Goal: Task Accomplishment & Management: Manage account settings

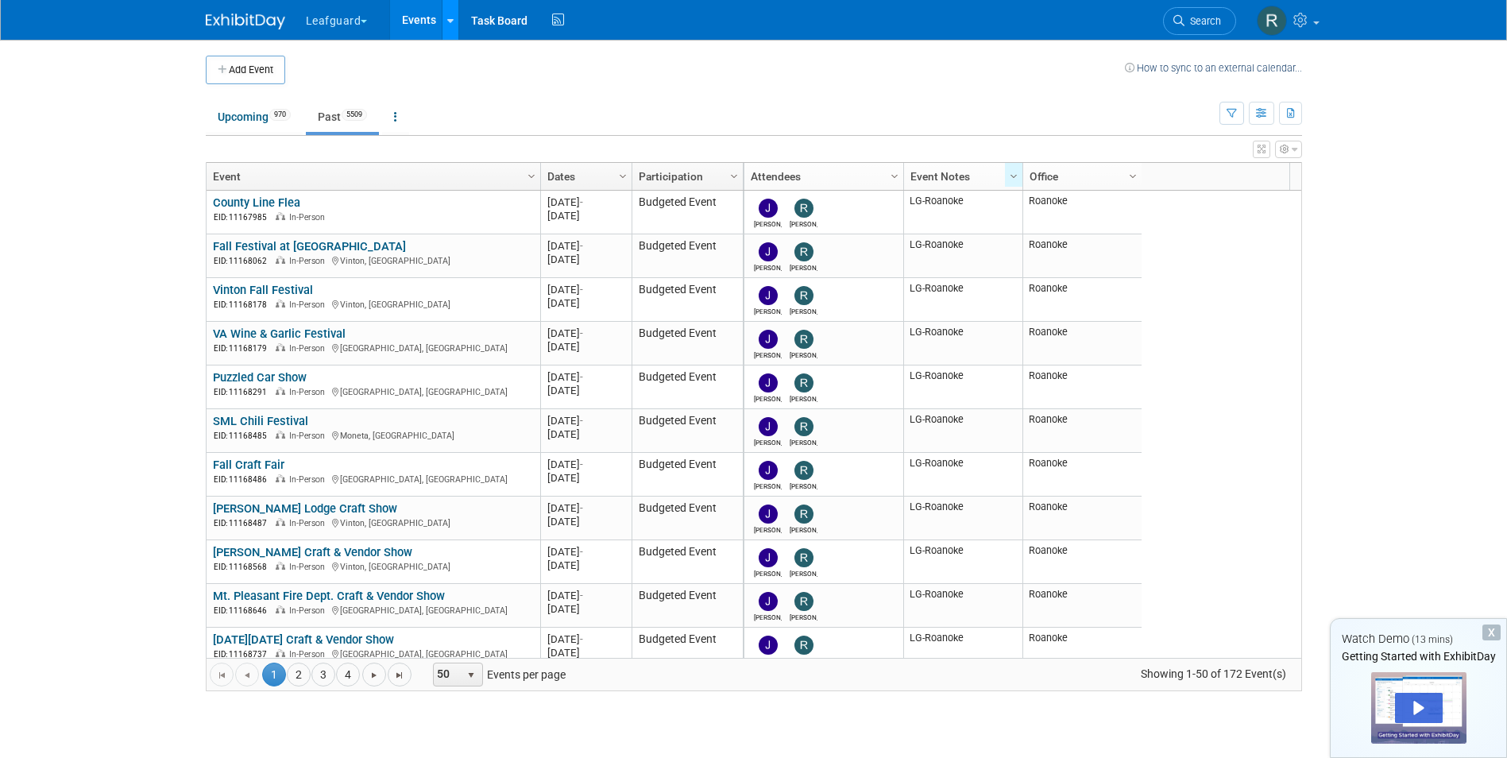
click at [451, 21] on icon at bounding box center [450, 21] width 6 height 10
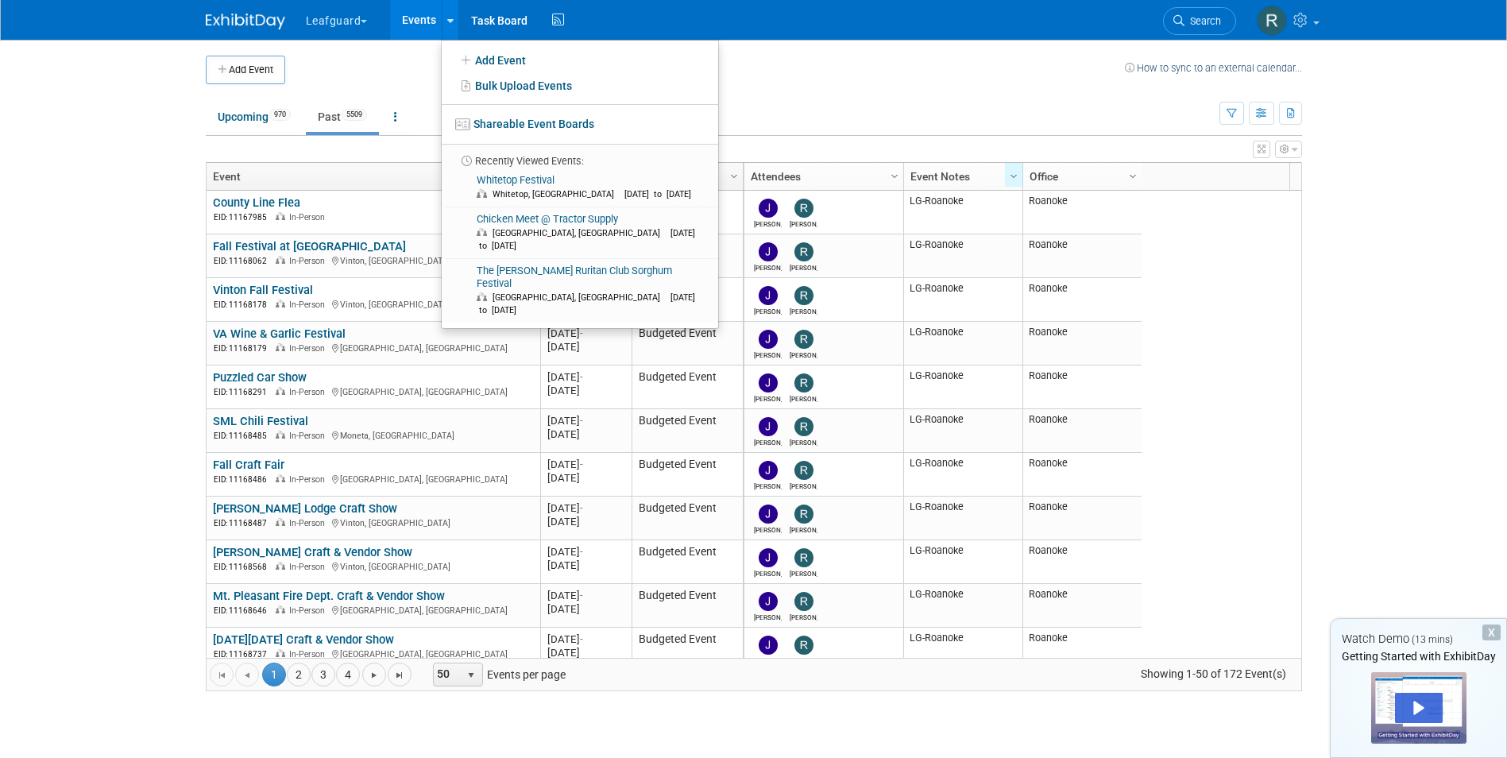
click at [1386, 149] on body "Leafguard Explore: My Workspaces 2 Go to Workspace: Leafguard rhoward Events Ad…" at bounding box center [753, 379] width 1507 height 758
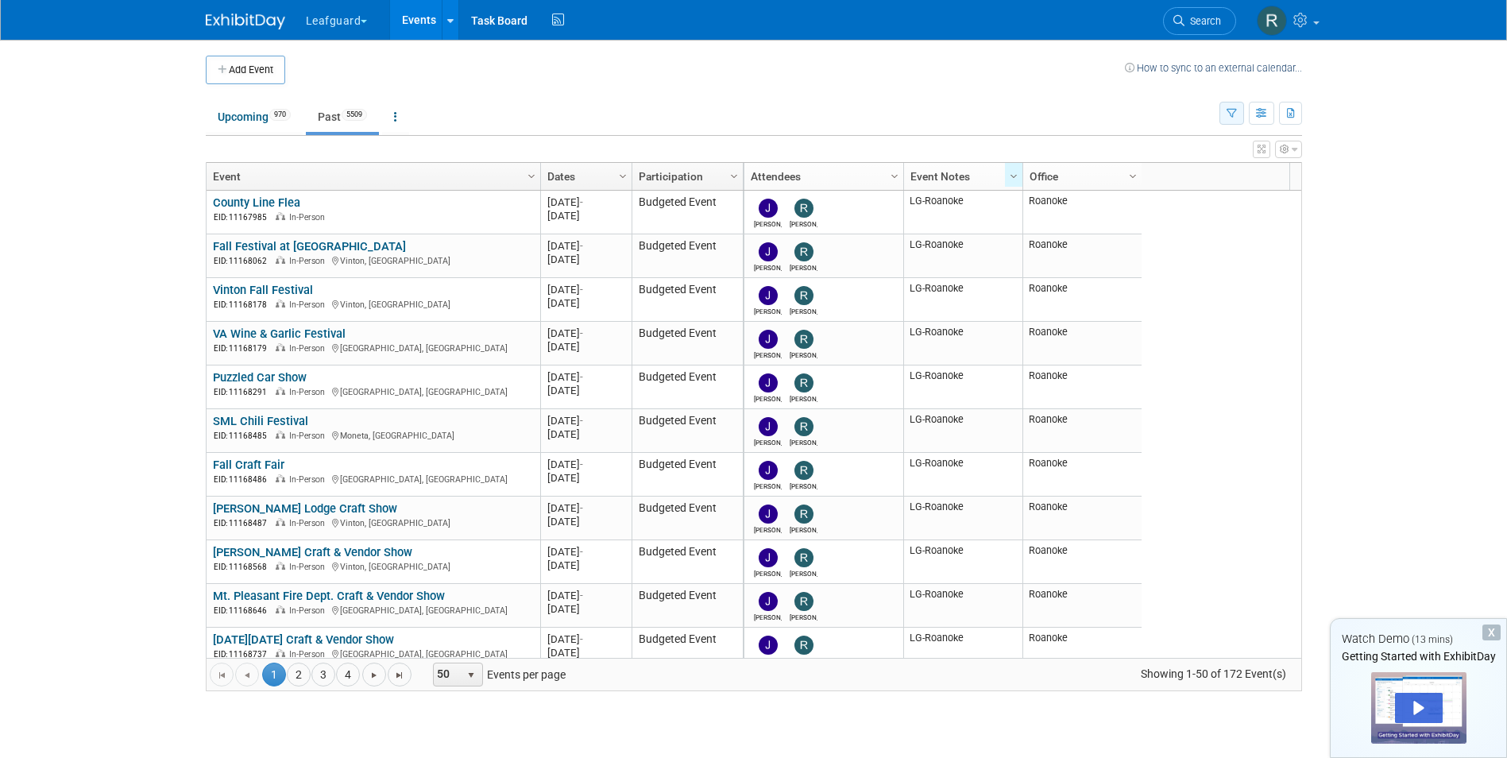
click at [1228, 112] on icon "button" at bounding box center [1232, 114] width 10 height 10
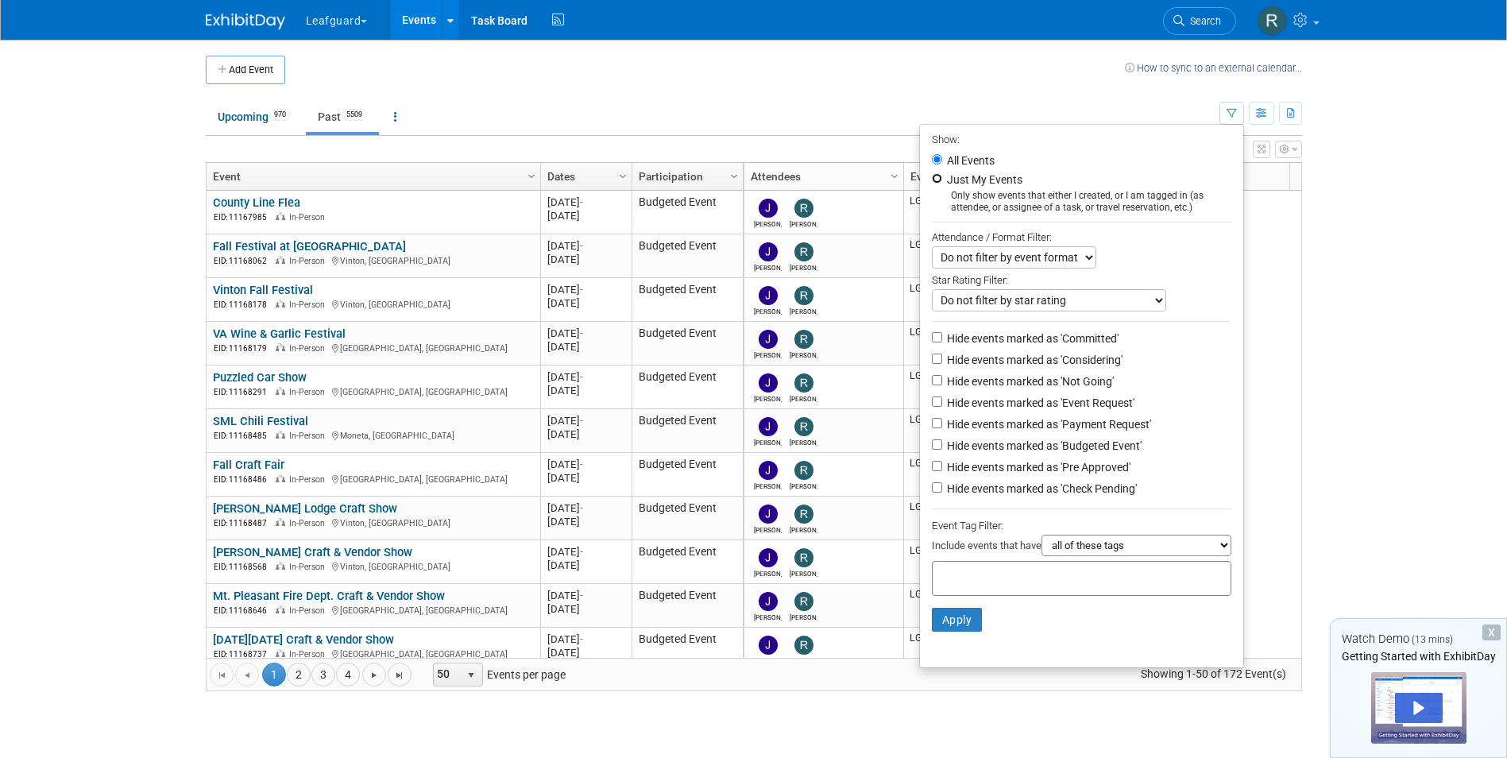
click at [932, 179] on input "Just My Events" at bounding box center [937, 178] width 10 height 10
radio input "true"
click at [957, 624] on button "Apply" at bounding box center [957, 620] width 51 height 24
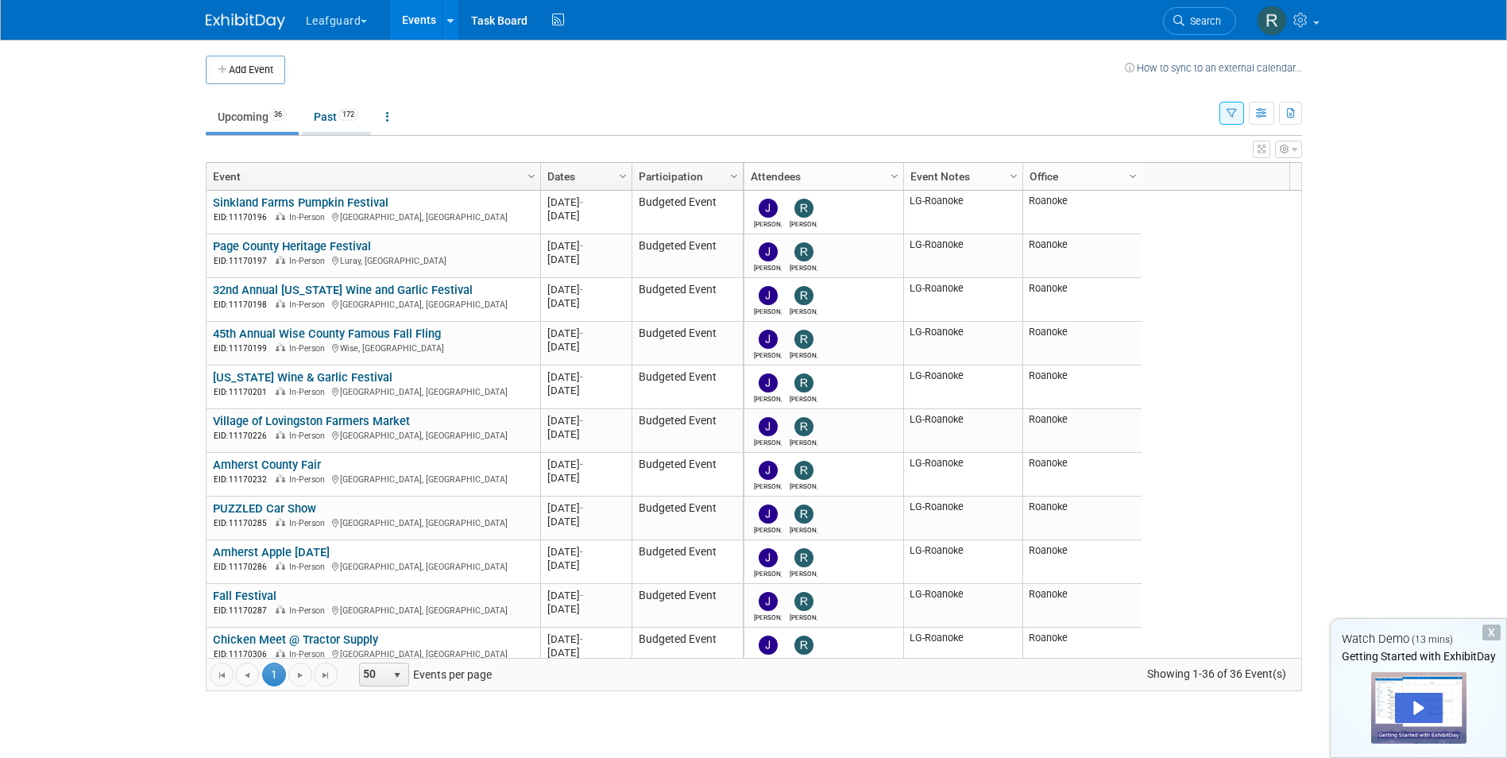
click at [327, 115] on link "Past 172" at bounding box center [336, 117] width 69 height 30
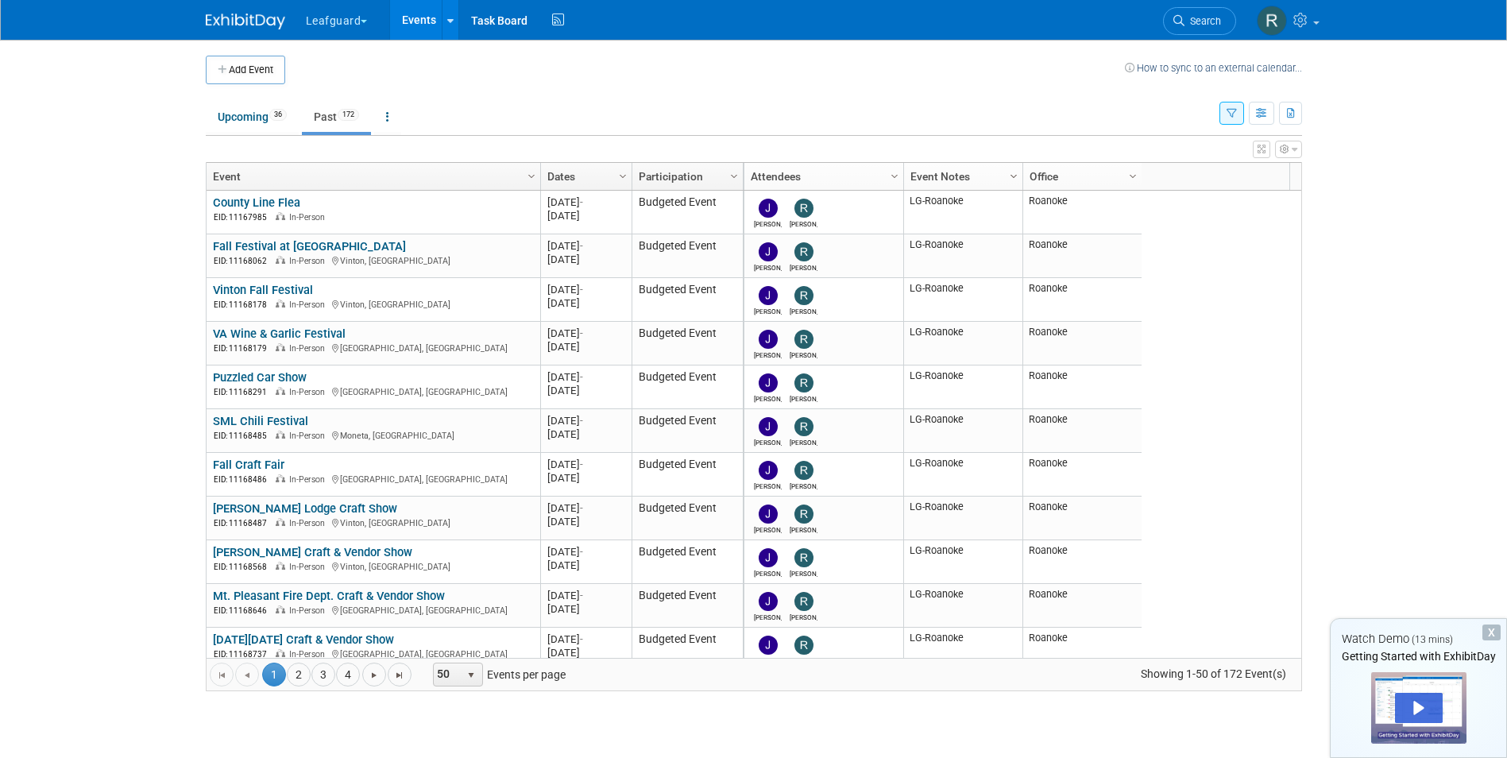
click at [1013, 173] on span "Column Settings" at bounding box center [1013, 176] width 13 height 13
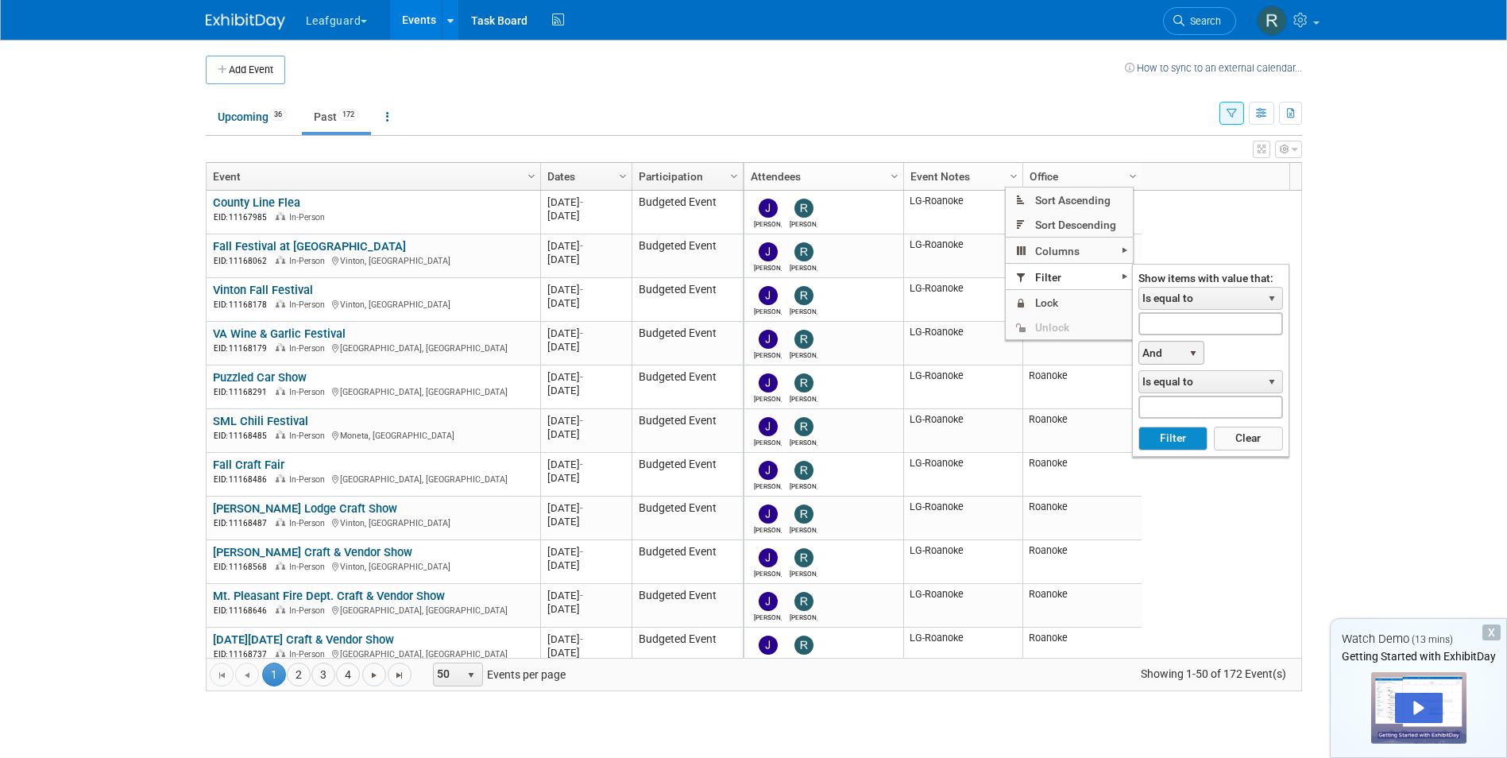
click at [1195, 350] on span "select" at bounding box center [1193, 353] width 13 height 13
click at [1230, 351] on div "Show items with value that: Is equal to select Is equal to Is not equal to Star…" at bounding box center [1210, 361] width 145 height 179
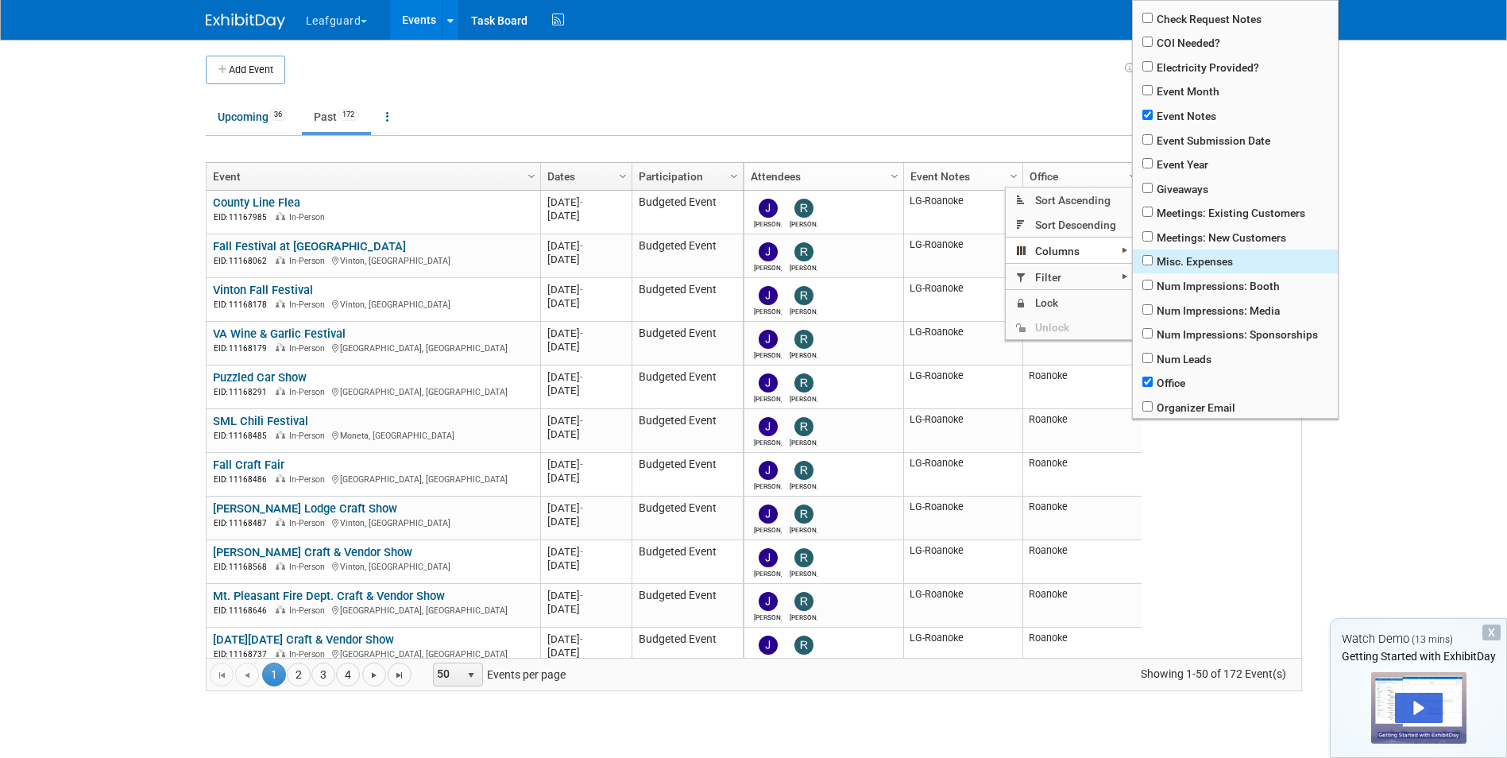
scroll to position [238, 0]
click at [1148, 356] on input "checkbox" at bounding box center [1147, 357] width 10 height 10
checkbox input "true"
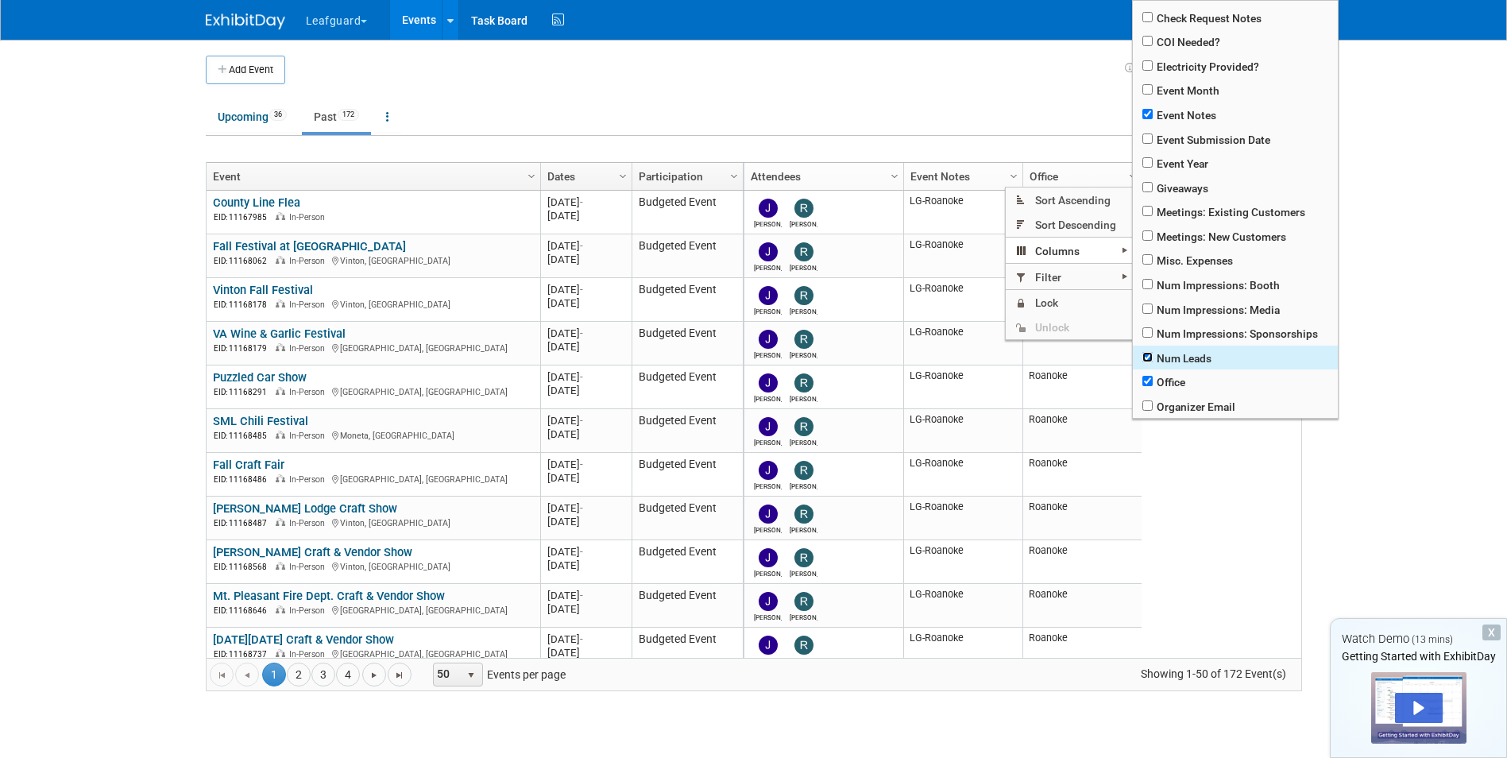
checkbox input "true"
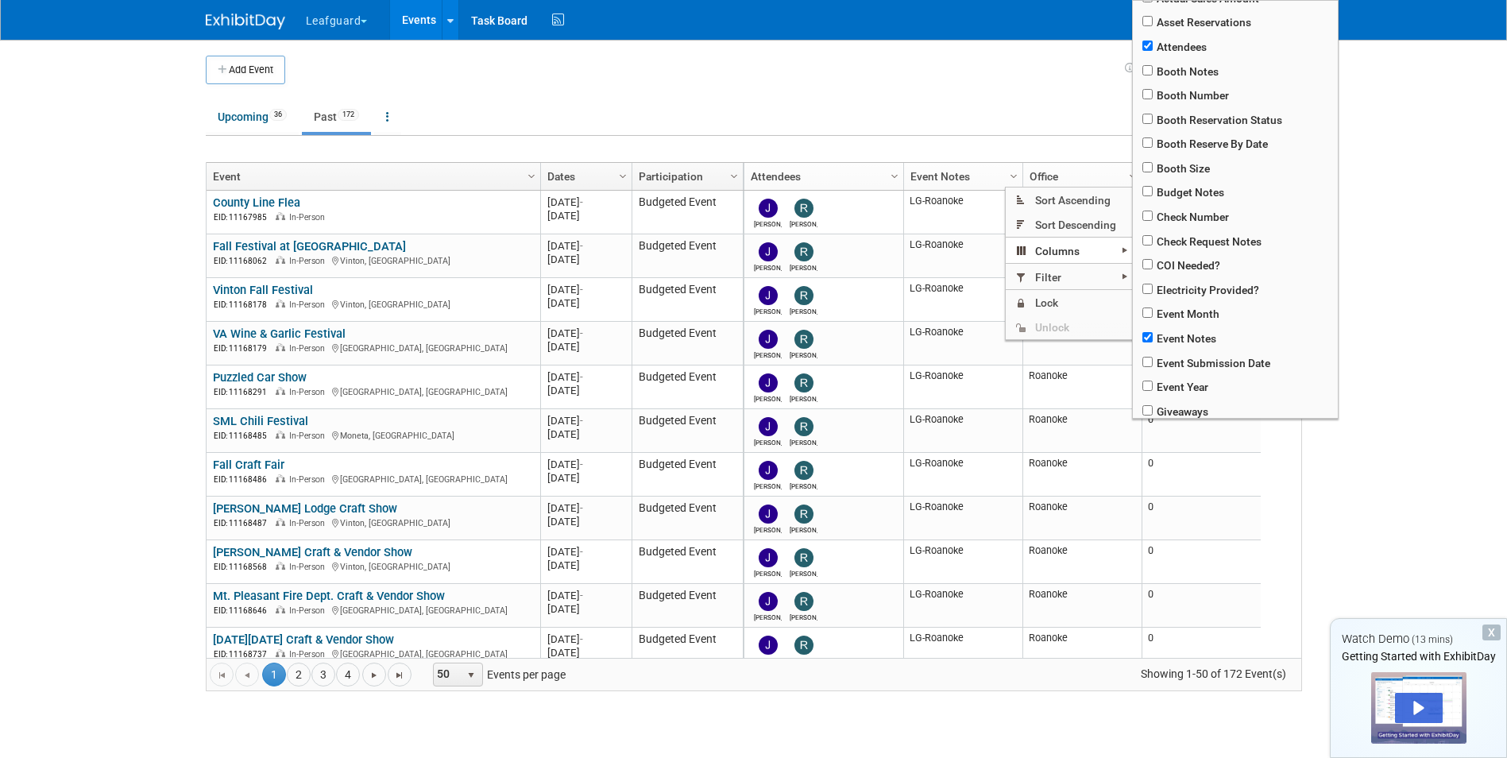
scroll to position [0, 0]
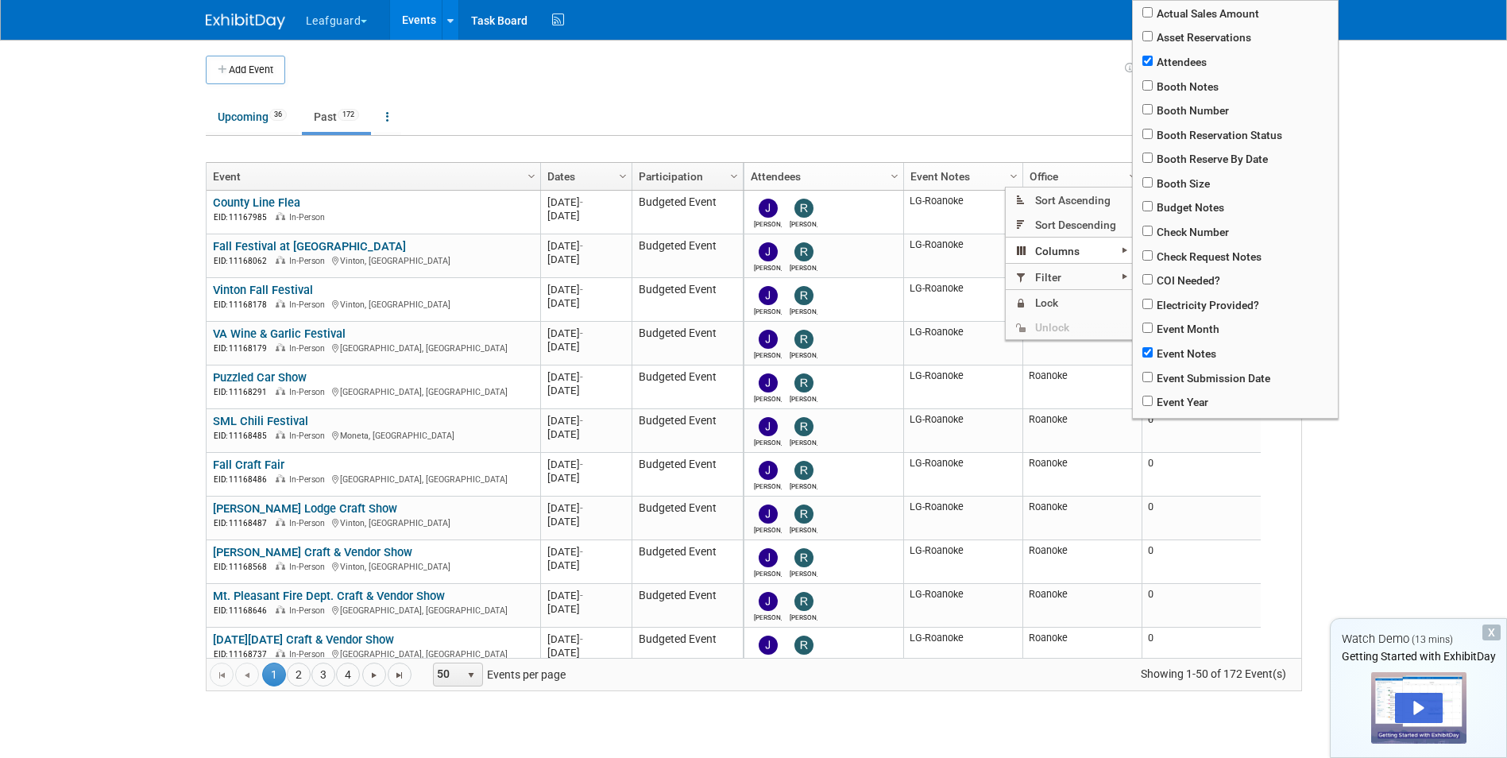
click at [1401, 279] on body "Leafguard Explore: My Workspaces 2 Go to Workspace: Leafguard rhoward Events Ad…" at bounding box center [753, 379] width 1507 height 758
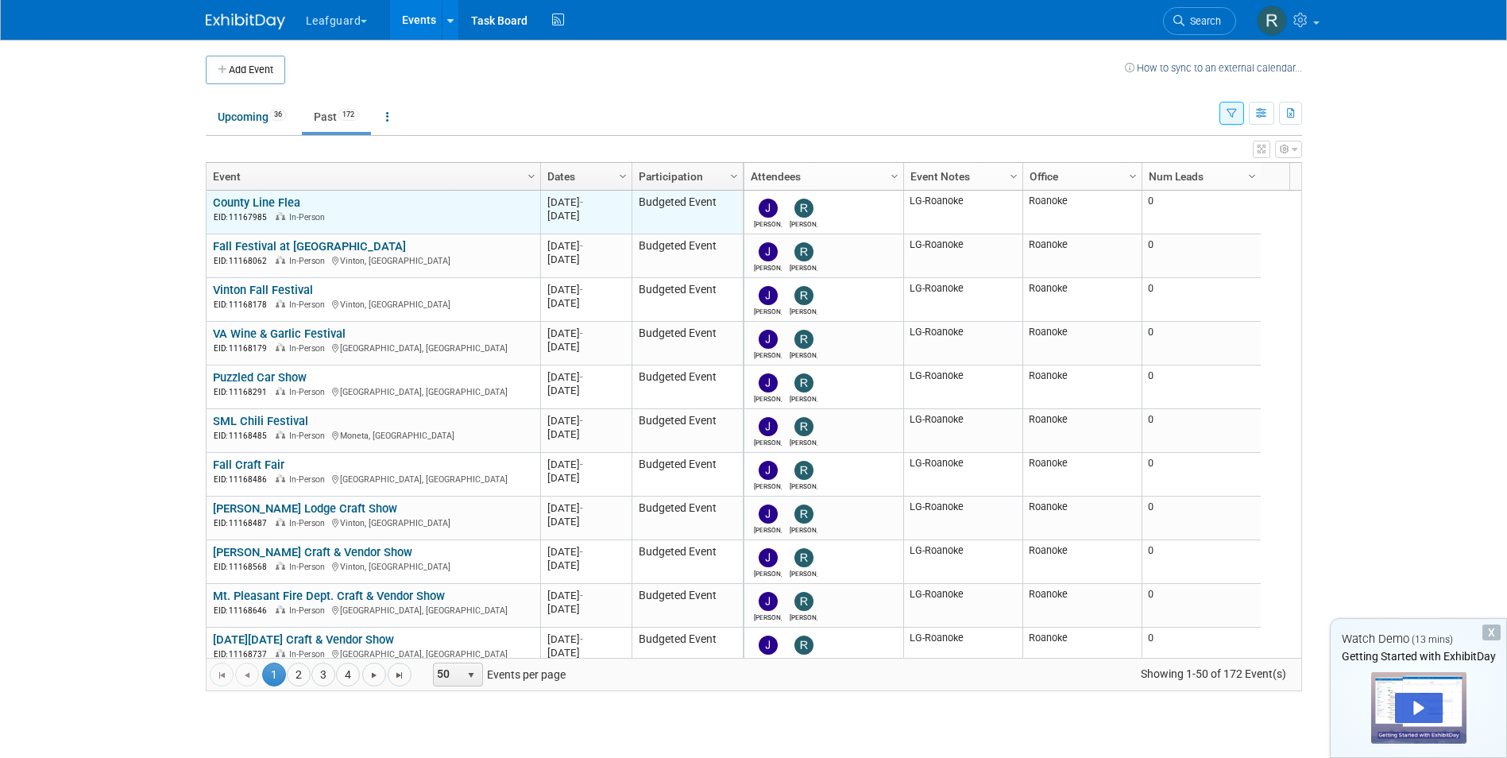
click at [254, 198] on link "County Line Flea" at bounding box center [256, 202] width 87 height 14
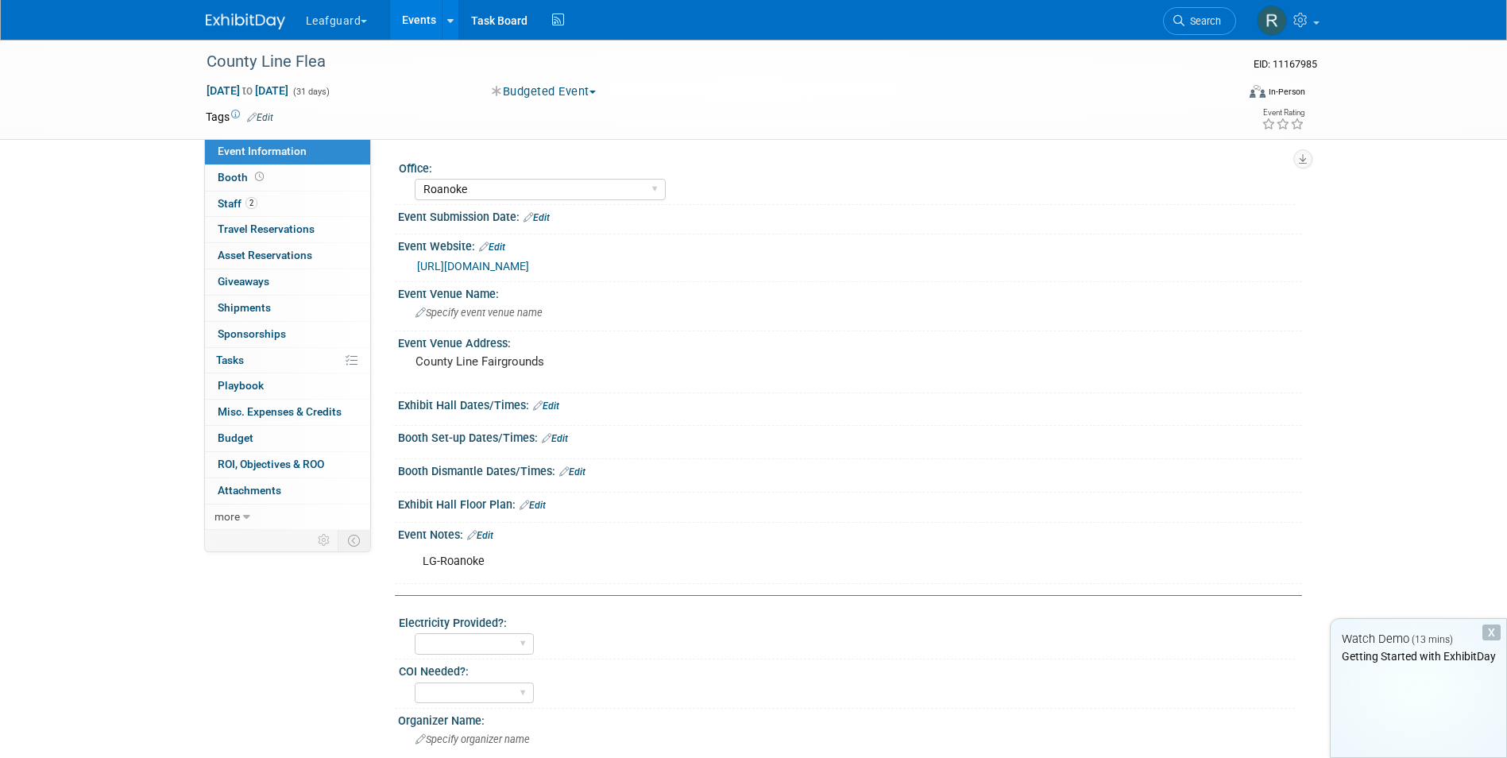
select select "Roanoke"
click at [231, 173] on span "Booth" at bounding box center [242, 177] width 49 height 13
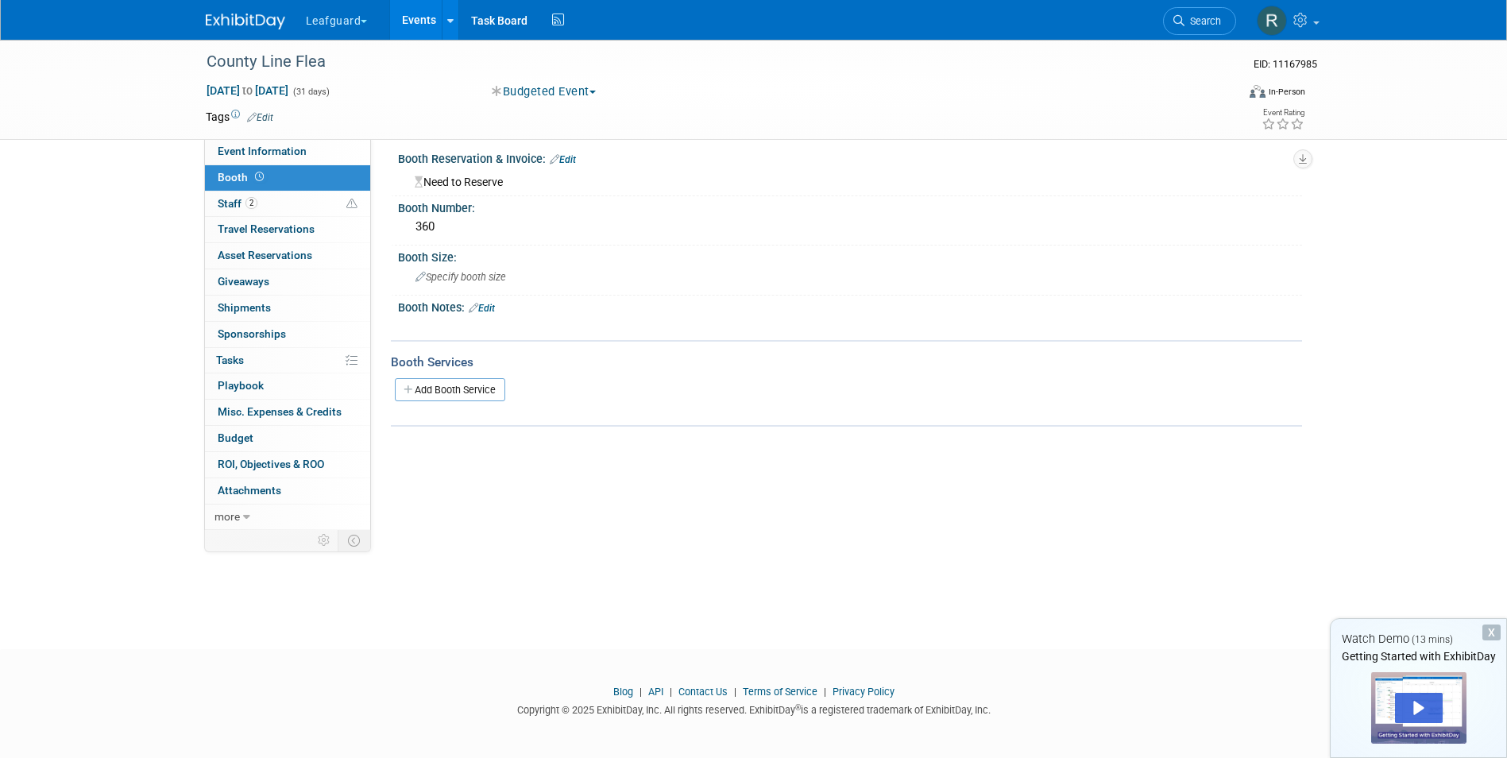
scroll to position [12, 0]
click at [236, 436] on span "Budget" at bounding box center [236, 437] width 36 height 13
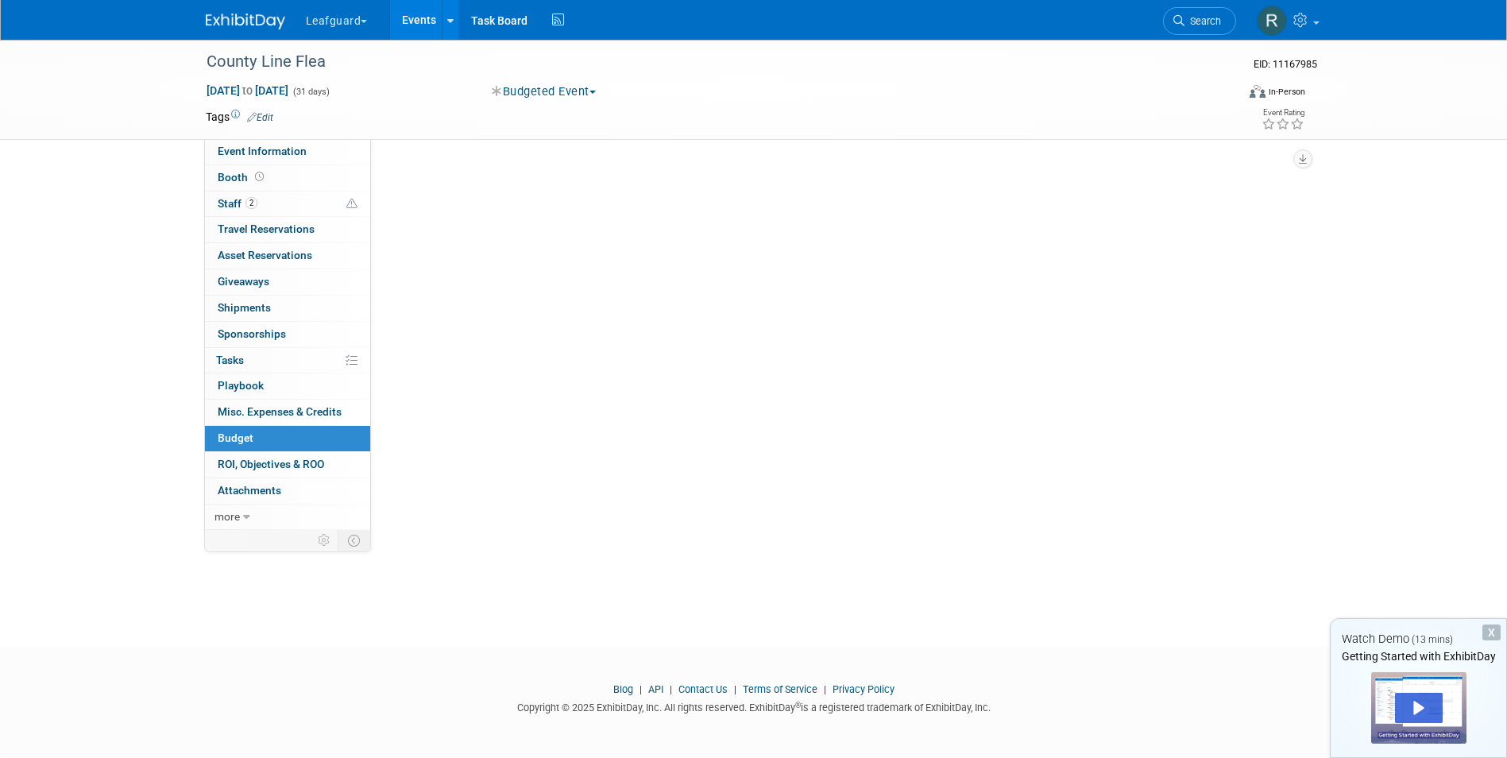
scroll to position [0, 0]
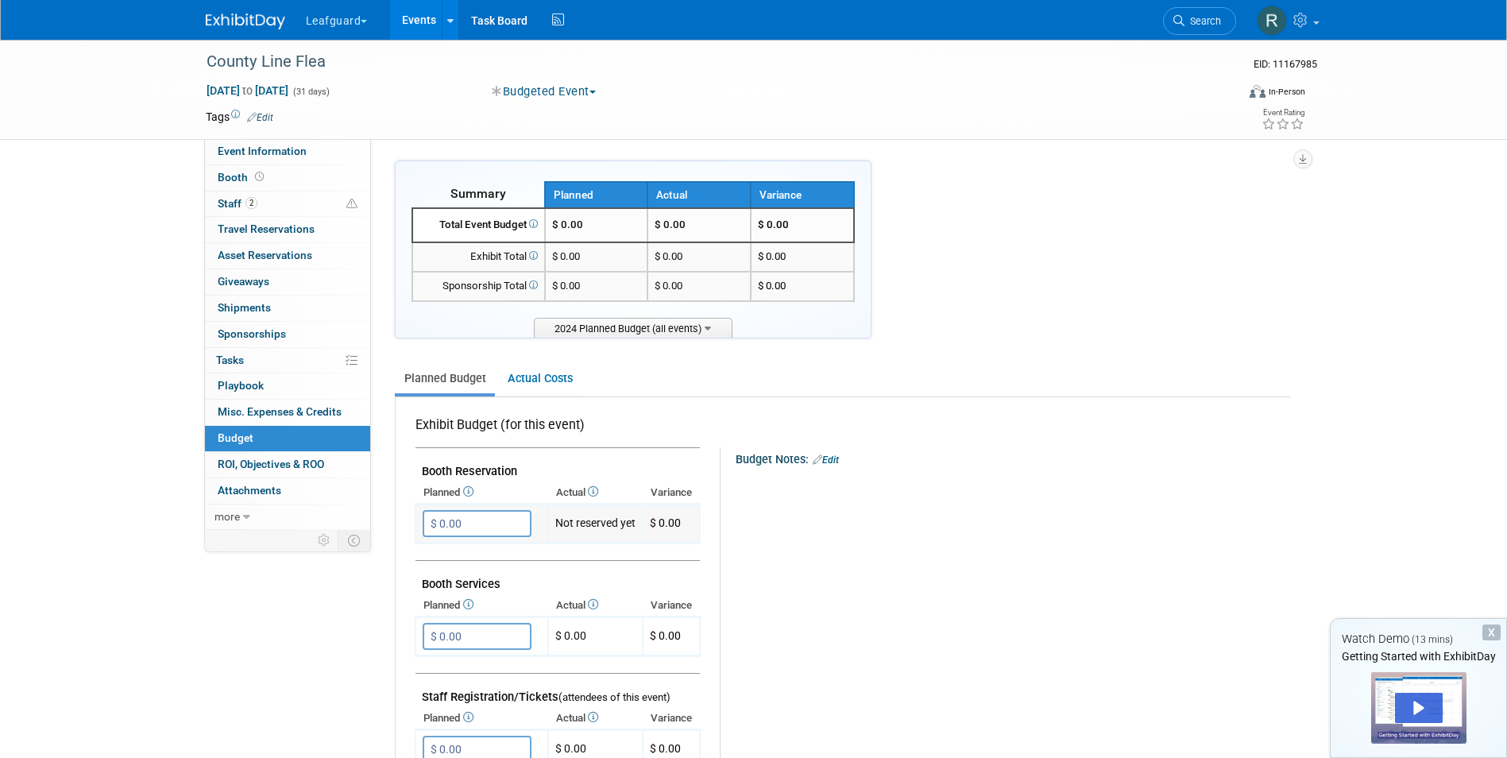
click at [478, 526] on input "$ 0.00" at bounding box center [477, 523] width 109 height 27
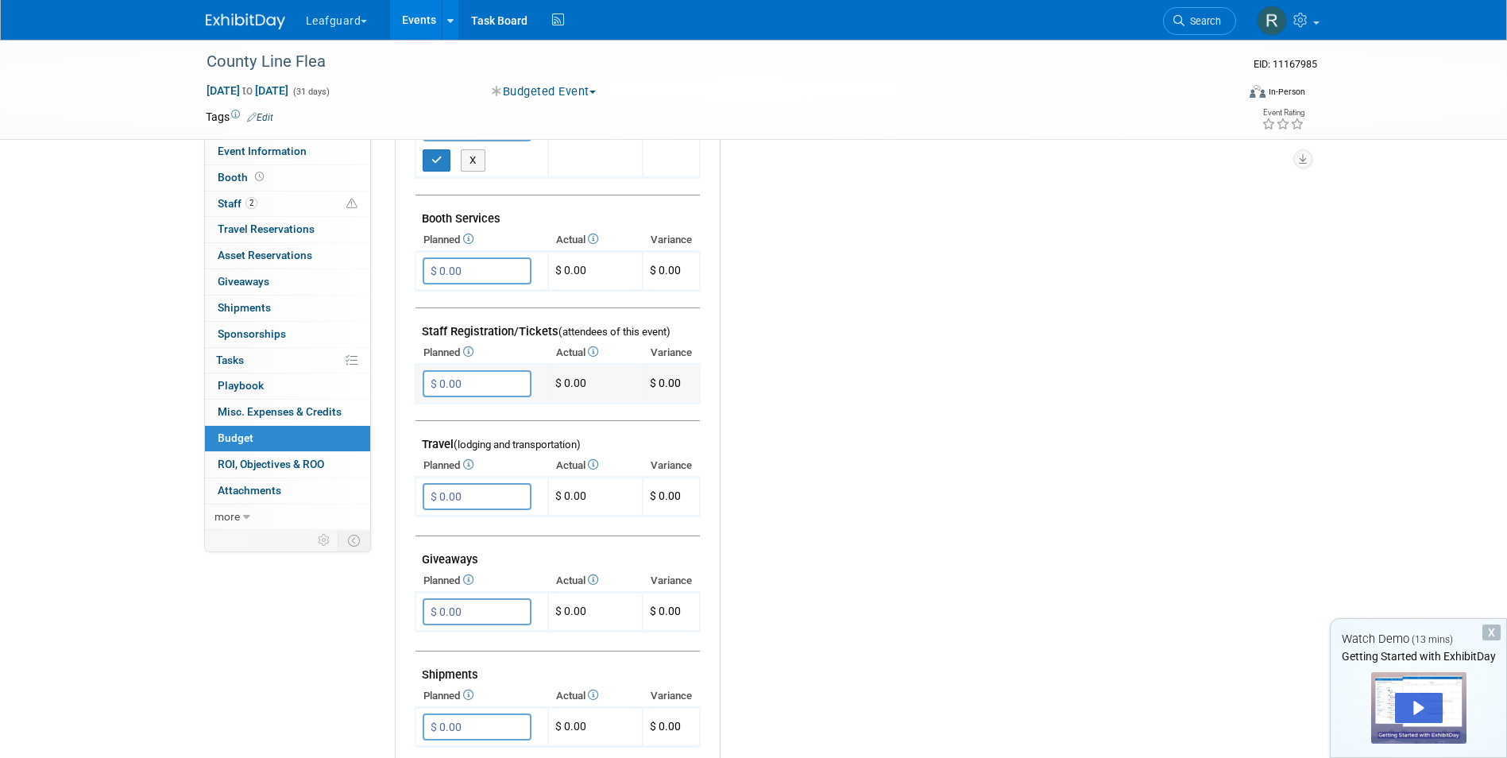
scroll to position [397, 0]
type input "$ 360.00"
drag, startPoint x: 524, startPoint y: 430, endPoint x: 994, endPoint y: 338, distance: 479.1
click at [992, 339] on div "Budget Notes: Edit X" at bounding box center [998, 462] width 557 height 824
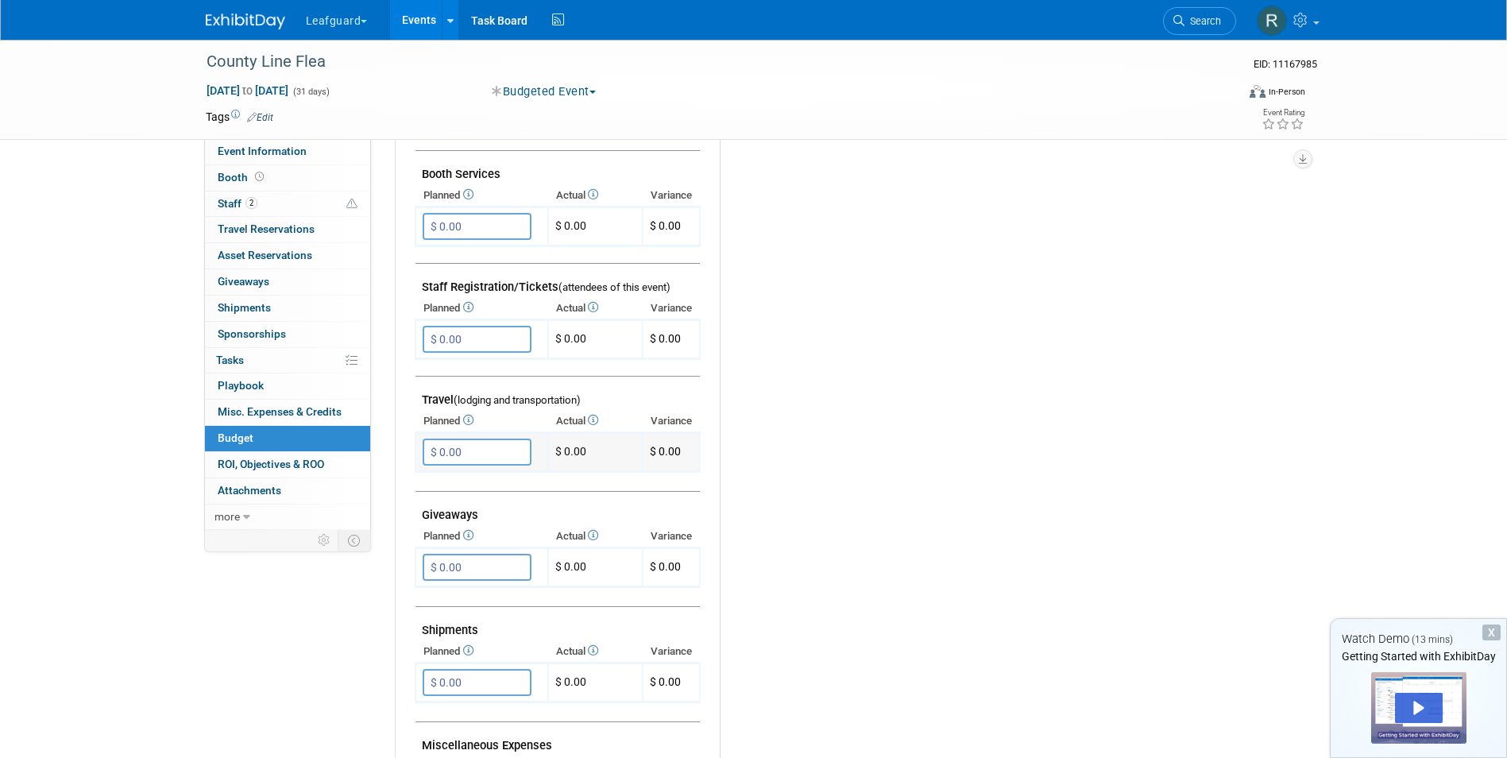
scroll to position [477, 0]
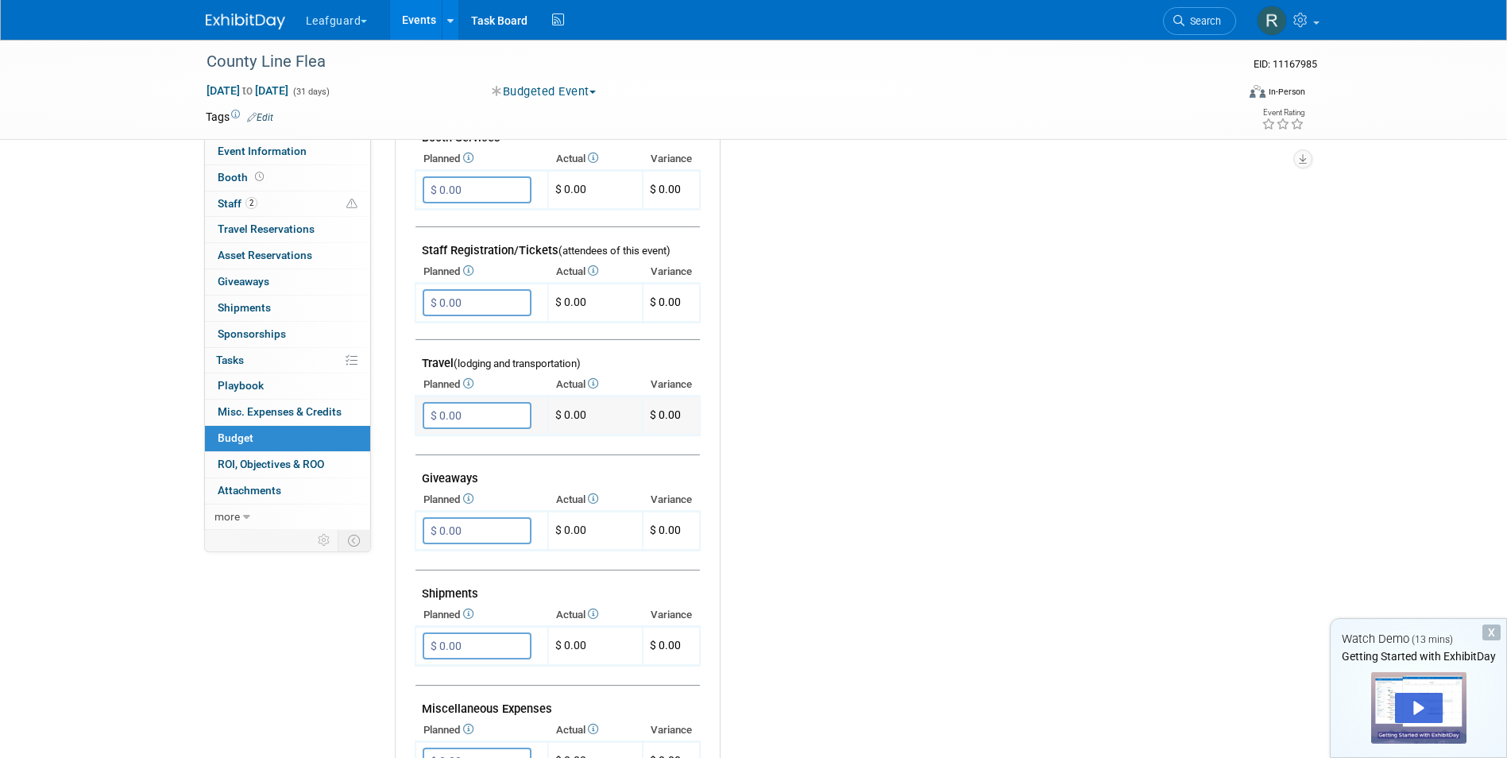
click at [509, 420] on input "$ 0.00" at bounding box center [477, 415] width 109 height 27
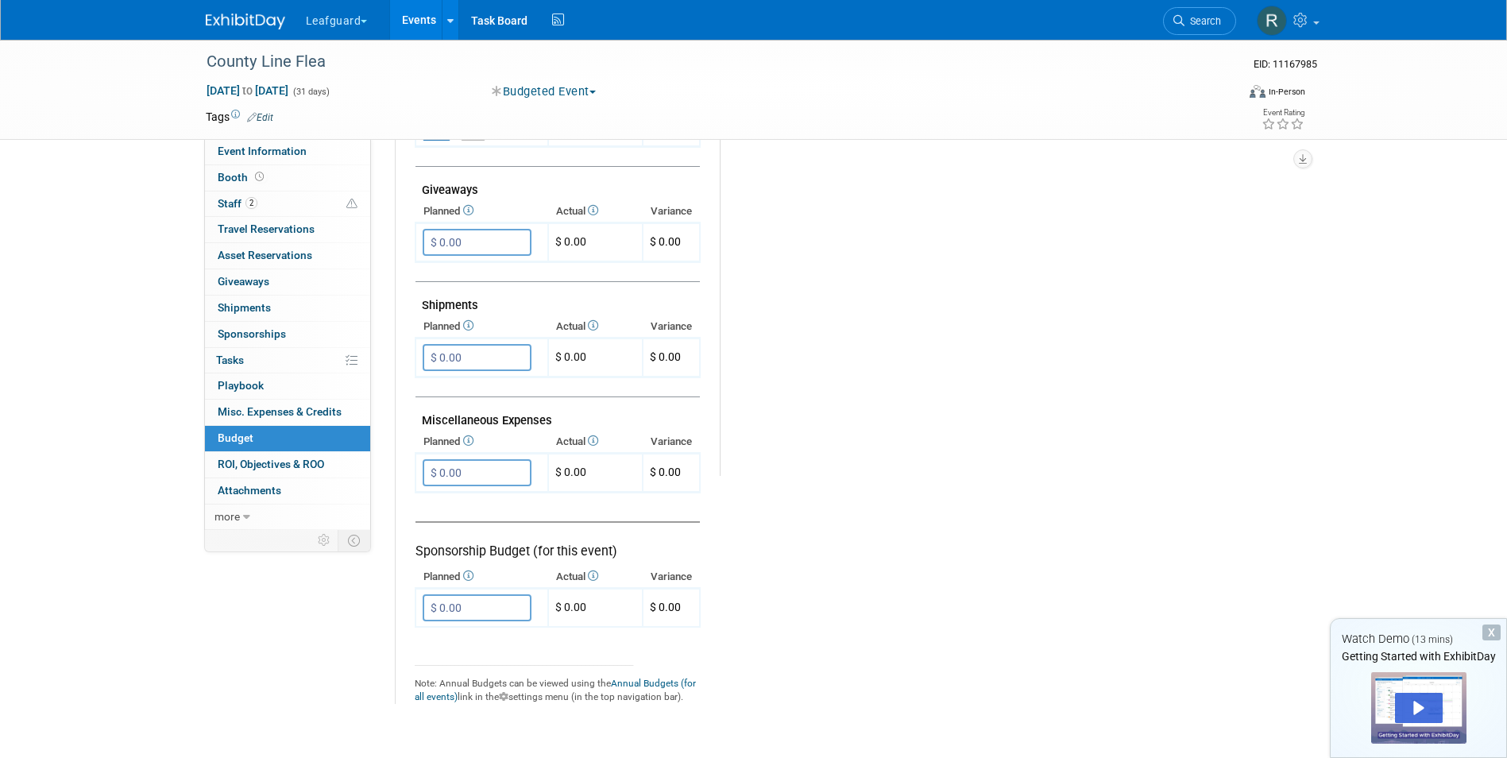
scroll to position [754, 0]
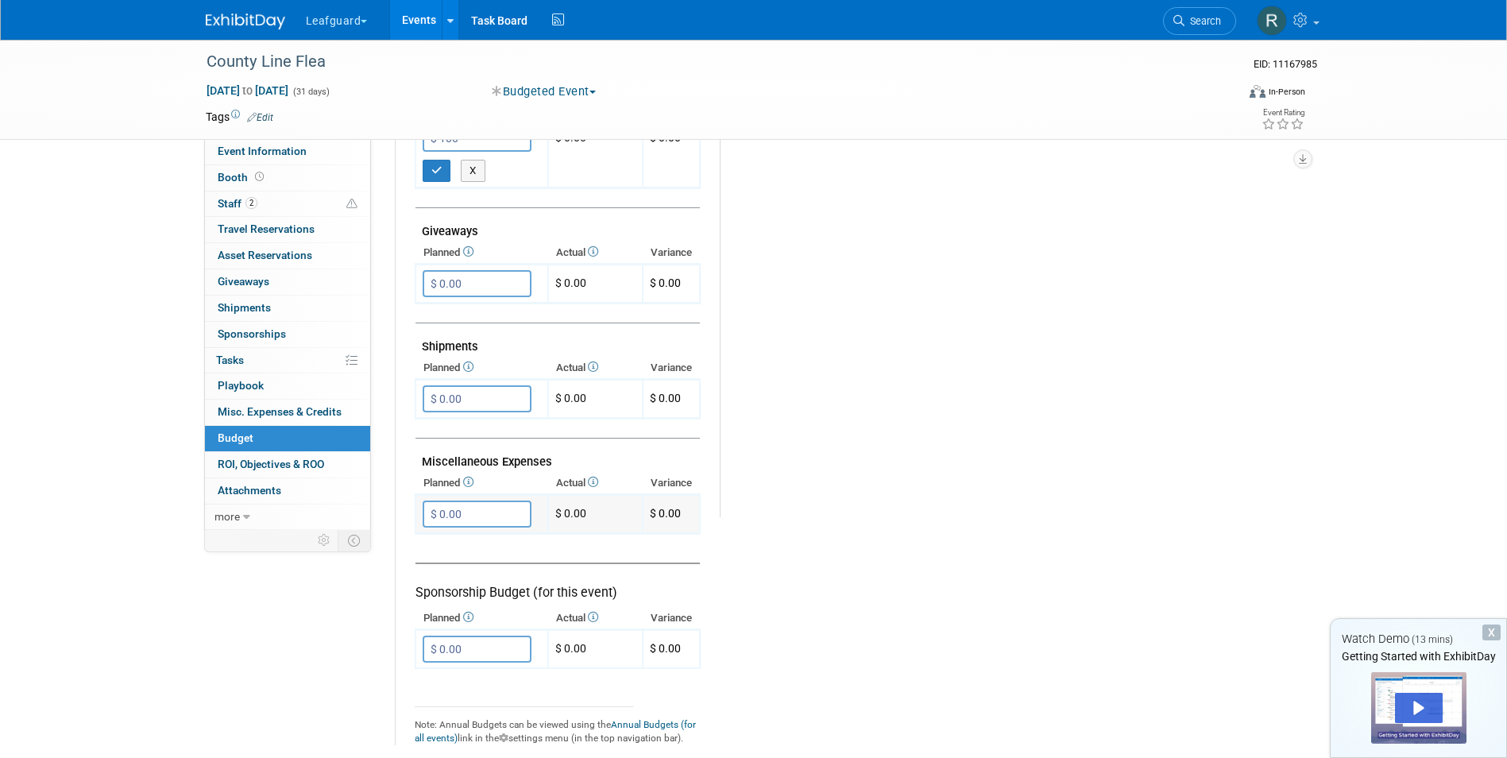
type input "$ 100.00"
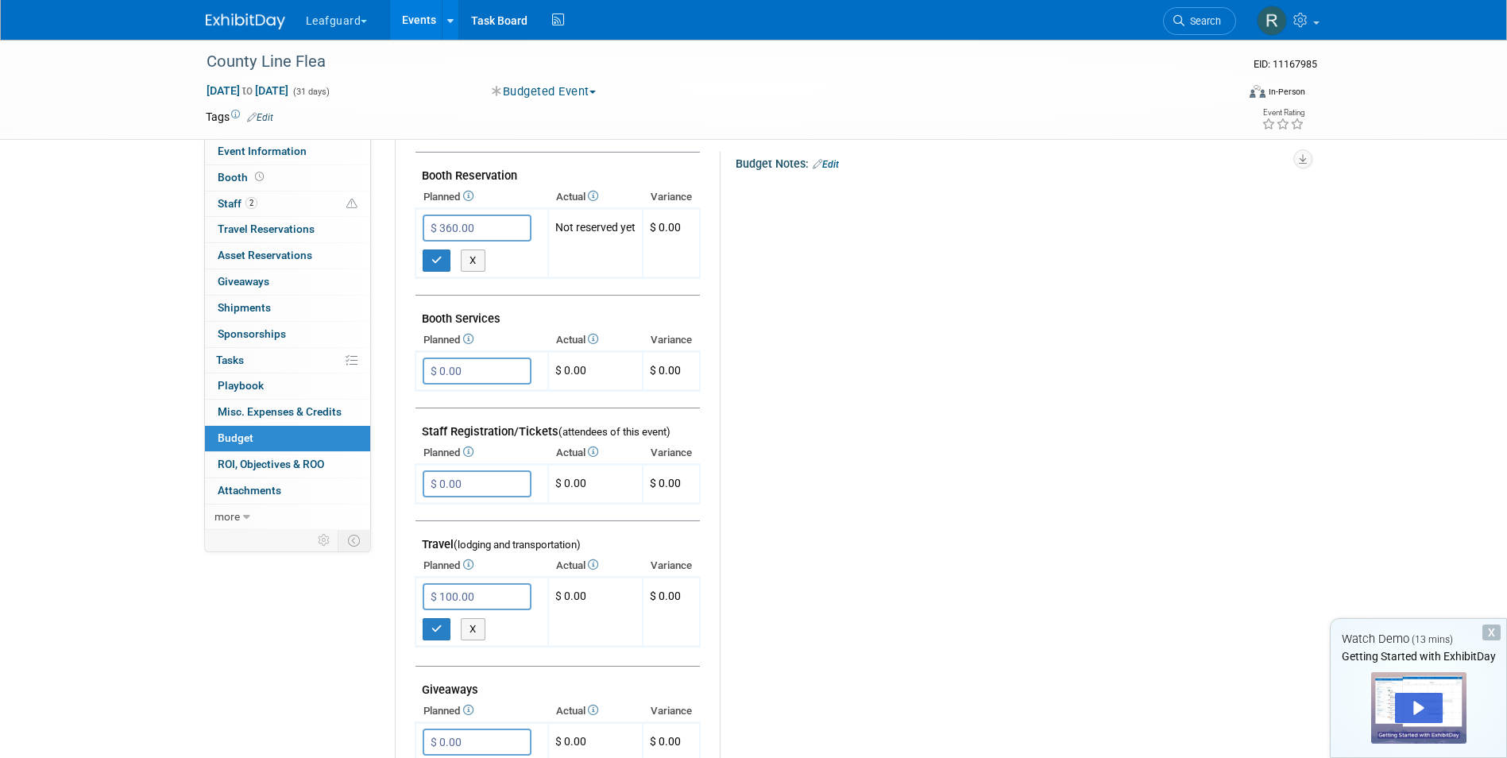
scroll to position [238, 0]
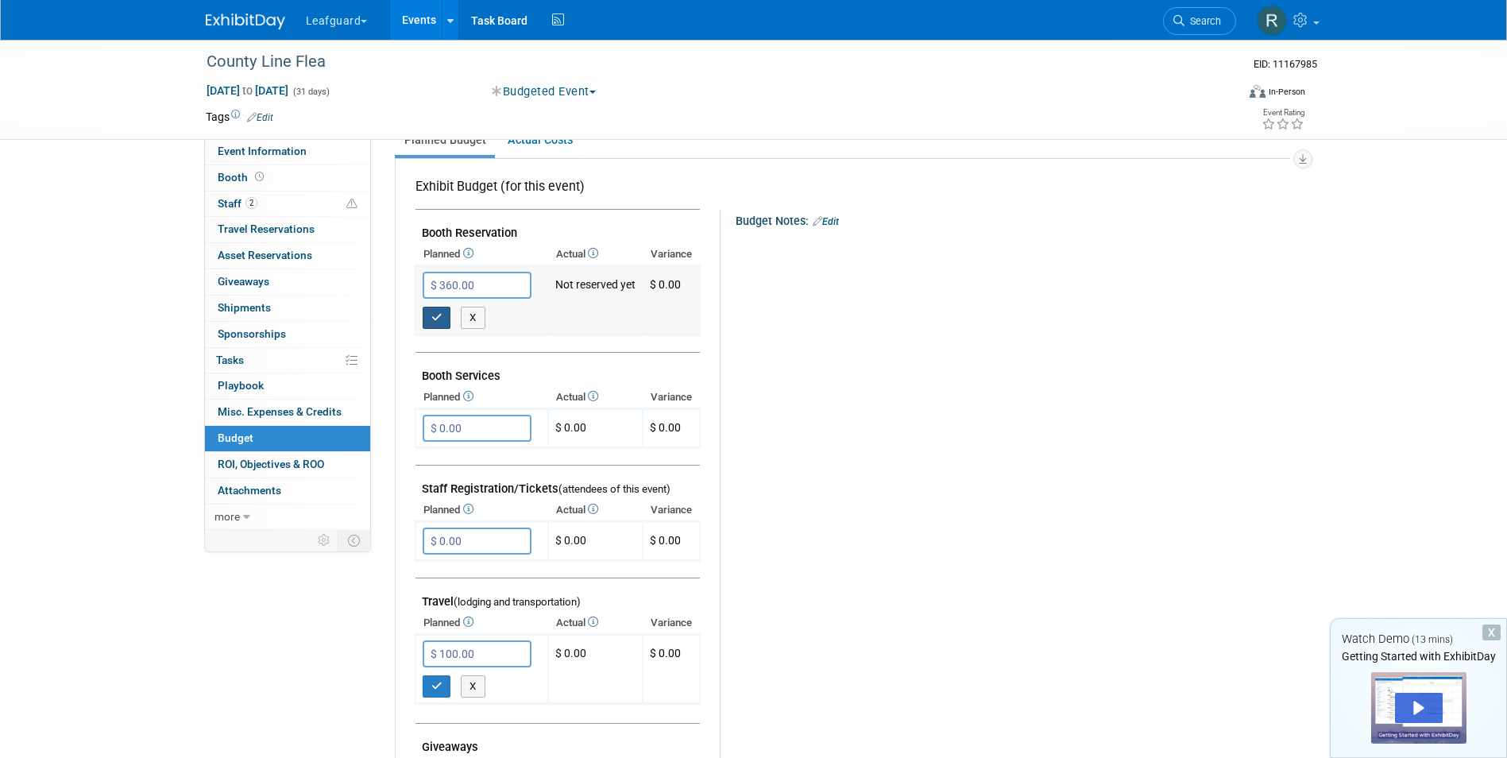
type input "$ 68.00"
click at [439, 315] on icon "button" at bounding box center [436, 317] width 11 height 10
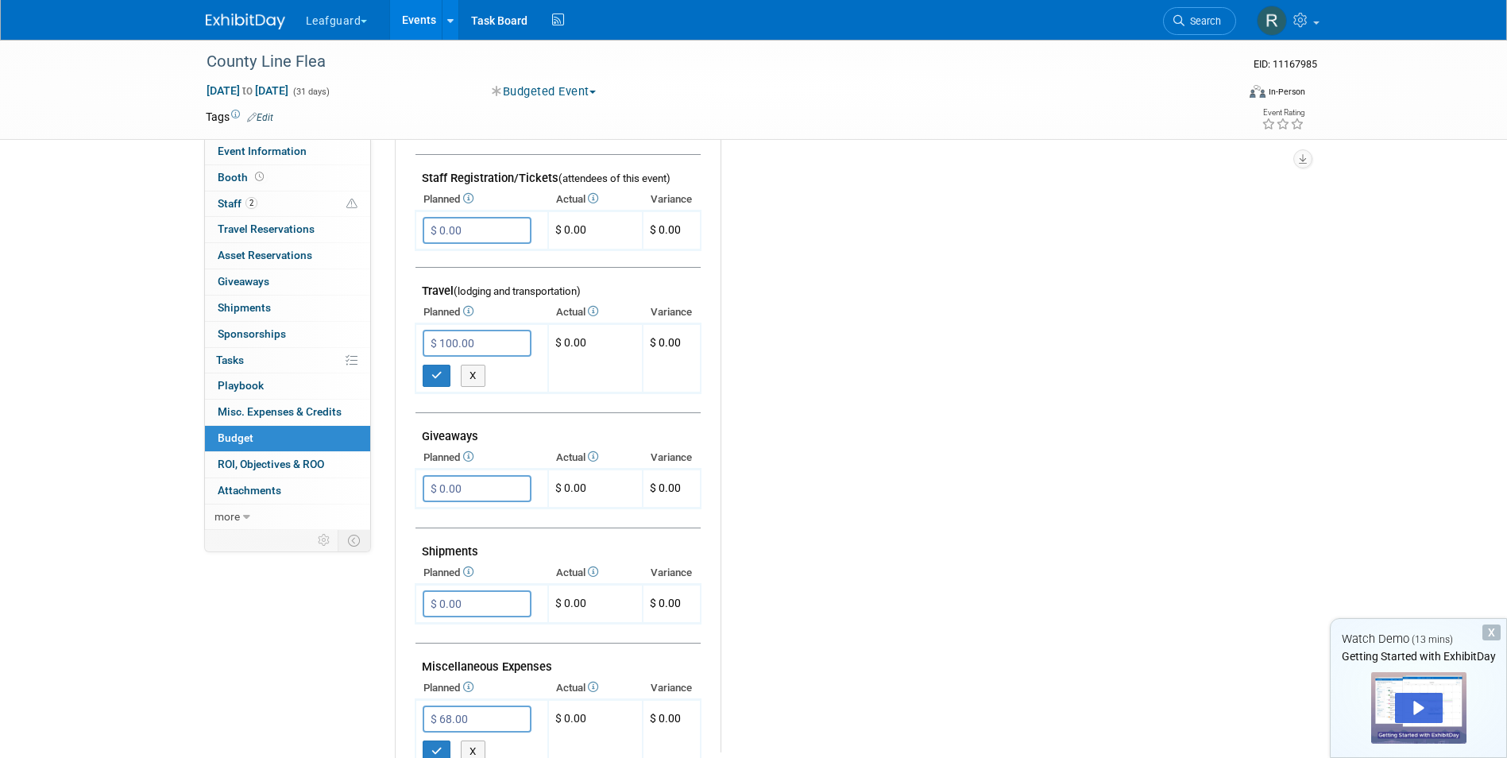
scroll to position [556, 0]
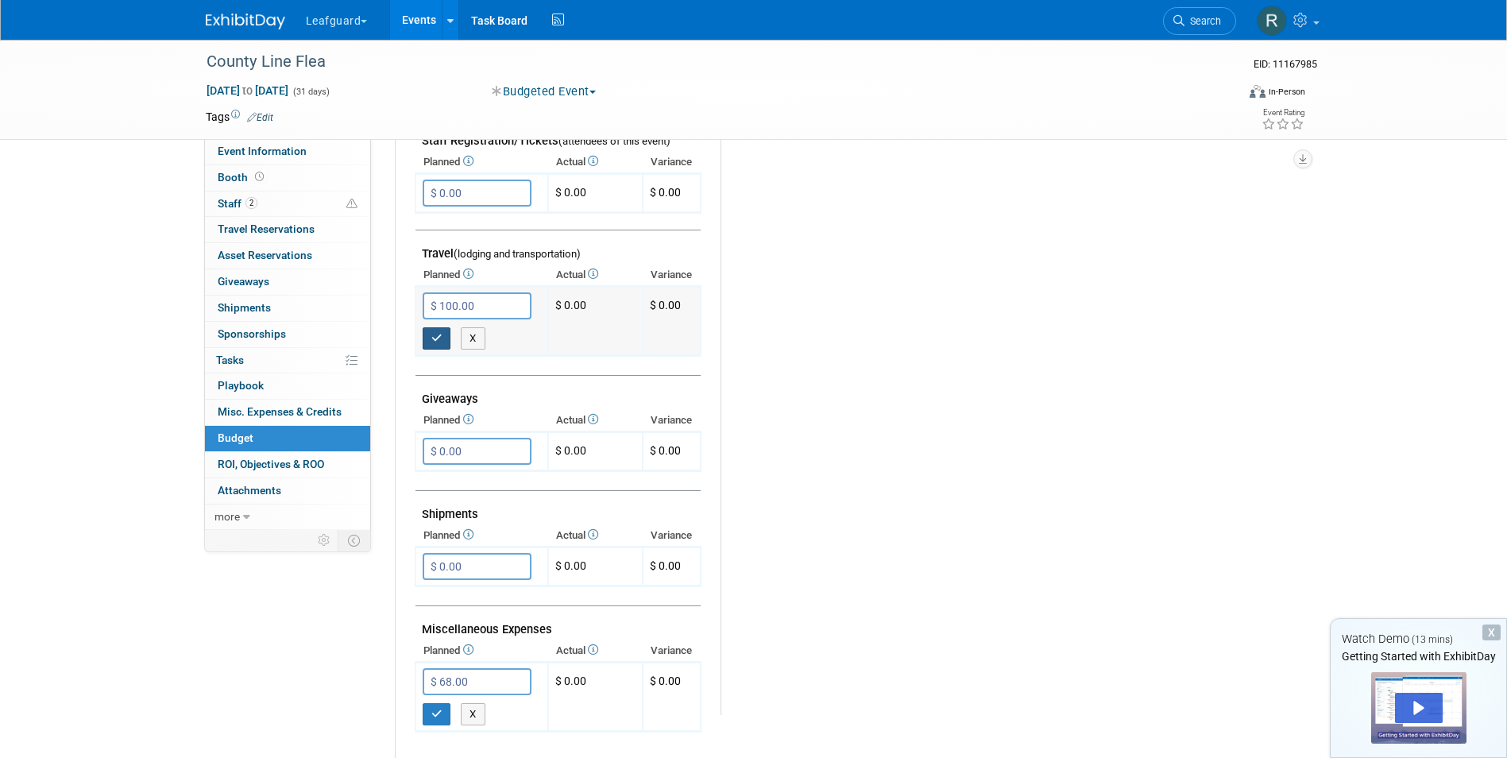
click at [427, 343] on button "button" at bounding box center [437, 338] width 29 height 22
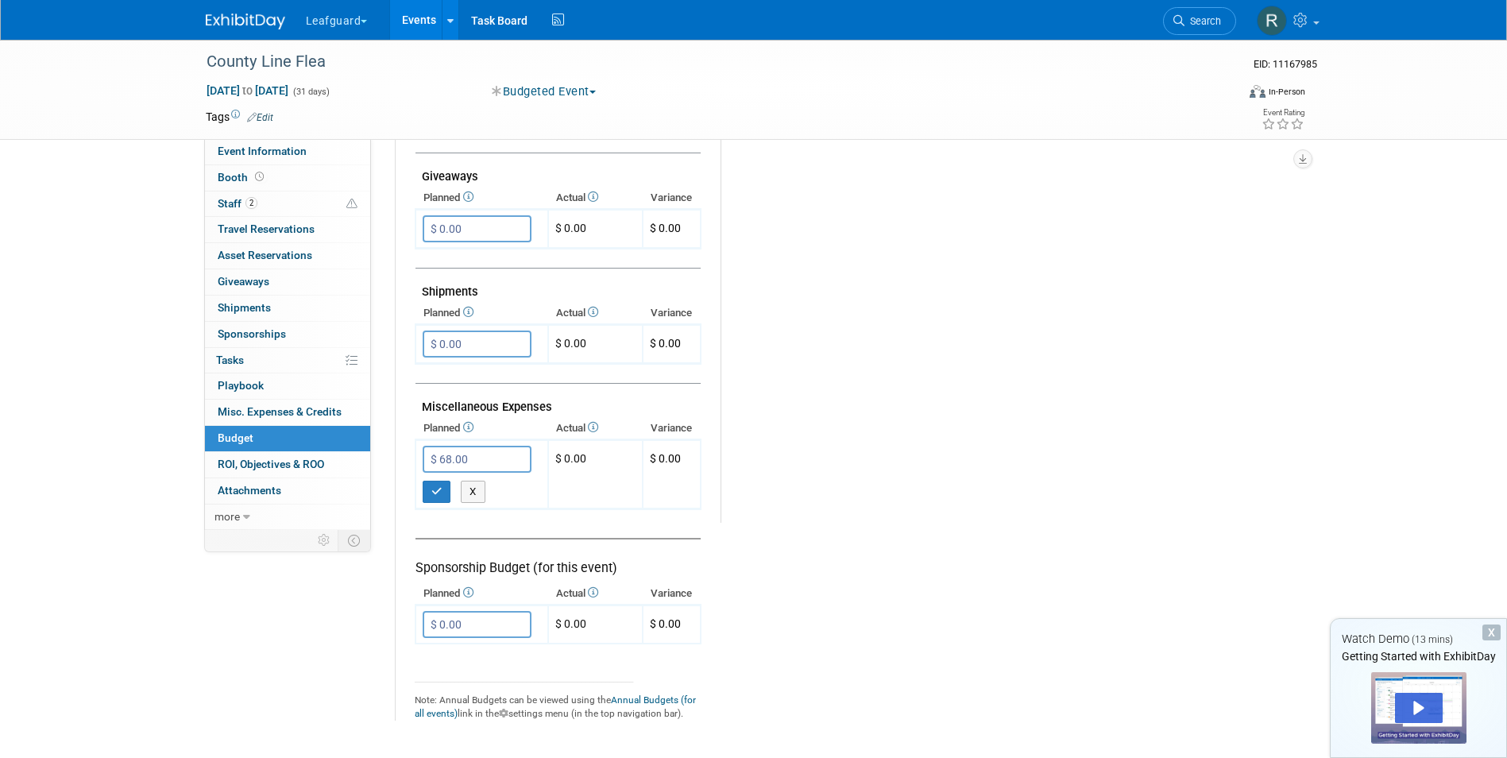
scroll to position [794, 0]
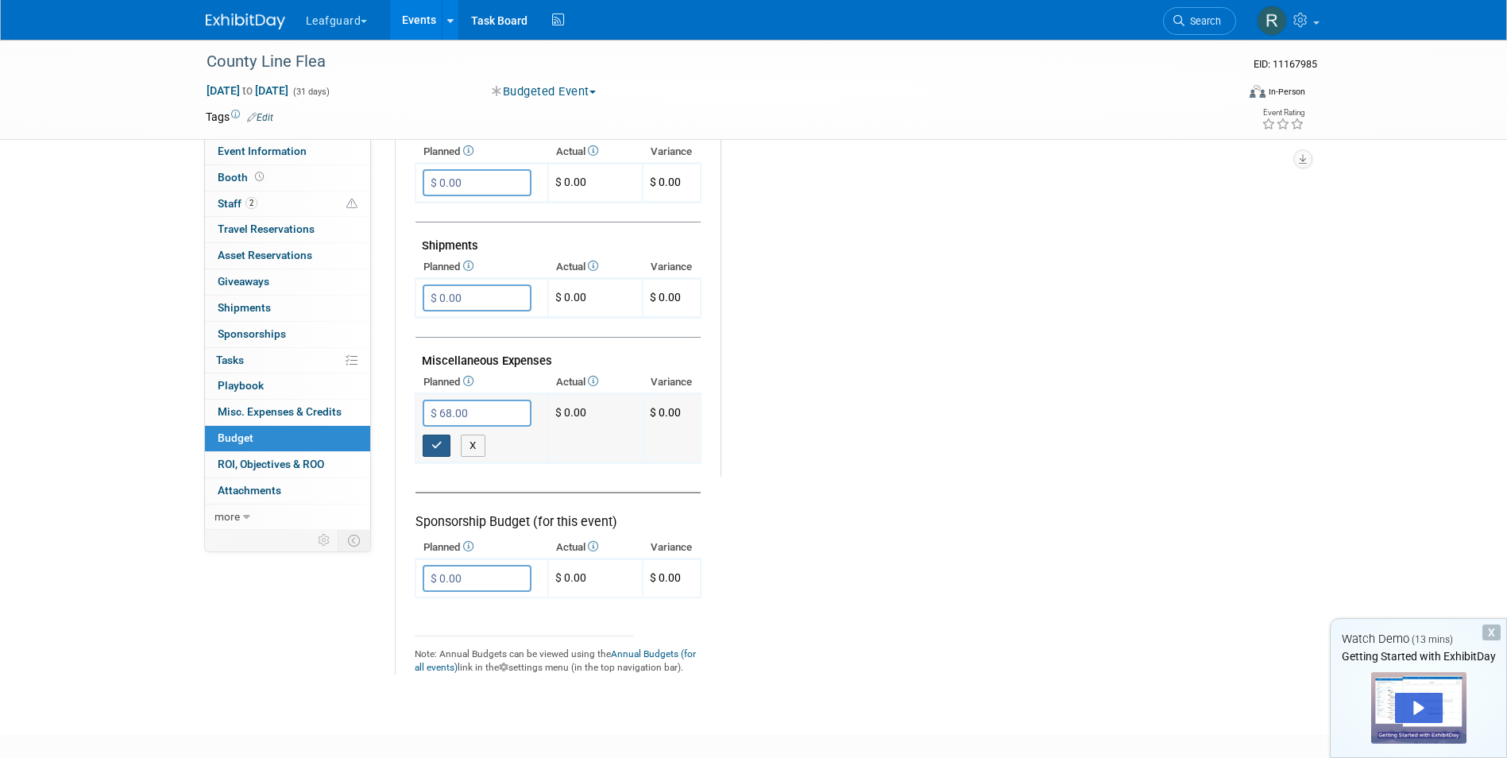
click at [430, 447] on button "button" at bounding box center [437, 446] width 29 height 22
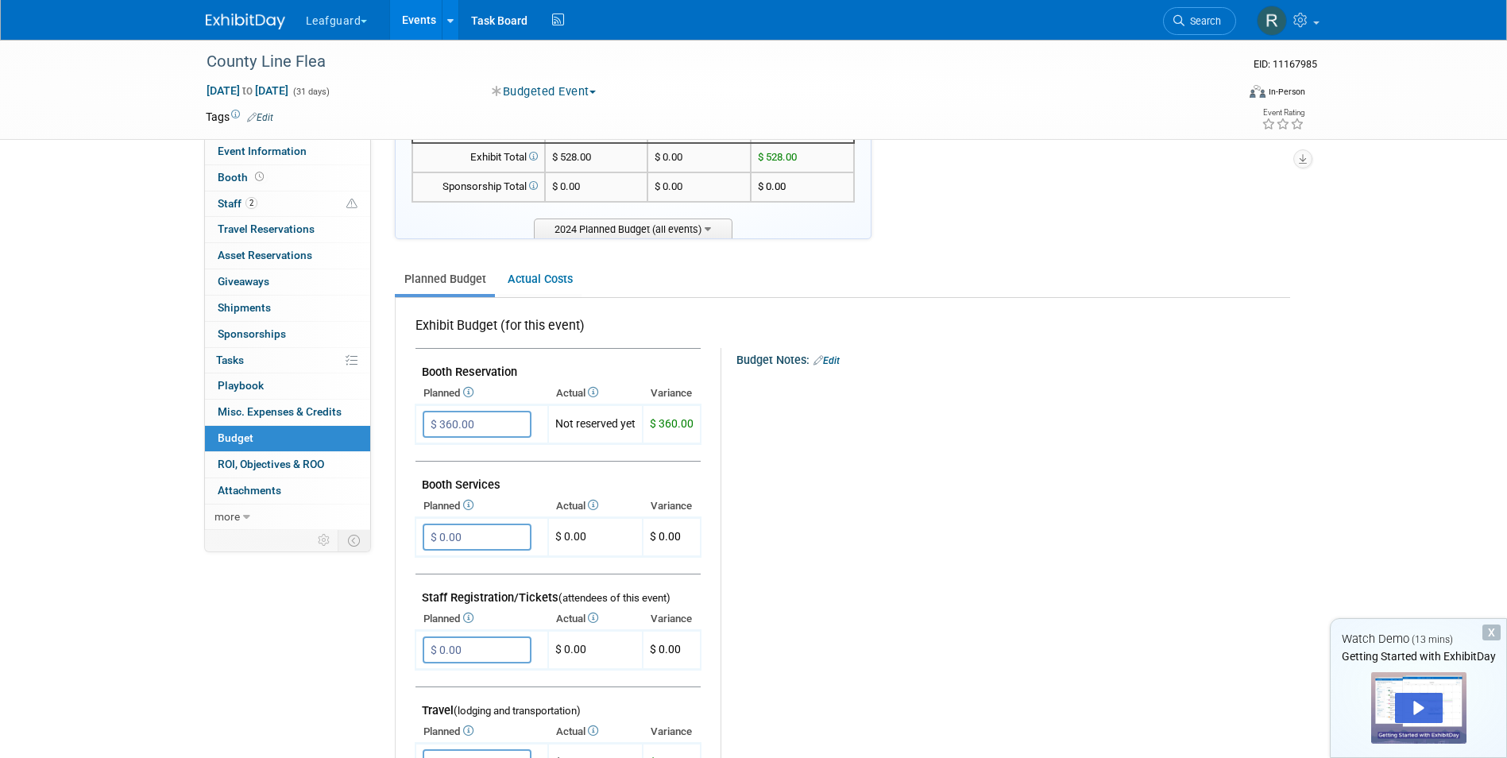
scroll to position [0, 0]
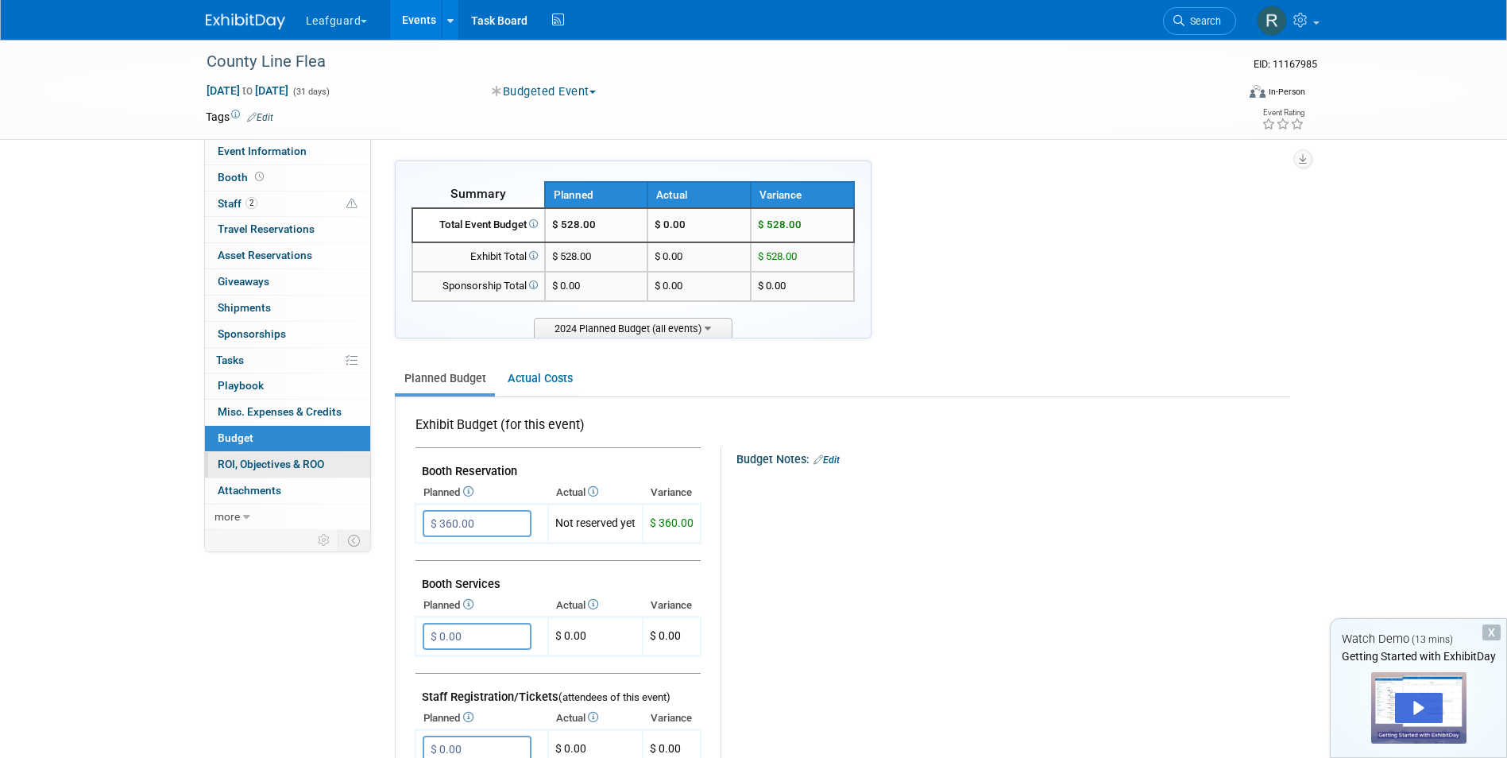
click at [246, 464] on span "ROI, Objectives & ROO 0" at bounding box center [271, 464] width 106 height 13
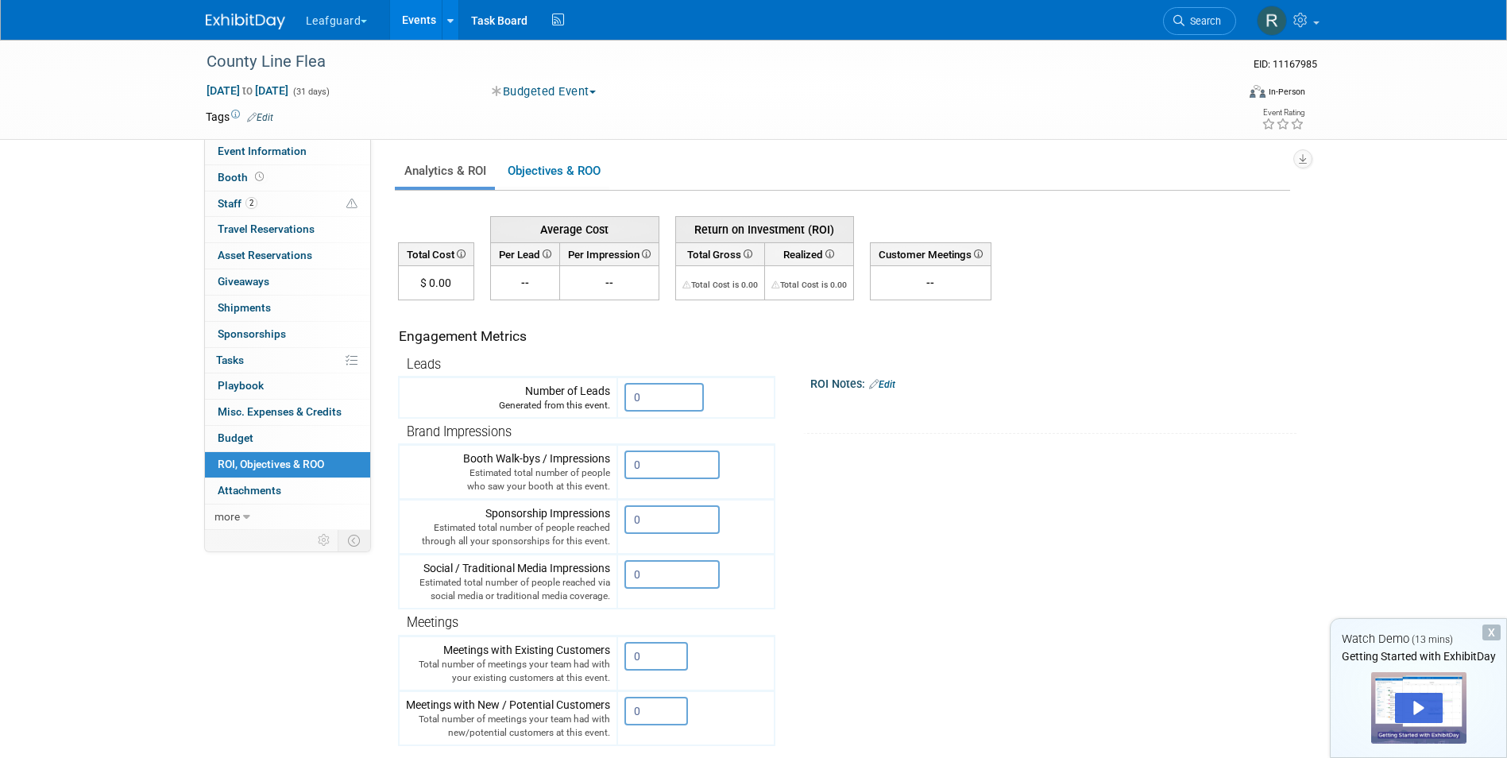
click at [529, 283] on span "--" at bounding box center [525, 282] width 8 height 13
drag, startPoint x: 529, startPoint y: 283, endPoint x: 505, endPoint y: 283, distance: 23.8
click at [505, 283] on td "--" at bounding box center [524, 283] width 69 height 34
click at [1149, 339] on td "ROI Notes: Edit X" at bounding box center [1030, 366] width 510 height 133
drag, startPoint x: 528, startPoint y: 280, endPoint x: 504, endPoint y: 282, distance: 23.9
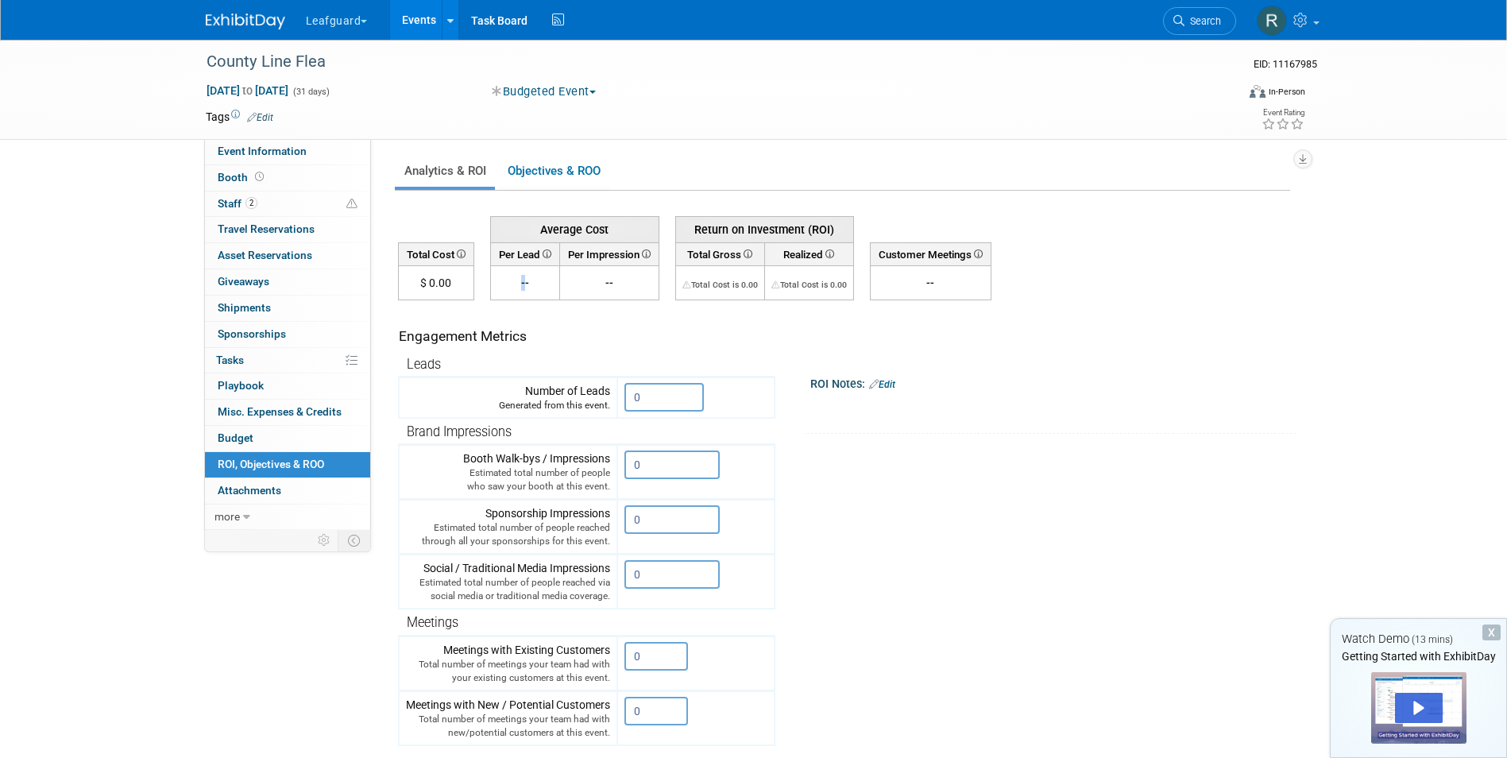
click at [504, 282] on td "--" at bounding box center [524, 283] width 69 height 34
drag, startPoint x: 648, startPoint y: 397, endPoint x: 583, endPoint y: 391, distance: 65.5
click at [583, 391] on tr "Number of Leads Generated from this event. 0" at bounding box center [587, 397] width 376 height 41
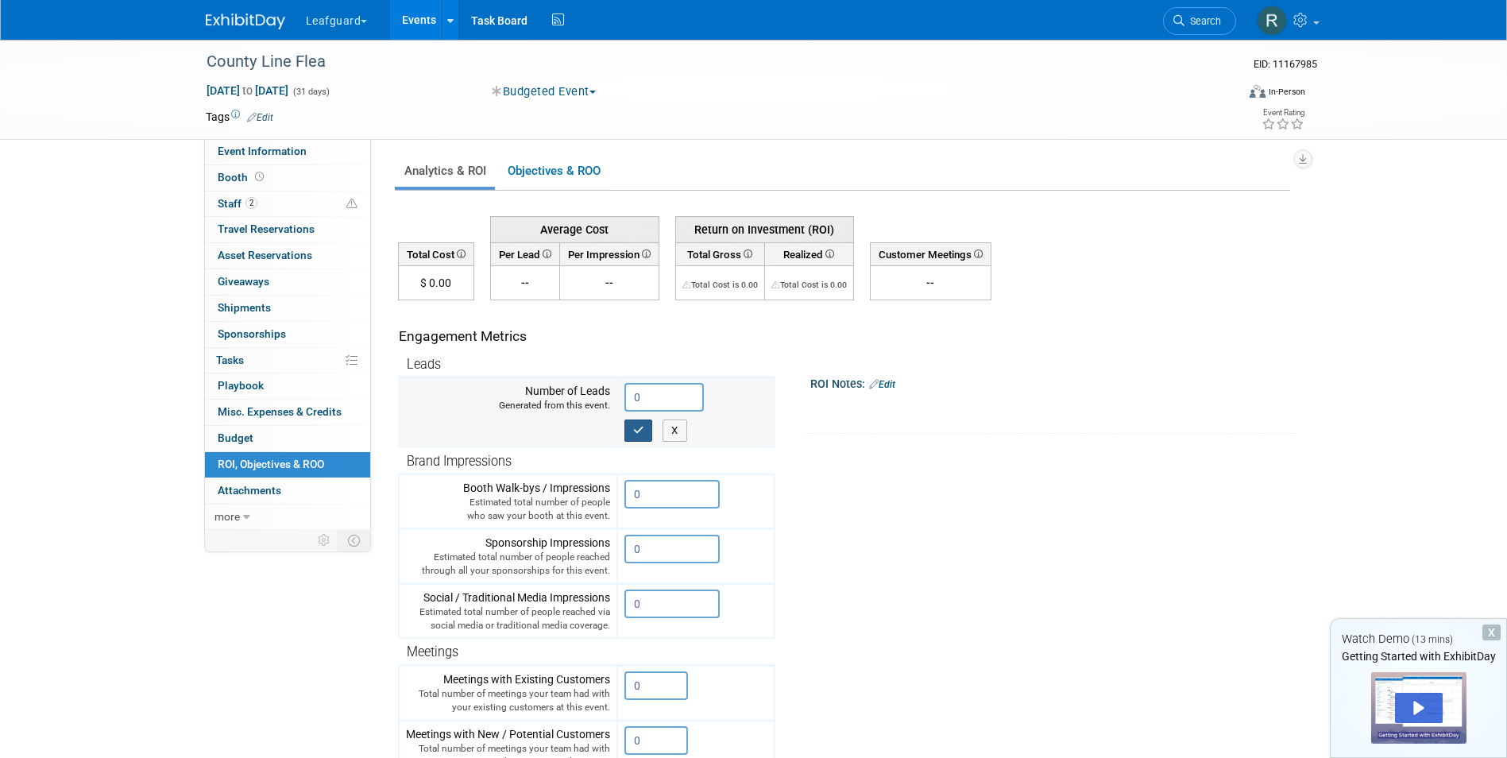
click at [636, 428] on icon "button" at bounding box center [638, 430] width 11 height 10
click at [639, 431] on icon "button" at bounding box center [638, 430] width 11 height 10
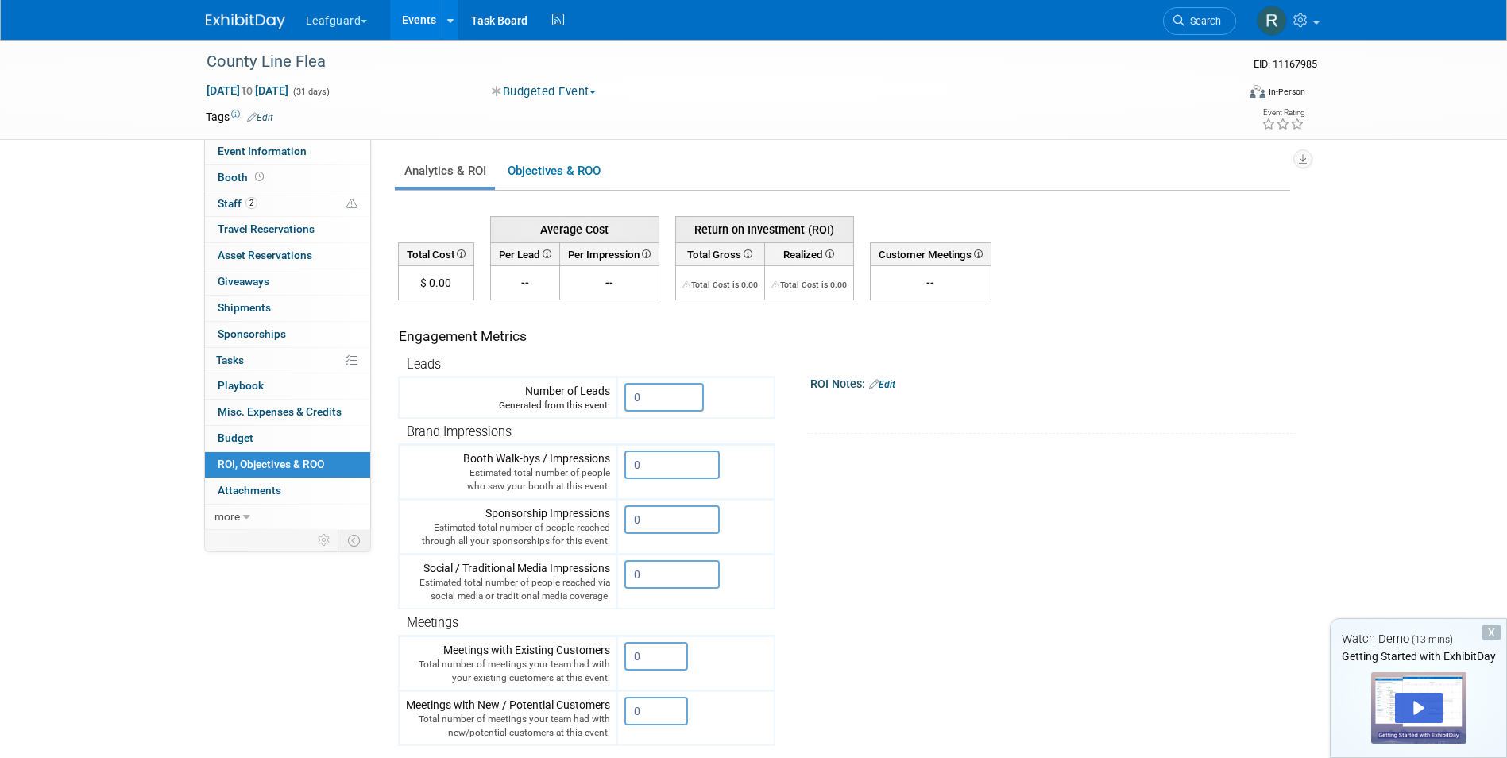
click at [524, 280] on span "--" at bounding box center [525, 282] width 8 height 13
click at [443, 281] on td "$ 0.00" at bounding box center [435, 283] width 75 height 34
click at [988, 355] on td "ROI Notes: Edit X" at bounding box center [1030, 366] width 510 height 133
click at [413, 18] on link "Events" at bounding box center [419, 20] width 58 height 40
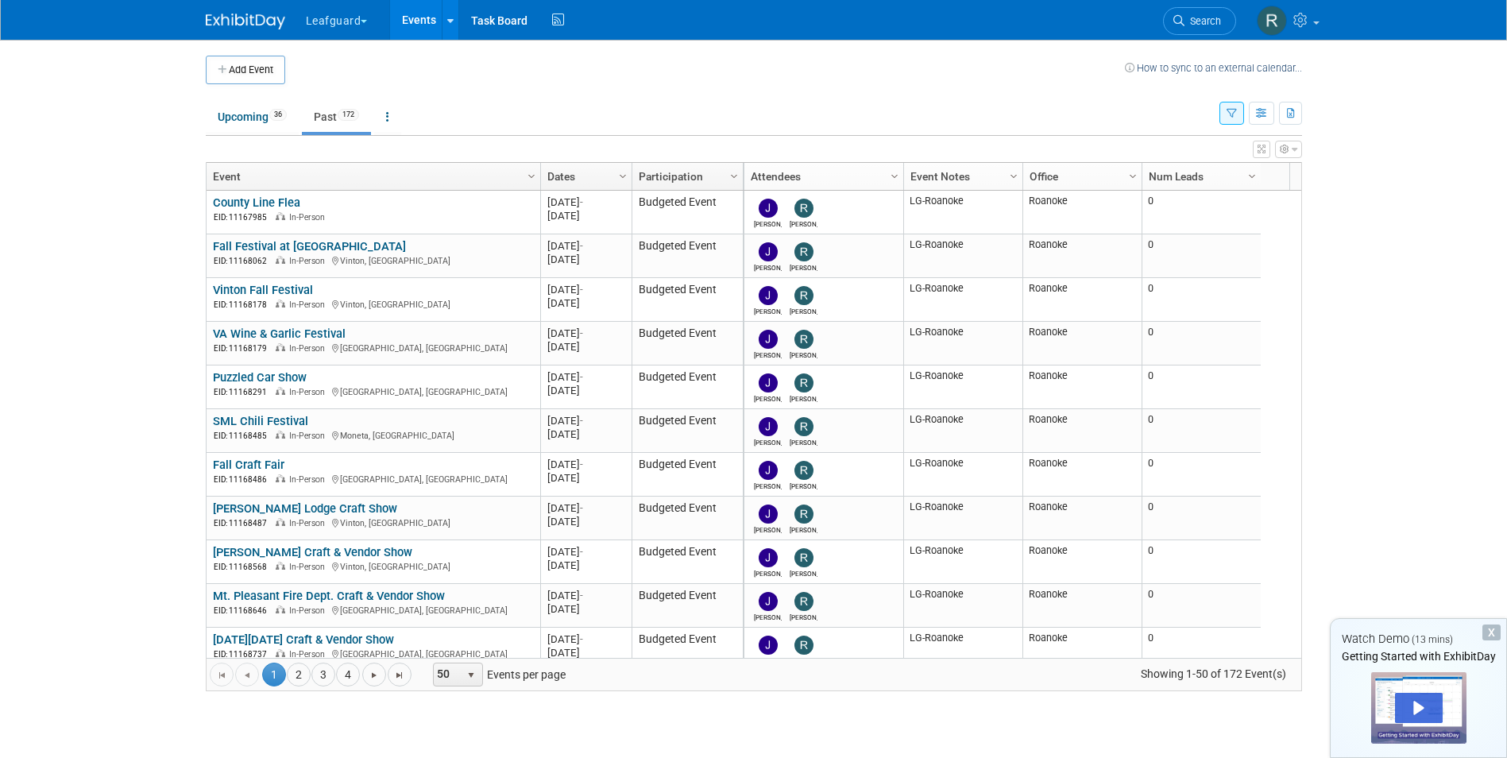
drag, startPoint x: 290, startPoint y: 195, endPoint x: 296, endPoint y: 206, distance: 12.4
click at [290, 195] on link "County Line Flea" at bounding box center [256, 202] width 87 height 14
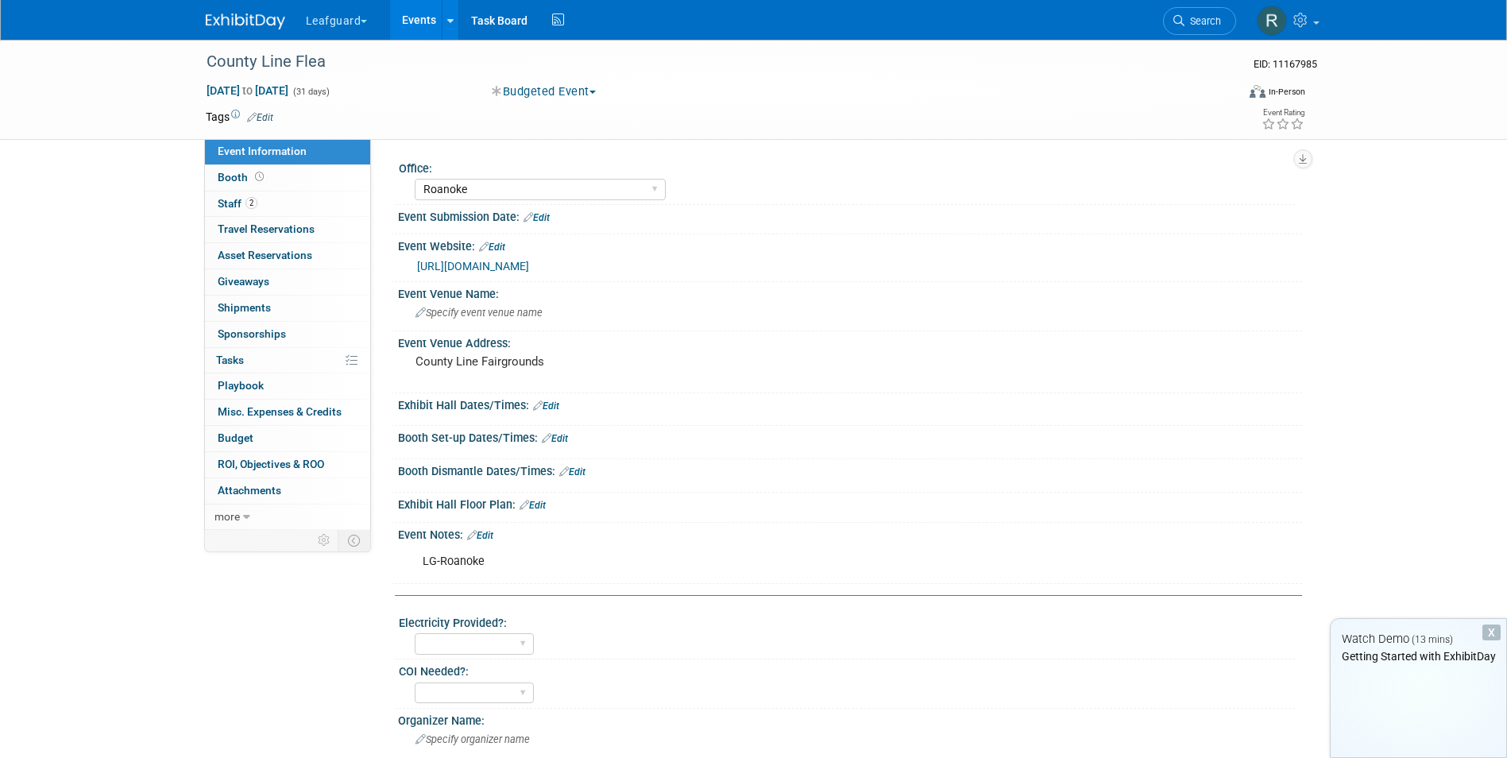
select select "Roanoke"
click at [251, 454] on link "0 ROI, Objectives & ROO 0" at bounding box center [287, 464] width 165 height 25
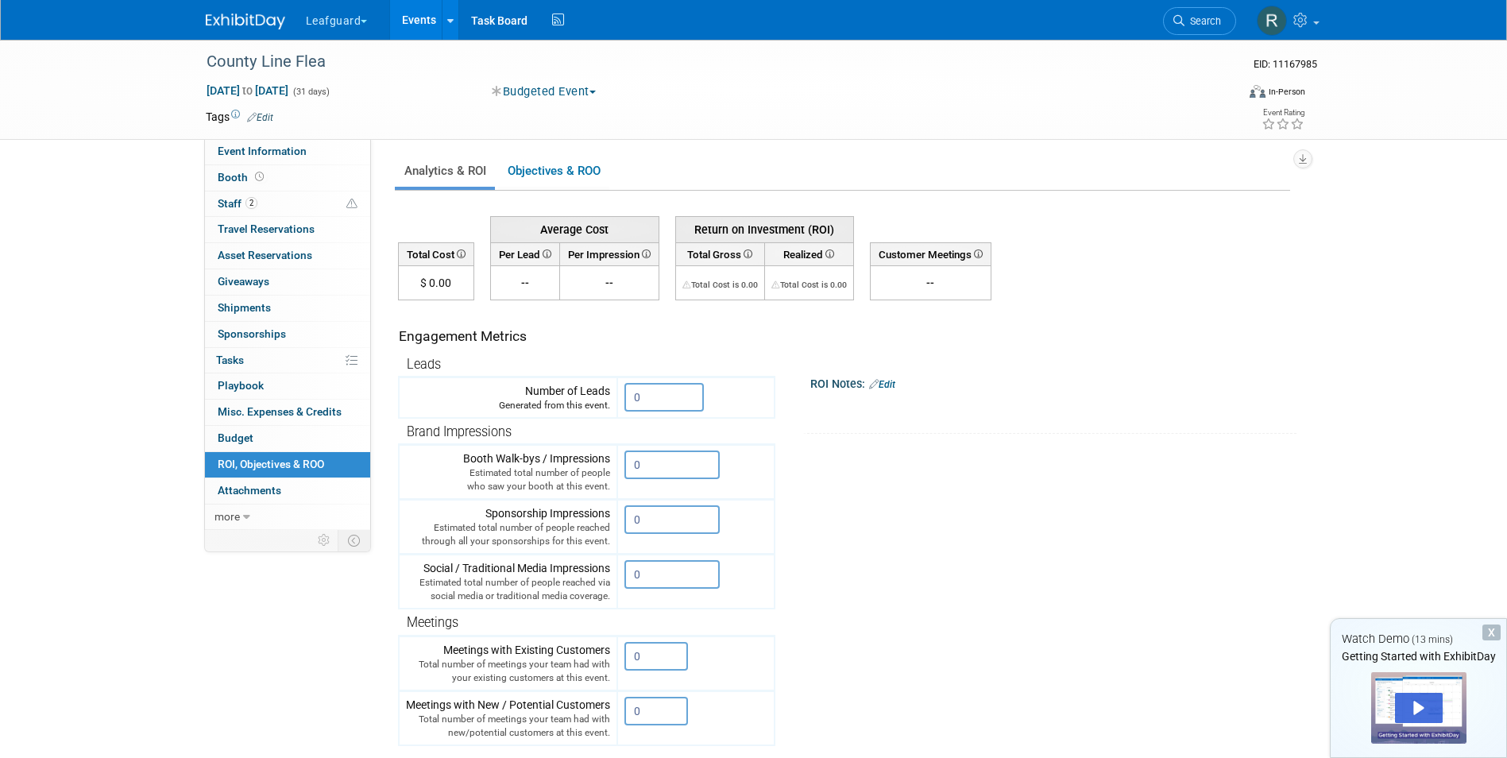
click at [406, 20] on link "Events" at bounding box center [419, 20] width 58 height 40
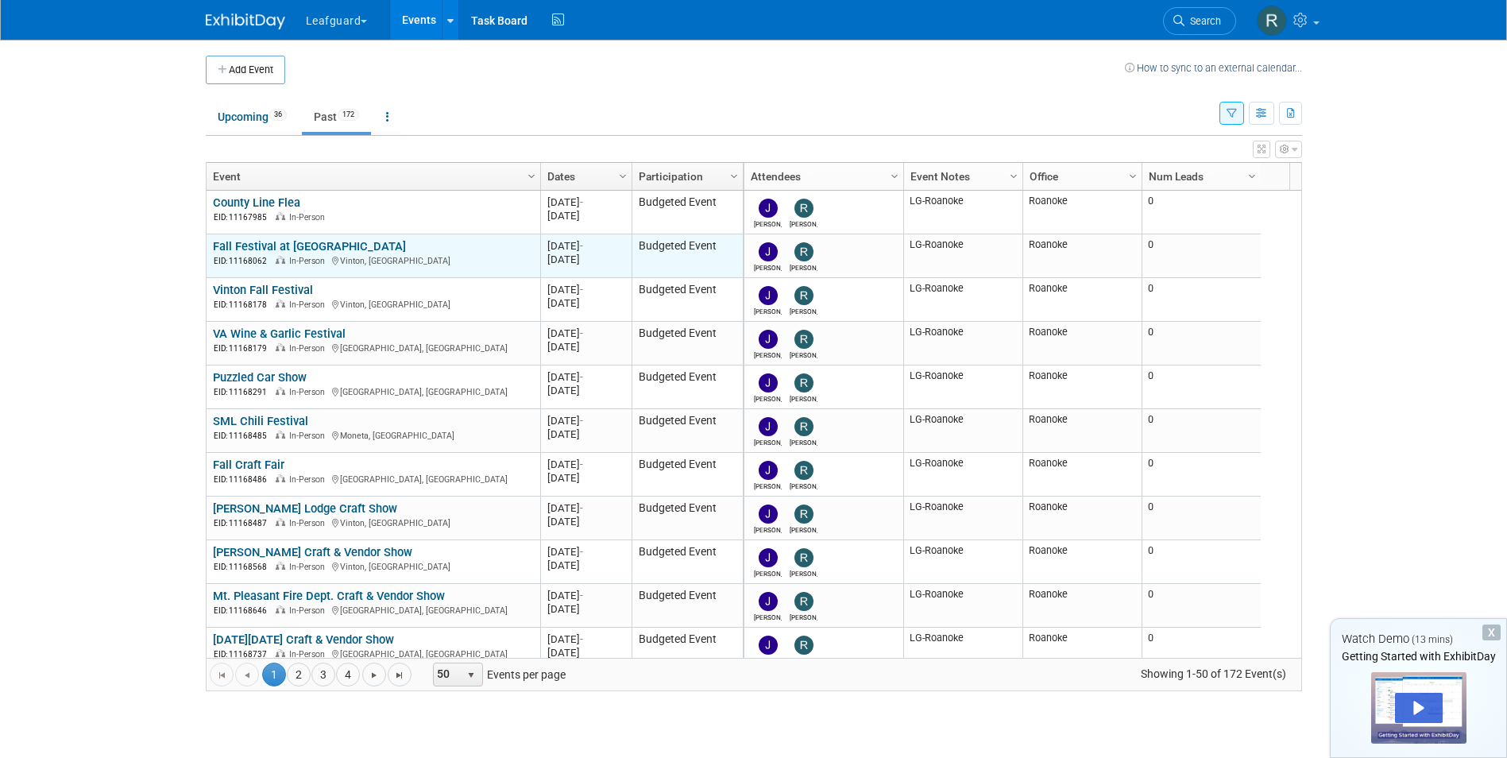
click at [287, 239] on link "Fall Festival at [GEOGRAPHIC_DATA]" at bounding box center [309, 246] width 193 height 14
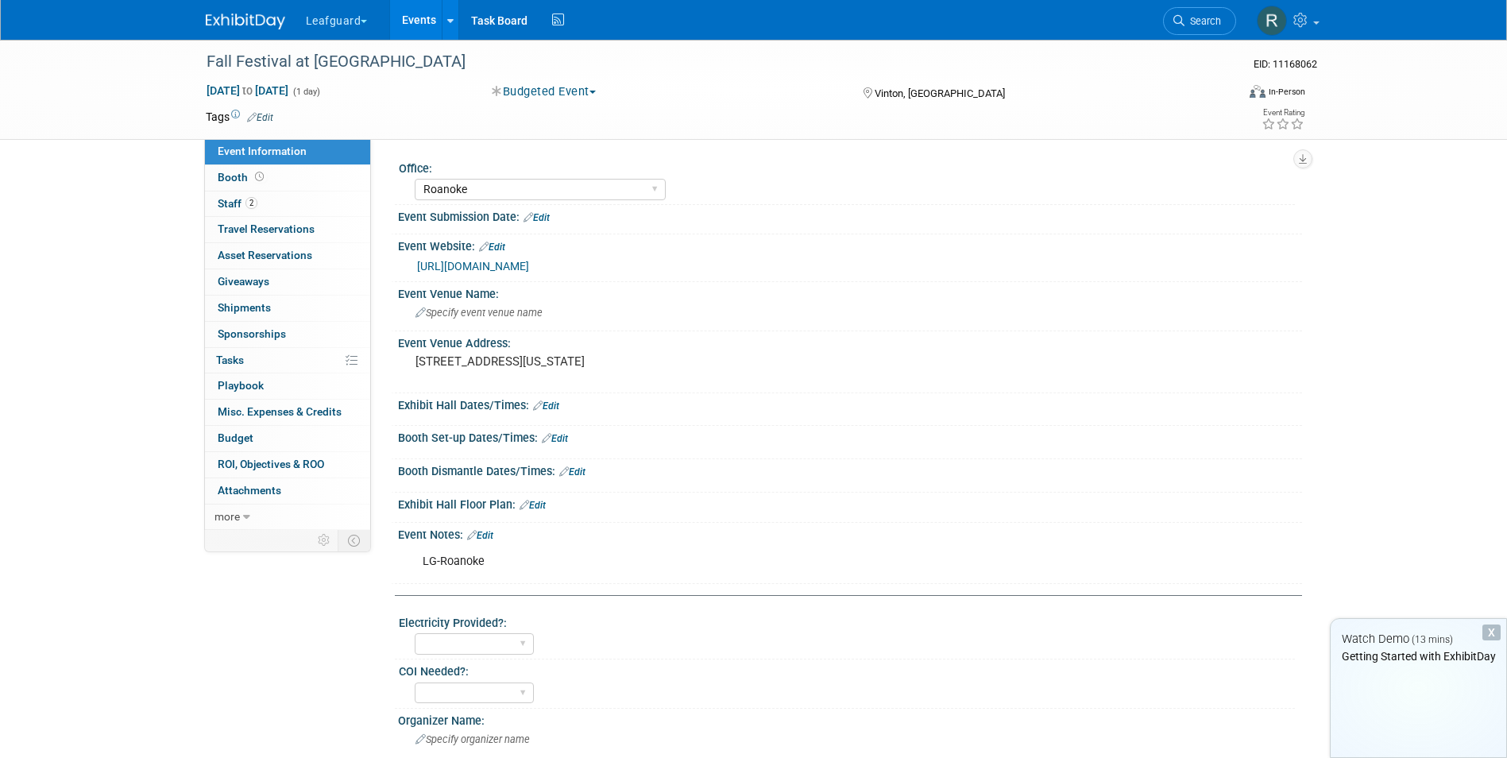
select select "Roanoke"
click at [230, 172] on span "Booth" at bounding box center [242, 177] width 49 height 13
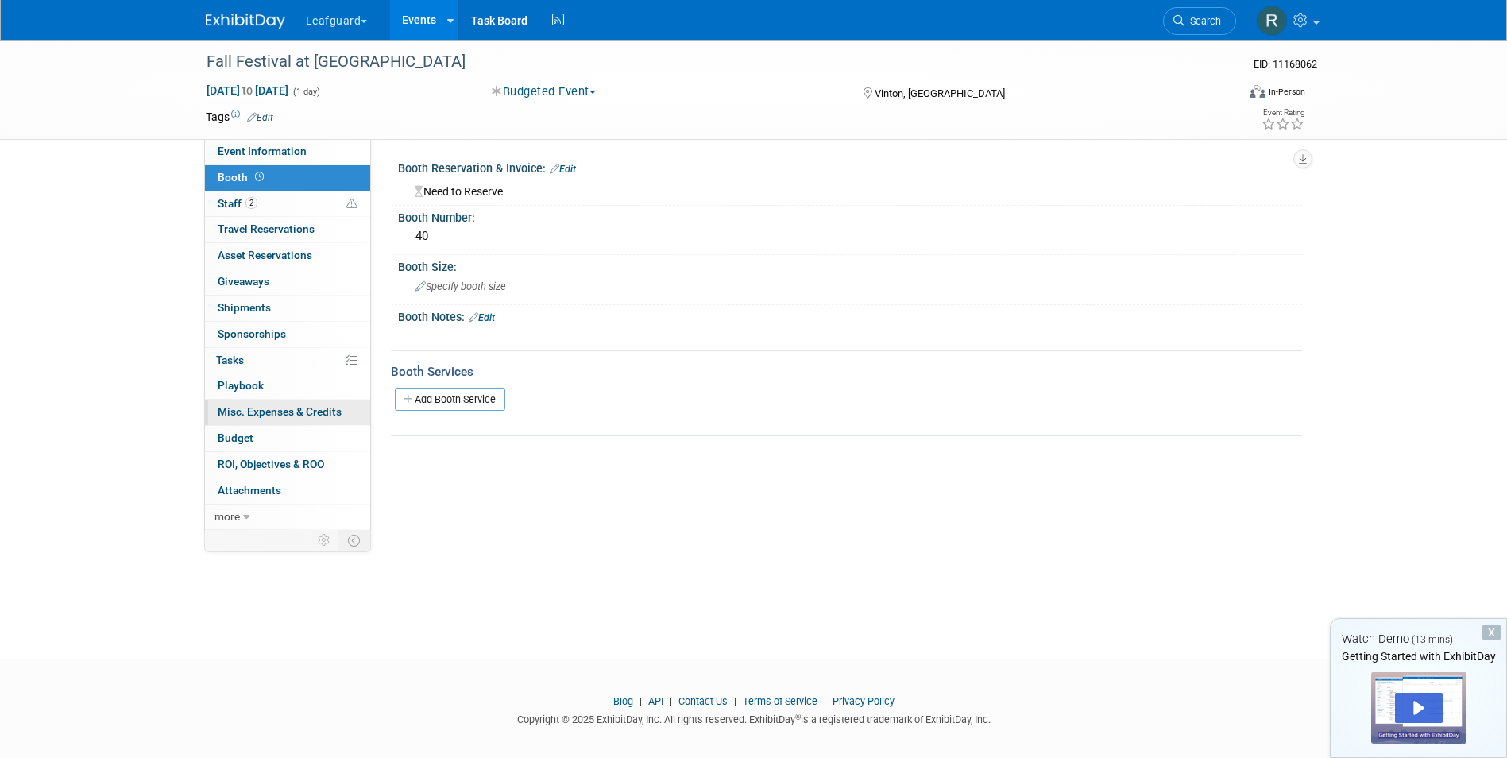
click at [239, 405] on span "Misc. Expenses & Credits 0" at bounding box center [280, 411] width 124 height 13
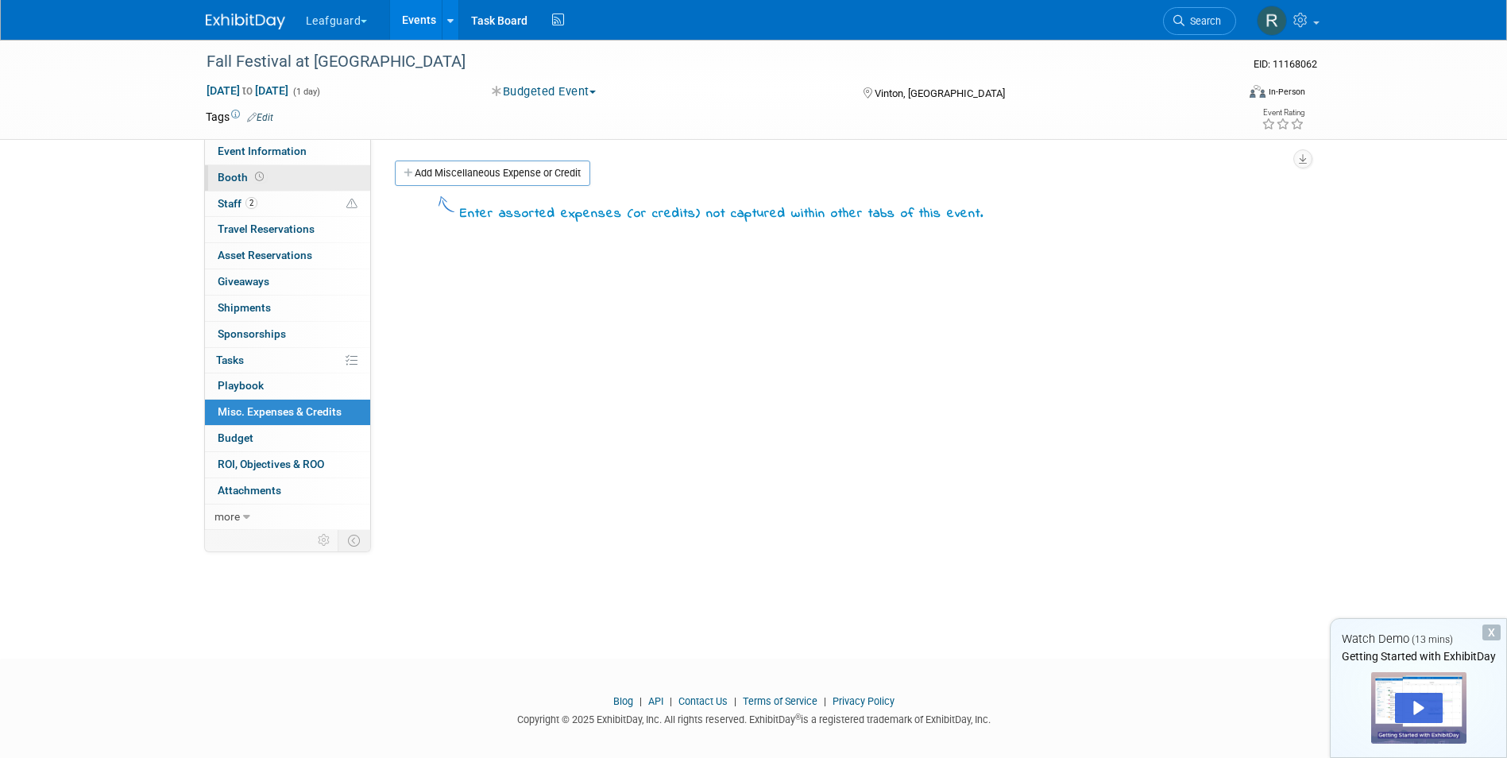
click at [234, 169] on link "Booth" at bounding box center [287, 177] width 165 height 25
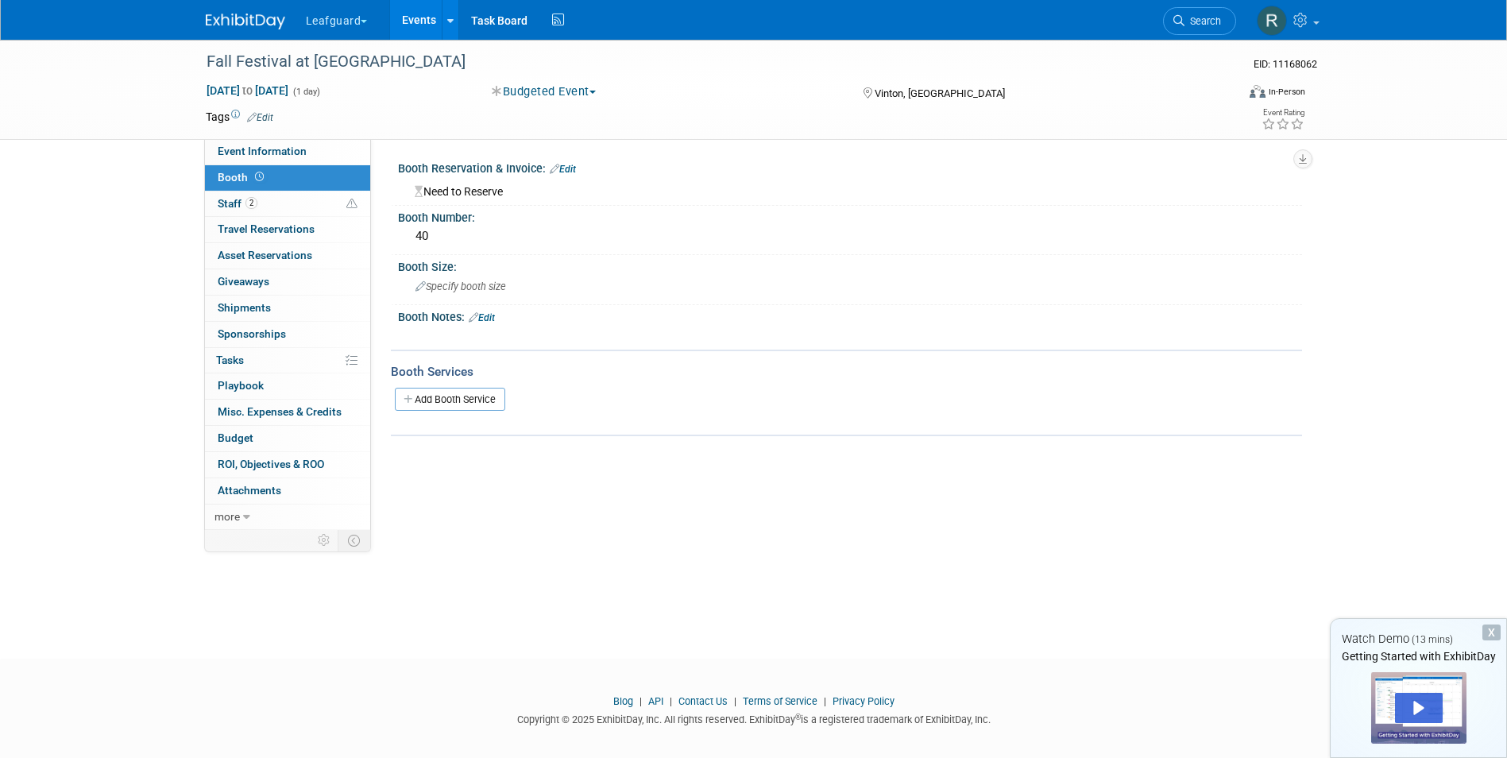
click at [419, 14] on link "Events" at bounding box center [419, 20] width 58 height 40
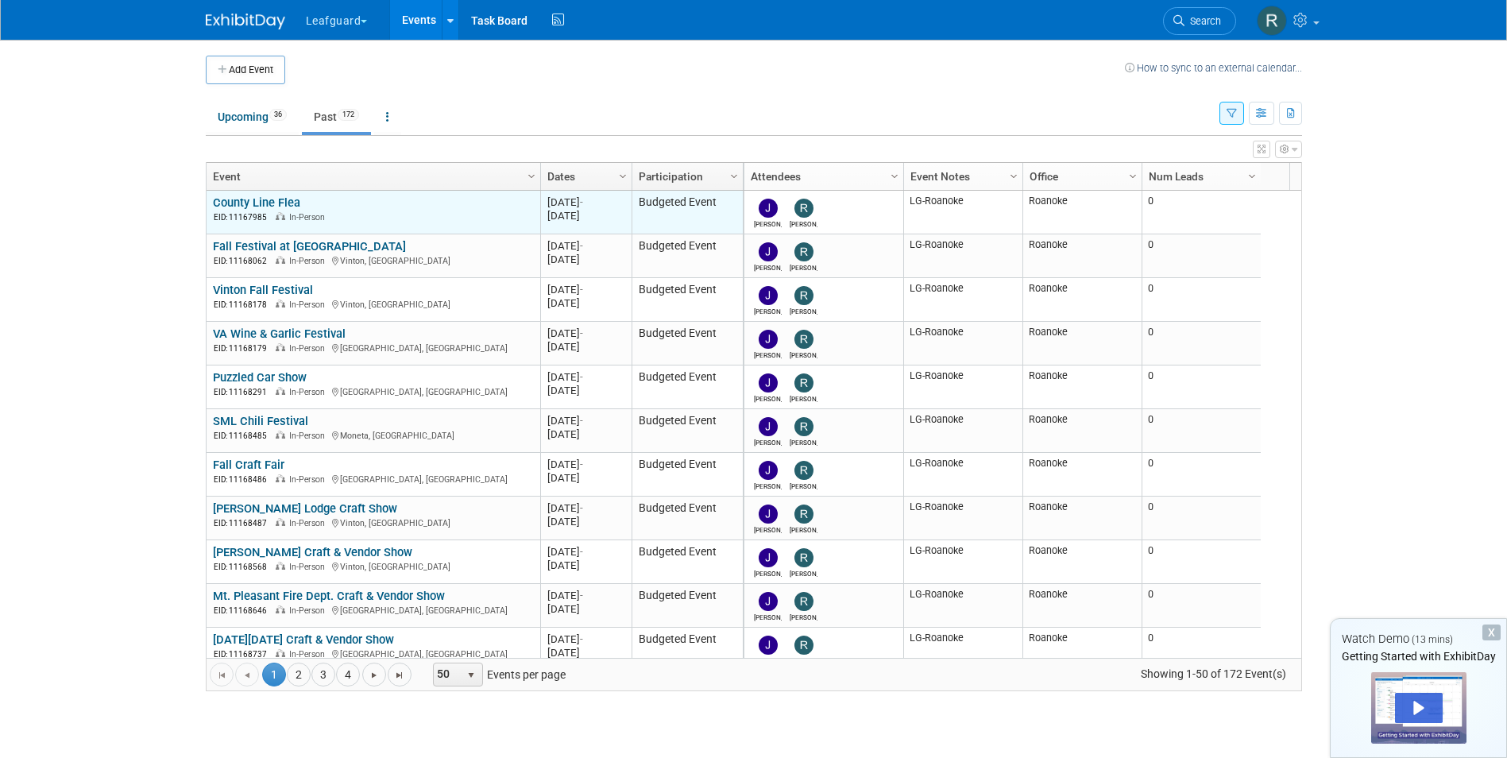
click at [284, 196] on link "County Line Flea" at bounding box center [256, 202] width 87 height 14
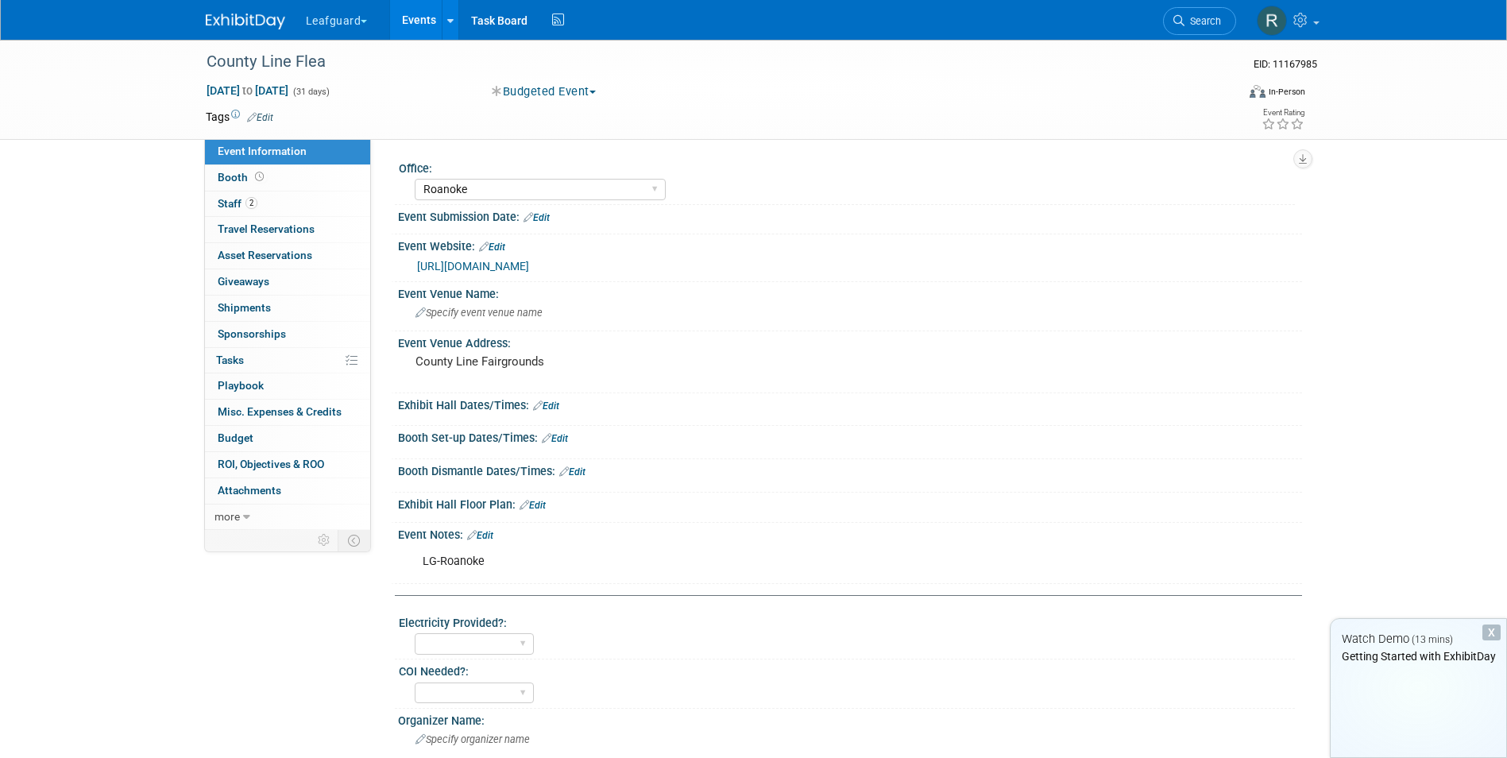
select select "Roanoke"
click at [292, 224] on span "Travel Reservations 0" at bounding box center [266, 228] width 97 height 13
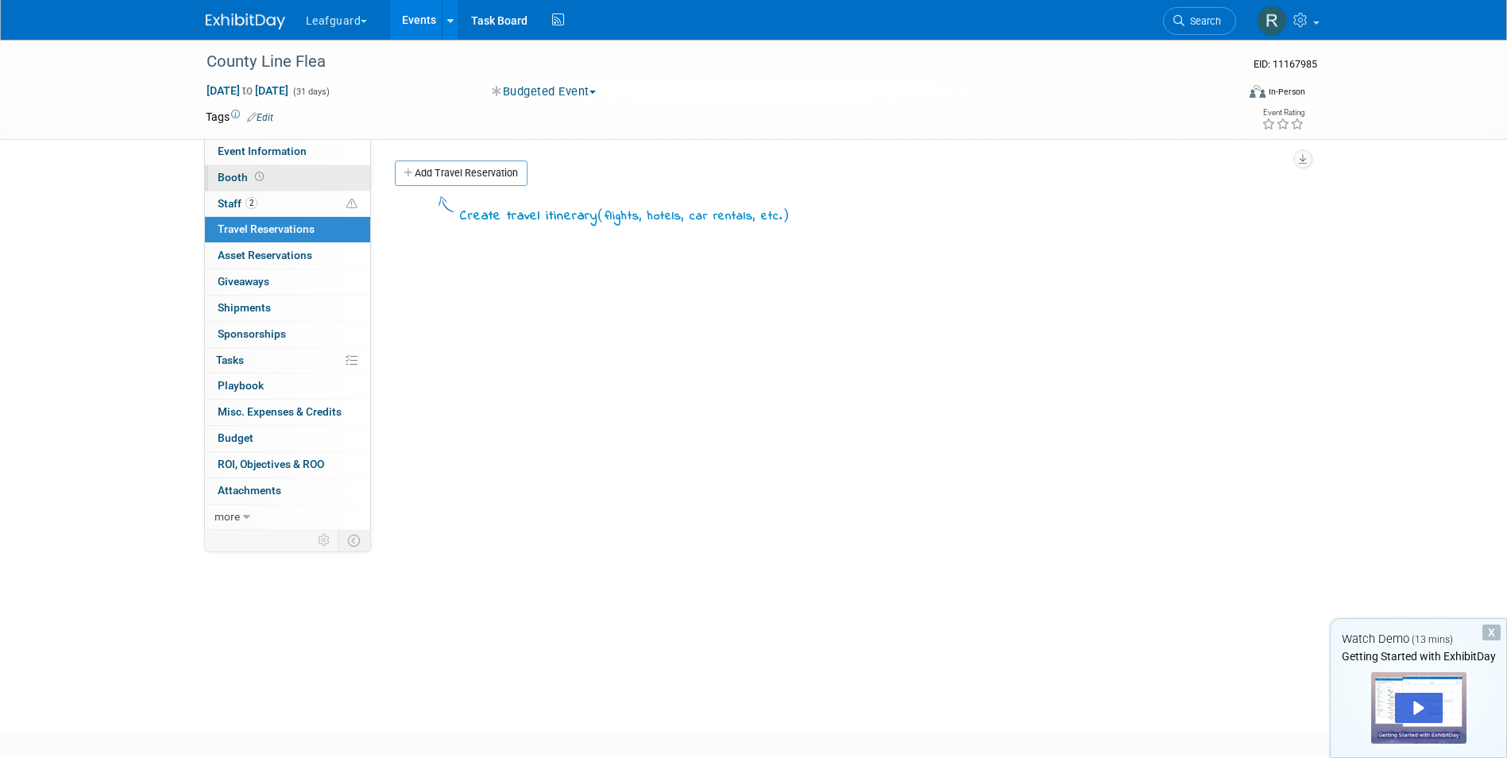
click at [236, 174] on span "Booth" at bounding box center [242, 177] width 49 height 13
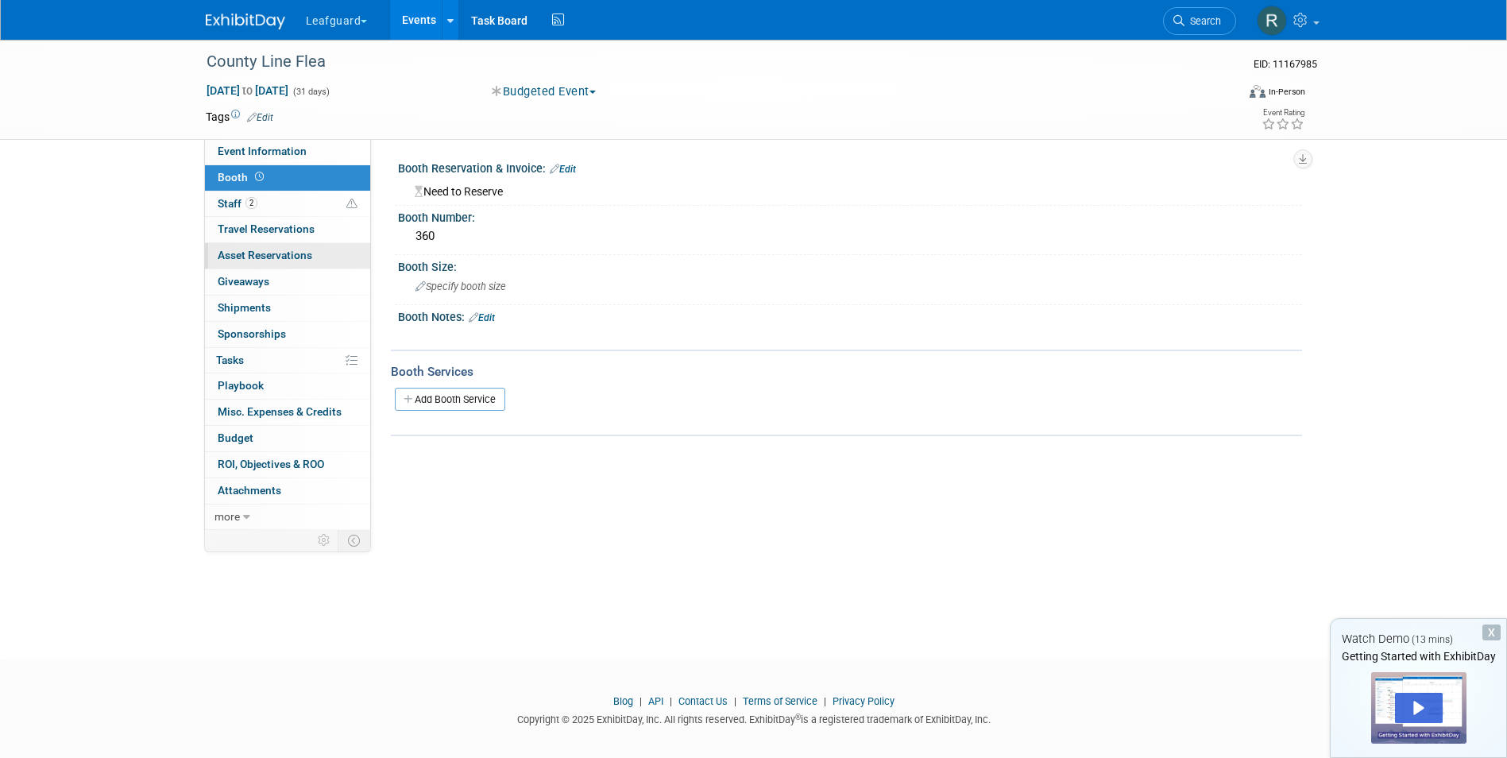
click at [257, 255] on span "Asset Reservations 0" at bounding box center [265, 255] width 95 height 13
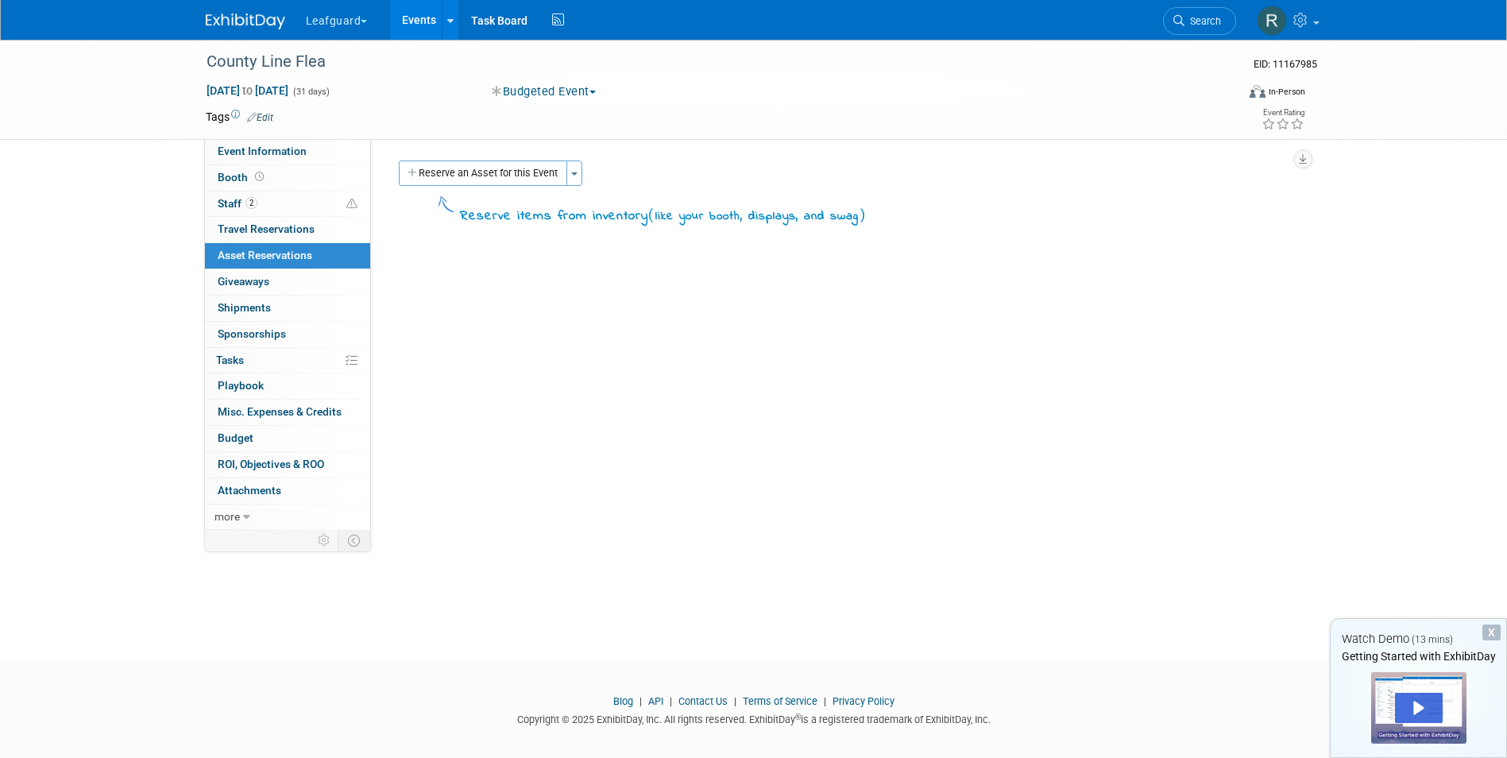
click at [243, 407] on span "Misc. Expenses & Credits 0" at bounding box center [280, 411] width 124 height 13
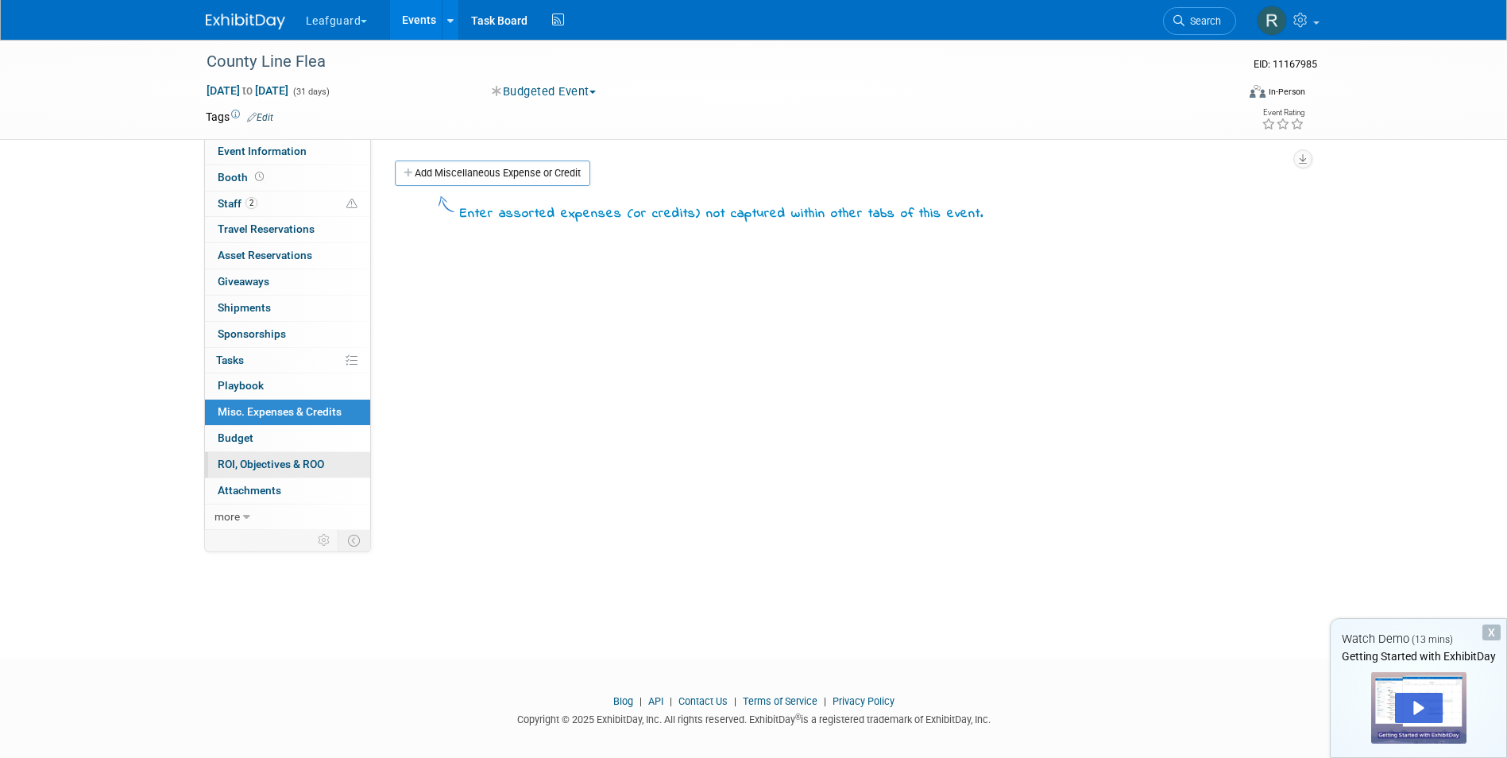
click at [249, 458] on span "ROI, Objectives & ROO 0" at bounding box center [271, 464] width 106 height 13
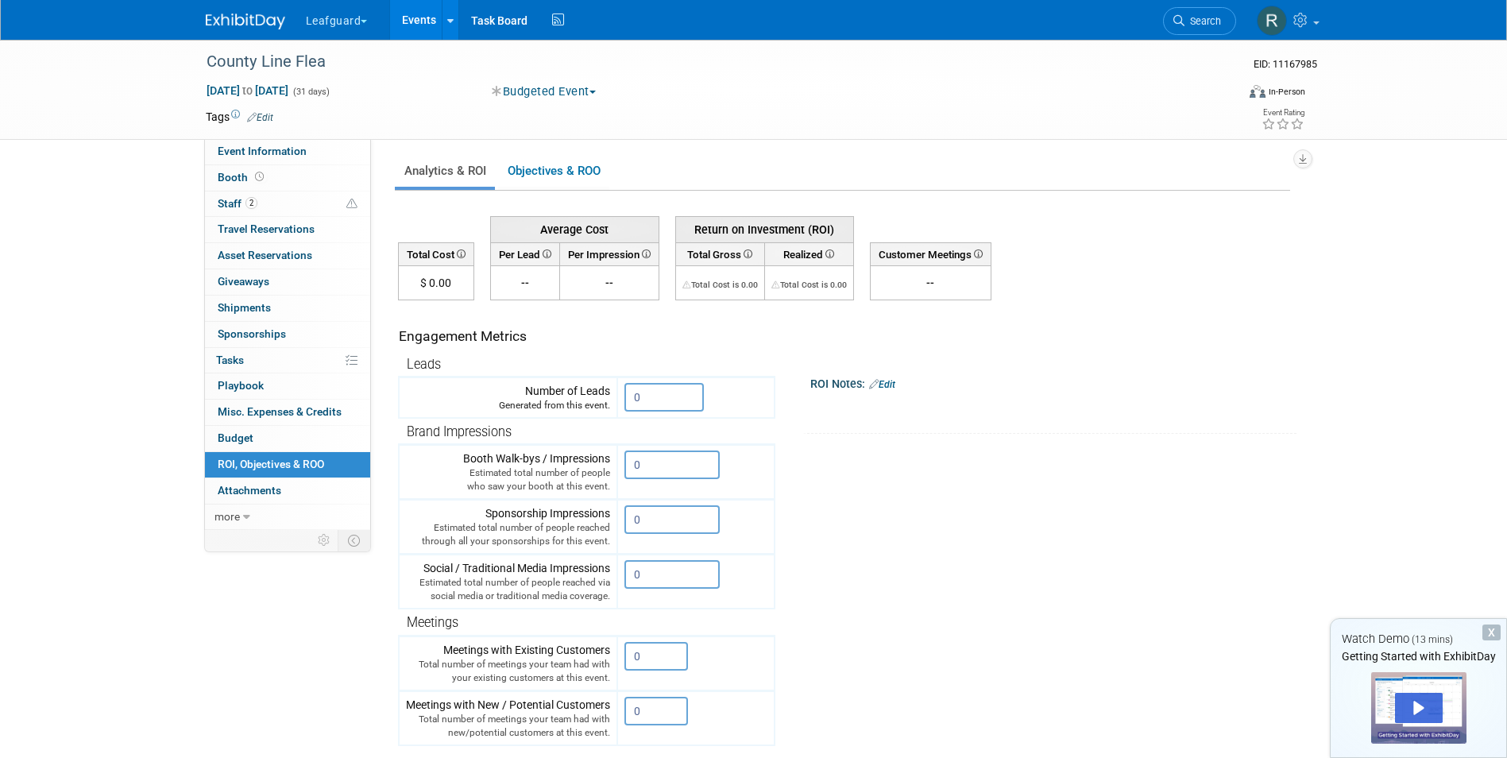
click at [895, 381] on link "Edit" at bounding box center [882, 384] width 26 height 11
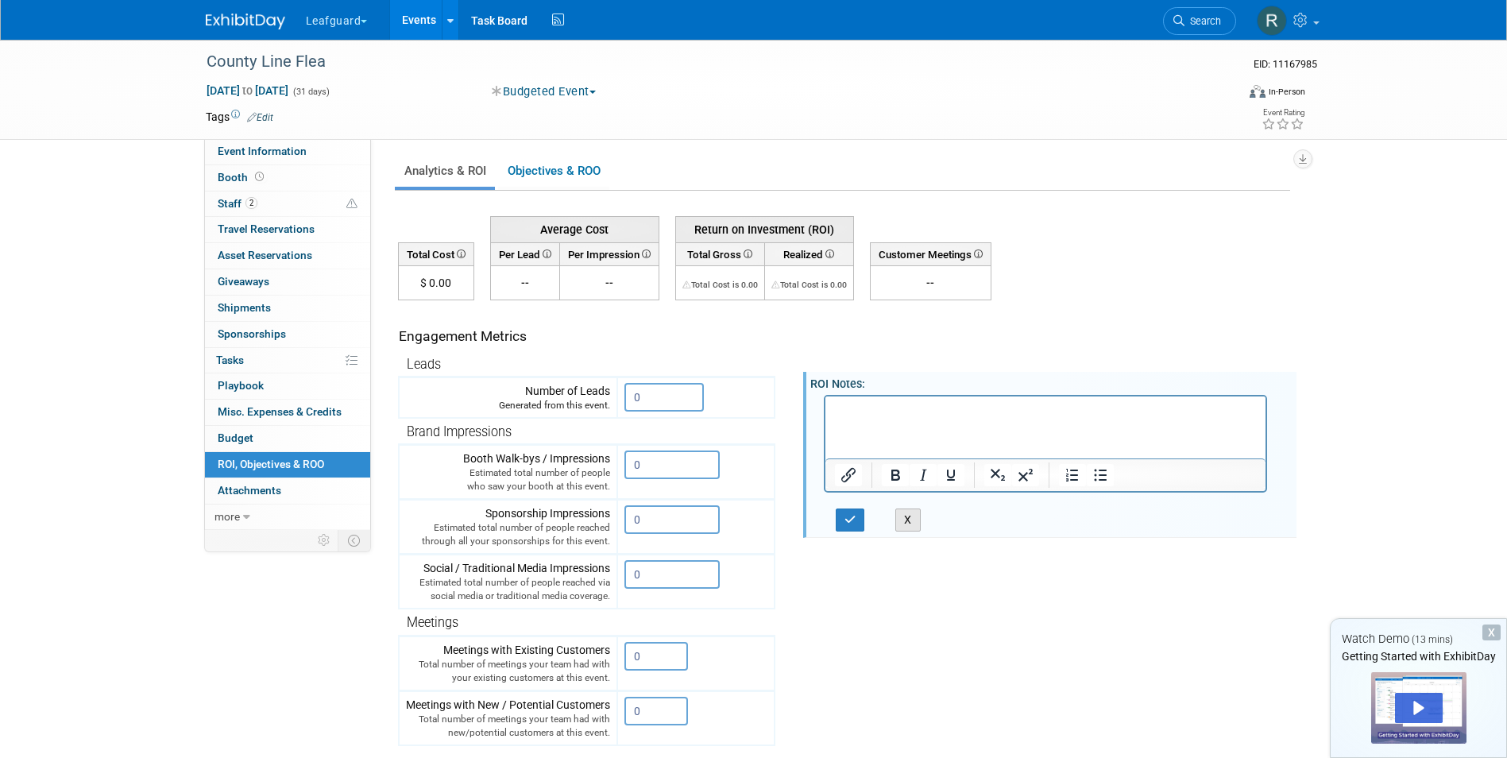
click at [903, 515] on button "X" at bounding box center [907, 519] width 25 height 23
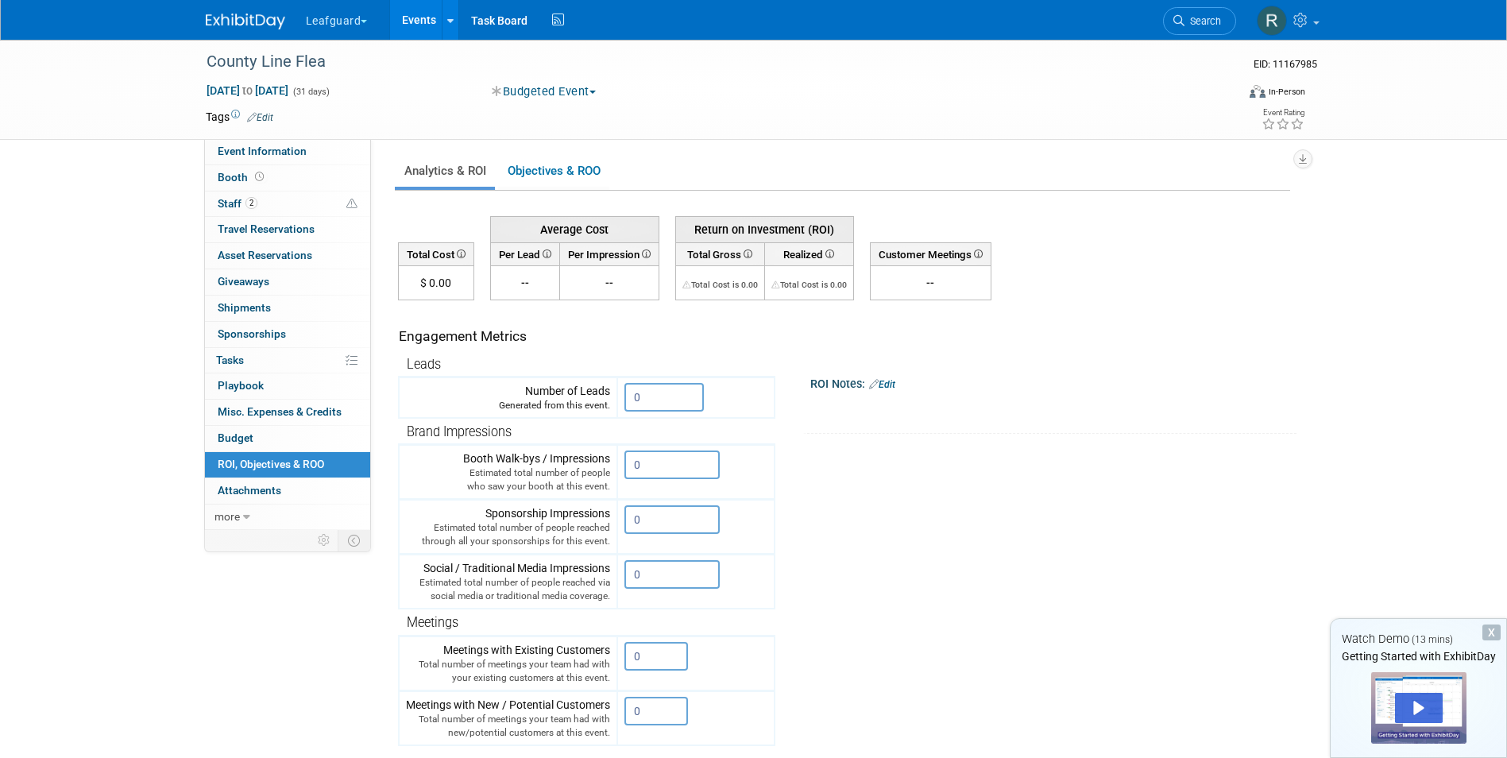
click at [265, 113] on link "Edit" at bounding box center [260, 117] width 26 height 11
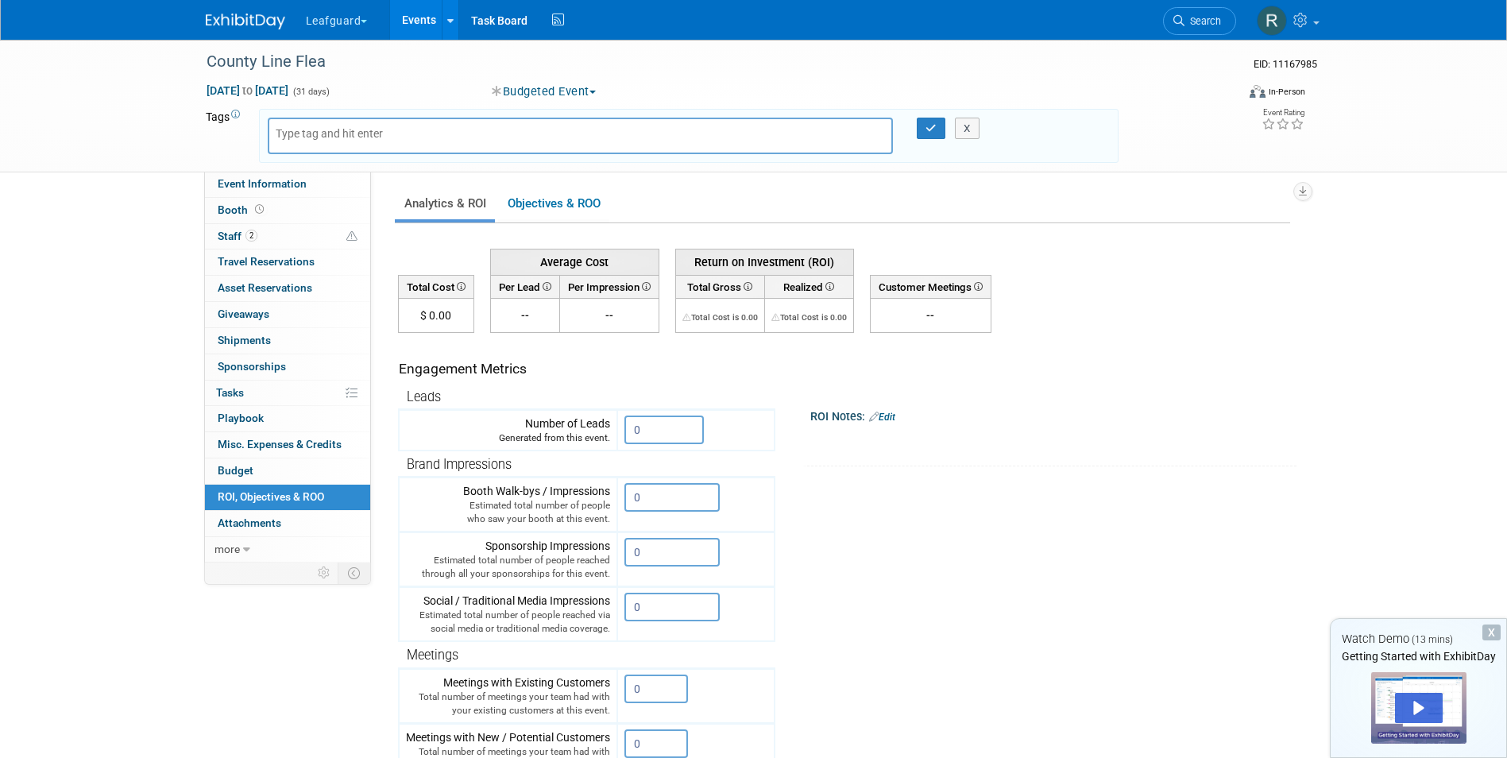
click at [1124, 443] on div at bounding box center [1046, 435] width 444 height 16
click at [231, 213] on span "Booth" at bounding box center [242, 209] width 49 height 13
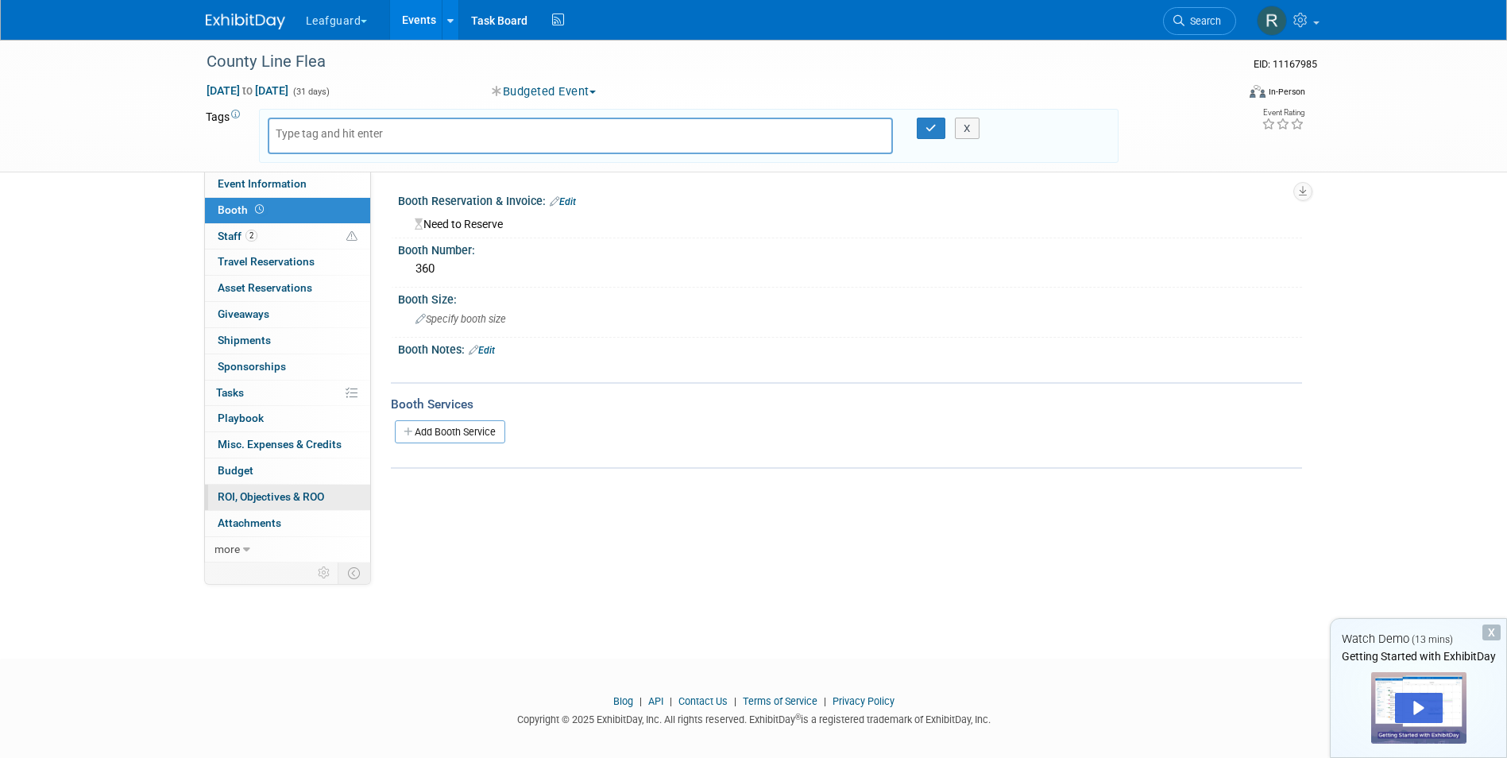
click at [244, 494] on span "ROI, Objectives & ROO 0" at bounding box center [271, 496] width 106 height 13
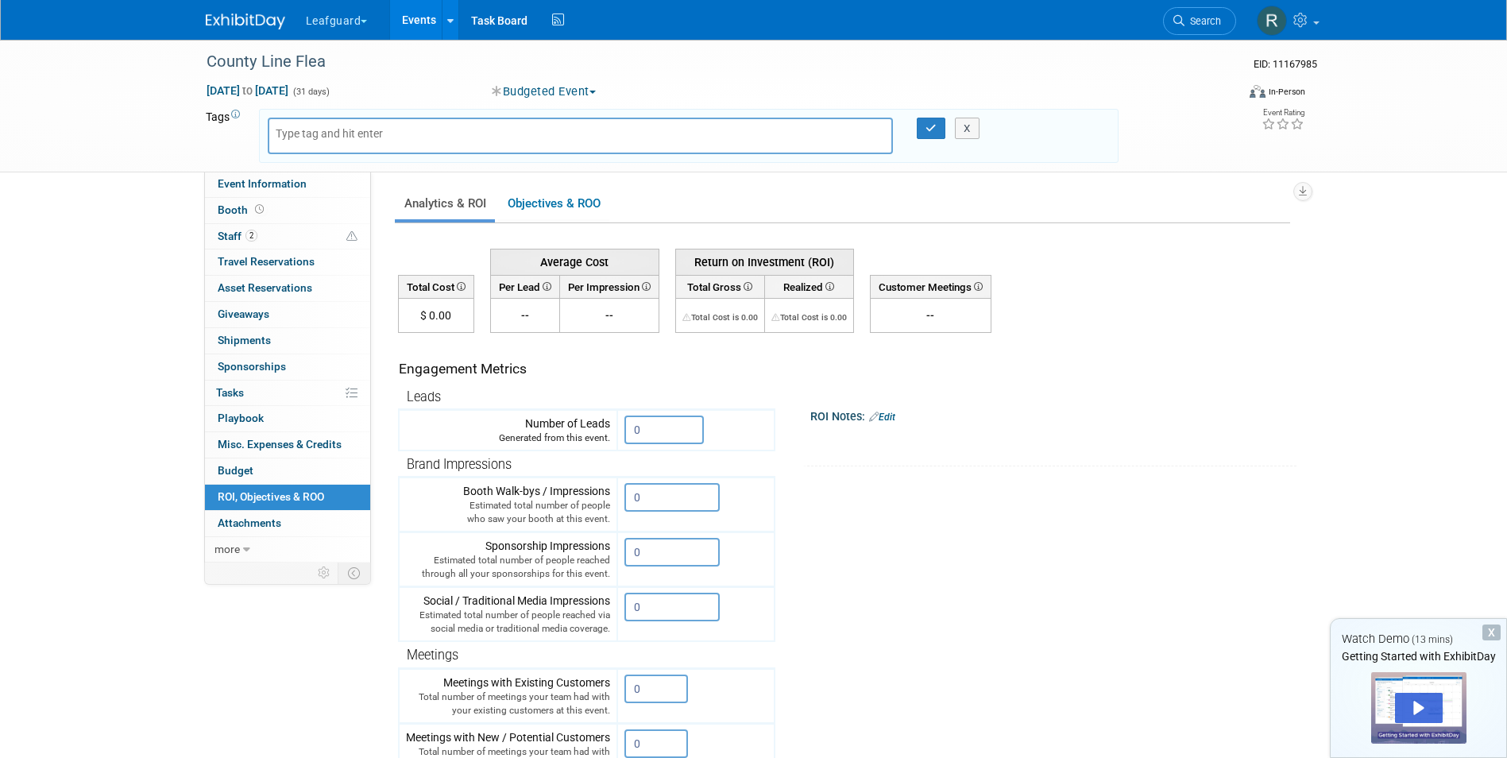
click at [419, 21] on link "Events" at bounding box center [419, 20] width 58 height 40
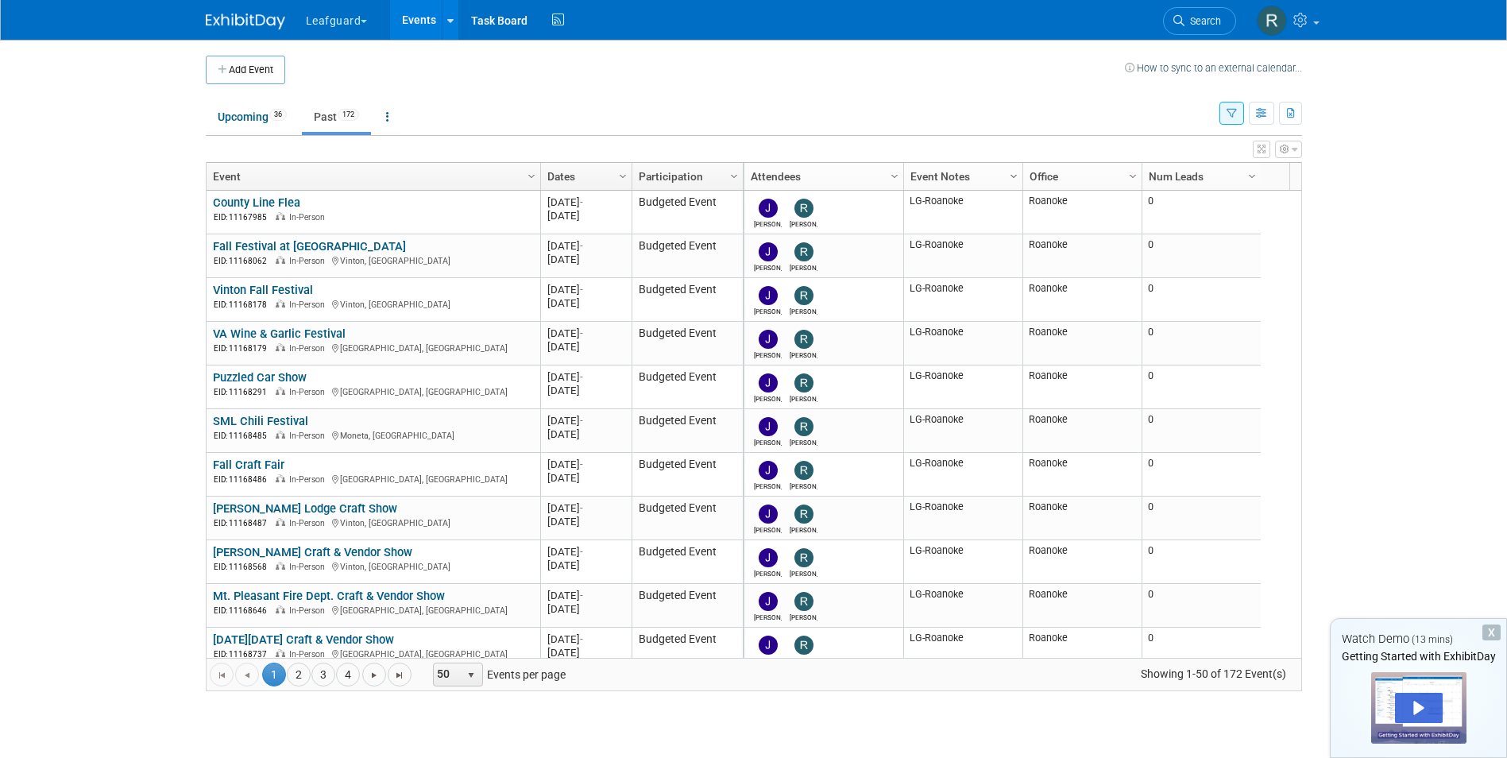
click at [1011, 170] on span "Column Settings" at bounding box center [1013, 176] width 13 height 13
click at [1405, 300] on body "Leafguard Explore: My Workspaces 2 Go to Workspace: Leafguard rhoward Events Ad…" at bounding box center [753, 379] width 1507 height 758
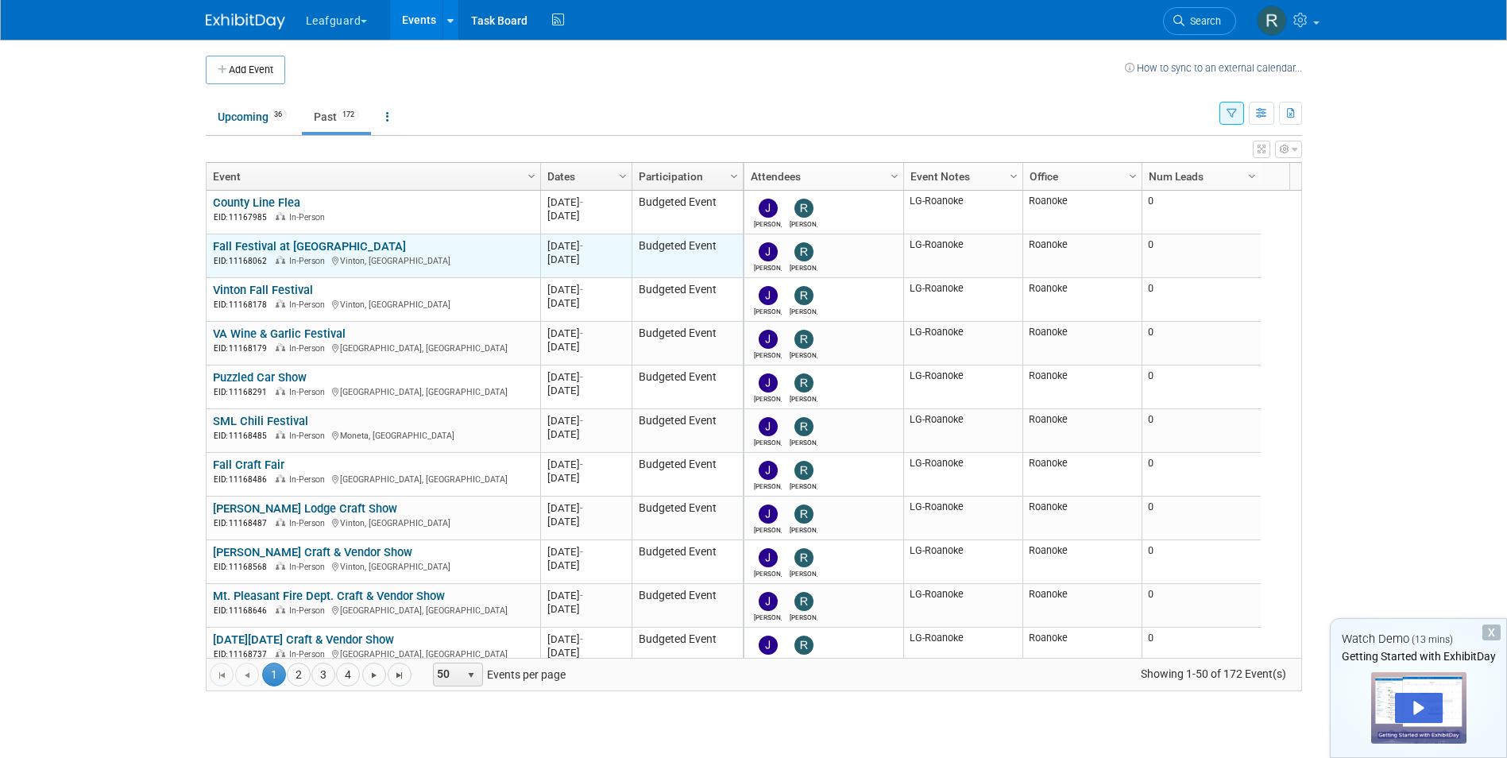
click at [260, 245] on link "Fall Festival at [GEOGRAPHIC_DATA]" at bounding box center [309, 246] width 193 height 14
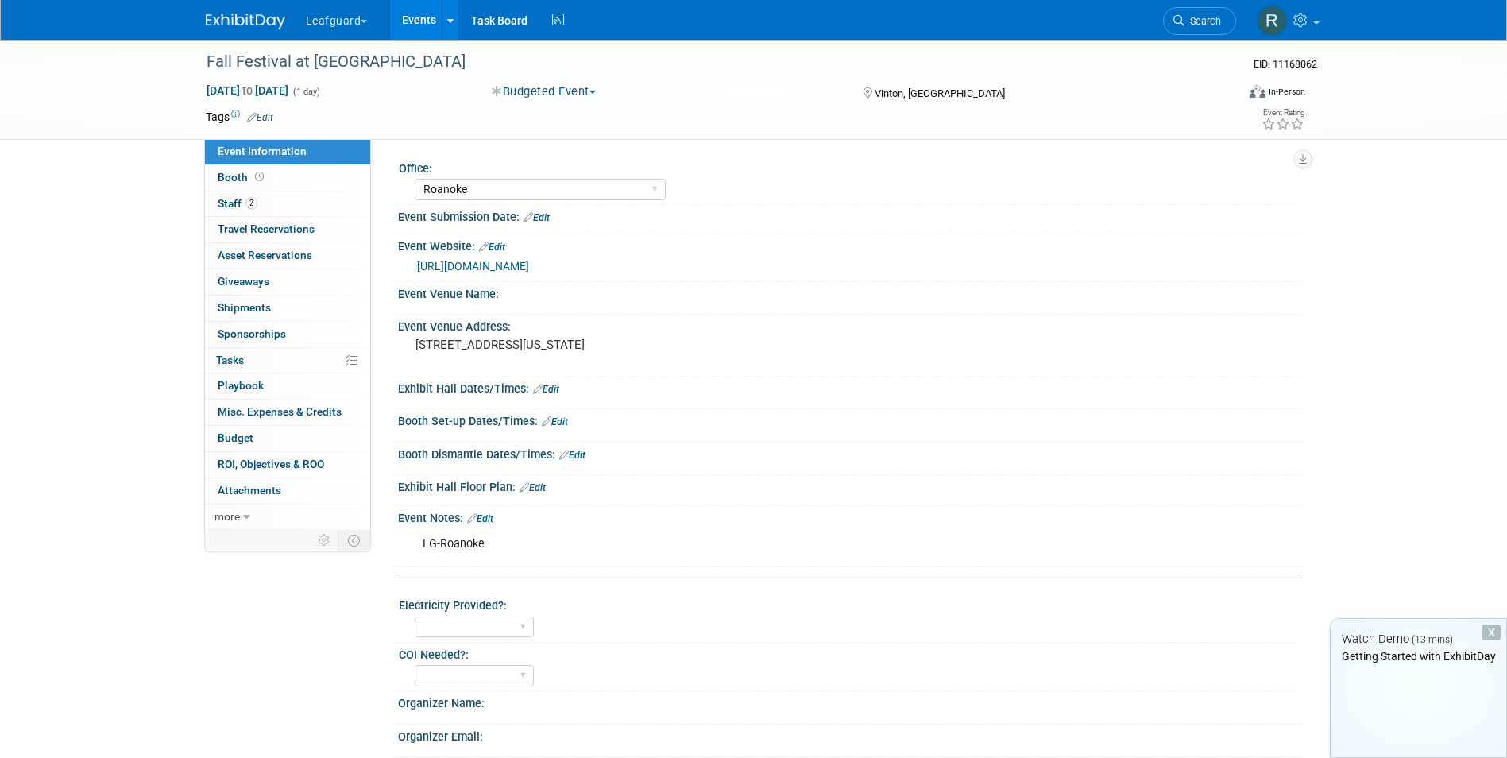
select select "Roanoke"
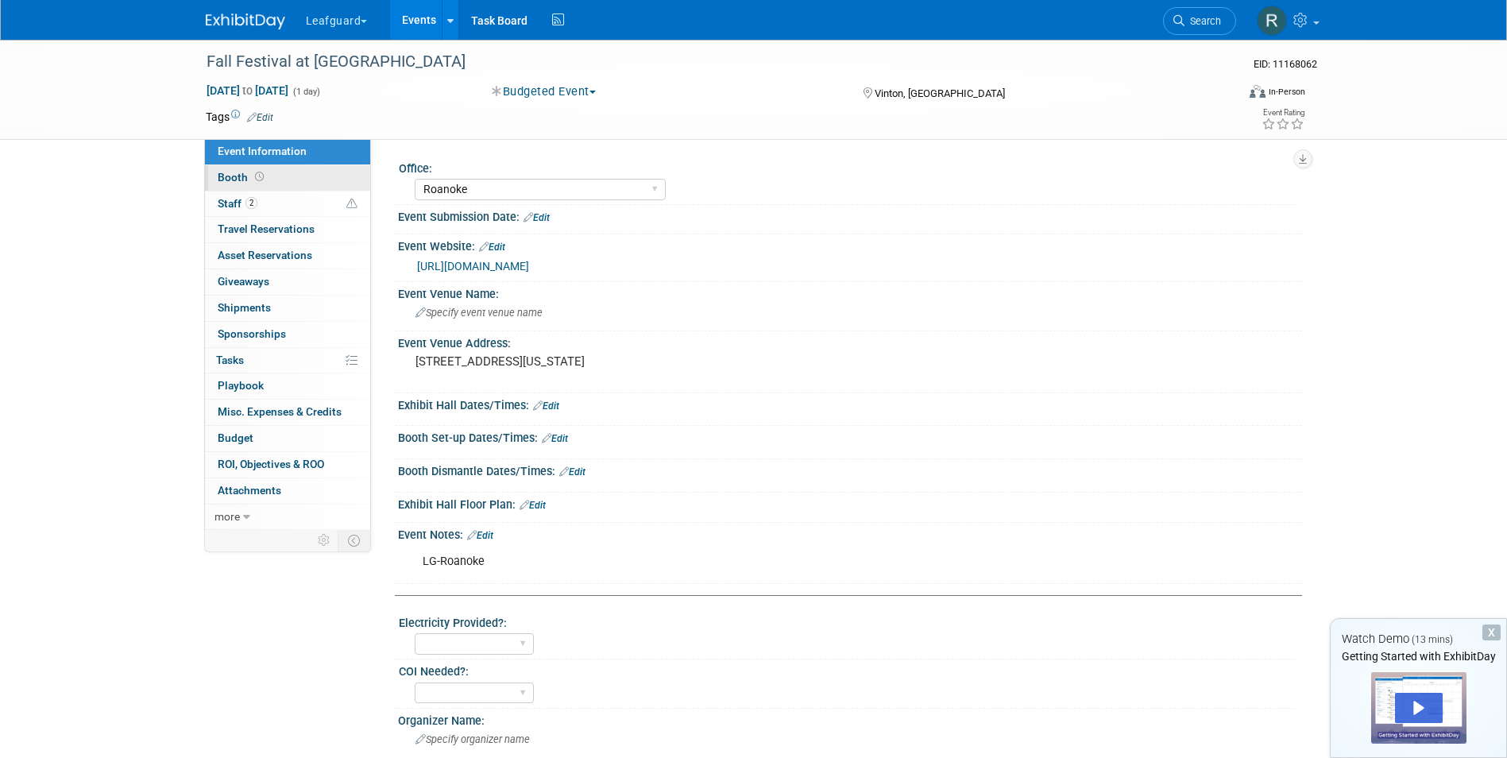
click at [230, 172] on span "Booth" at bounding box center [242, 177] width 49 height 13
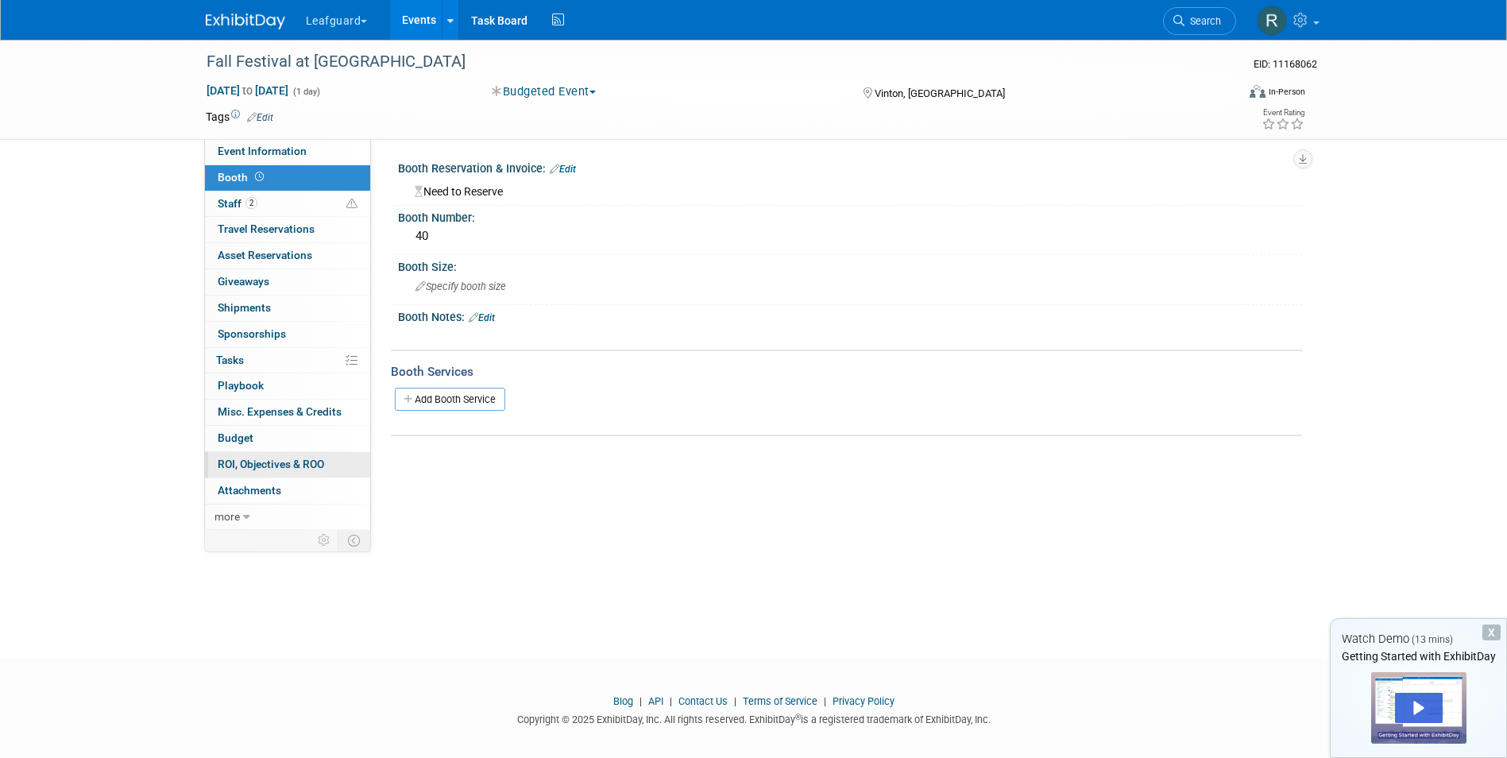
click at [279, 458] on span "ROI, Objectives & ROO 0" at bounding box center [271, 464] width 106 height 13
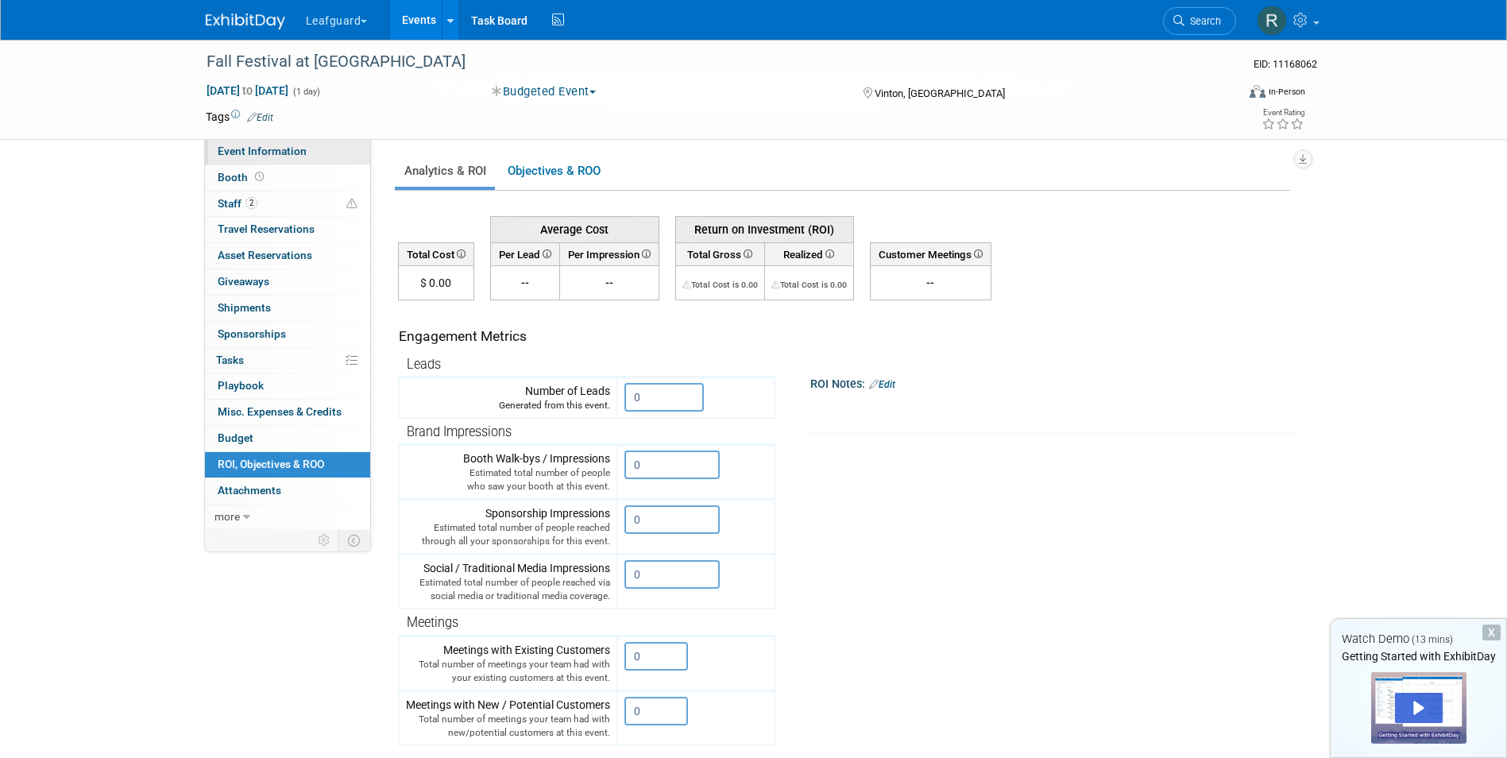
click at [236, 144] on link "Event Information" at bounding box center [287, 151] width 165 height 25
select select "Roanoke"
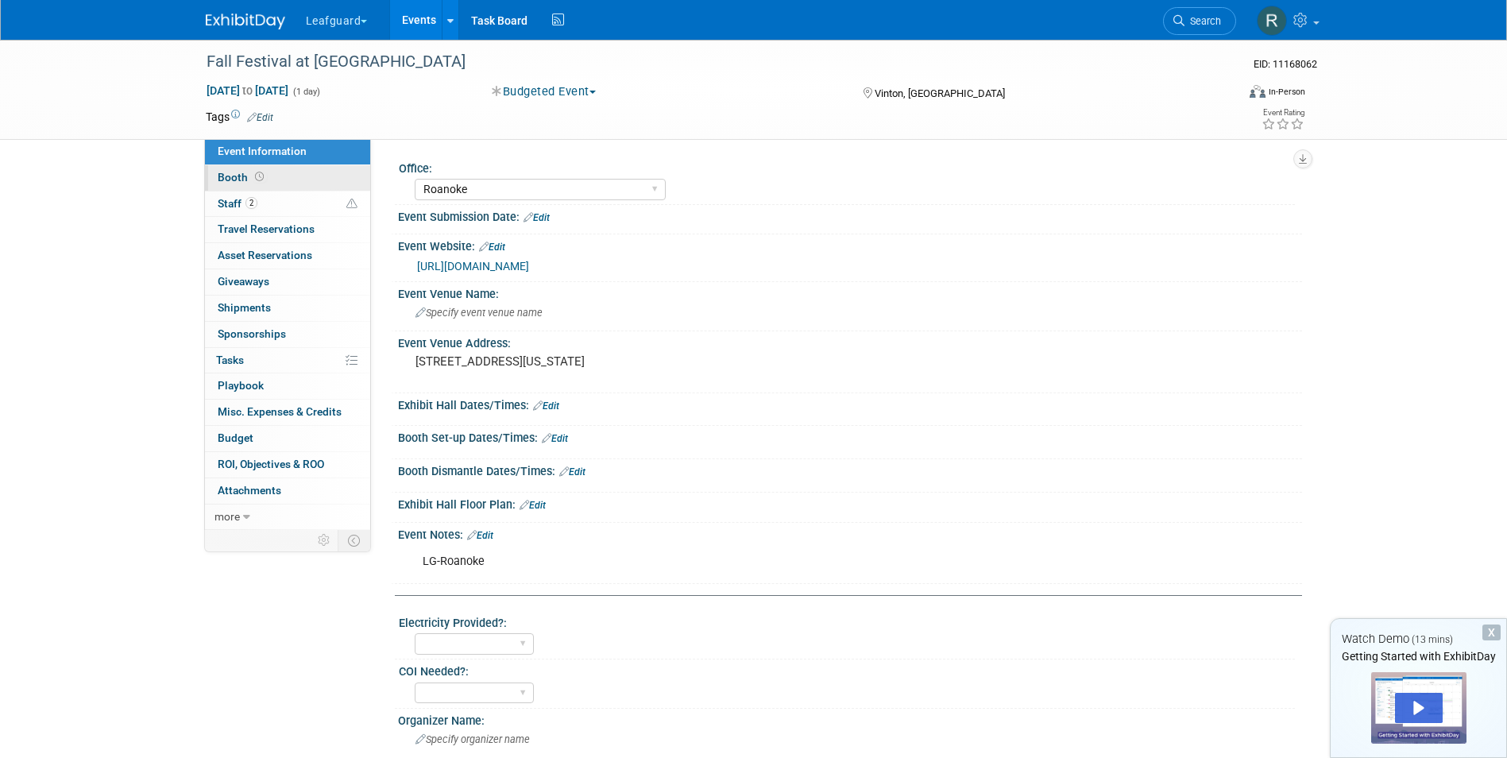
click at [227, 173] on span "Booth" at bounding box center [242, 177] width 49 height 13
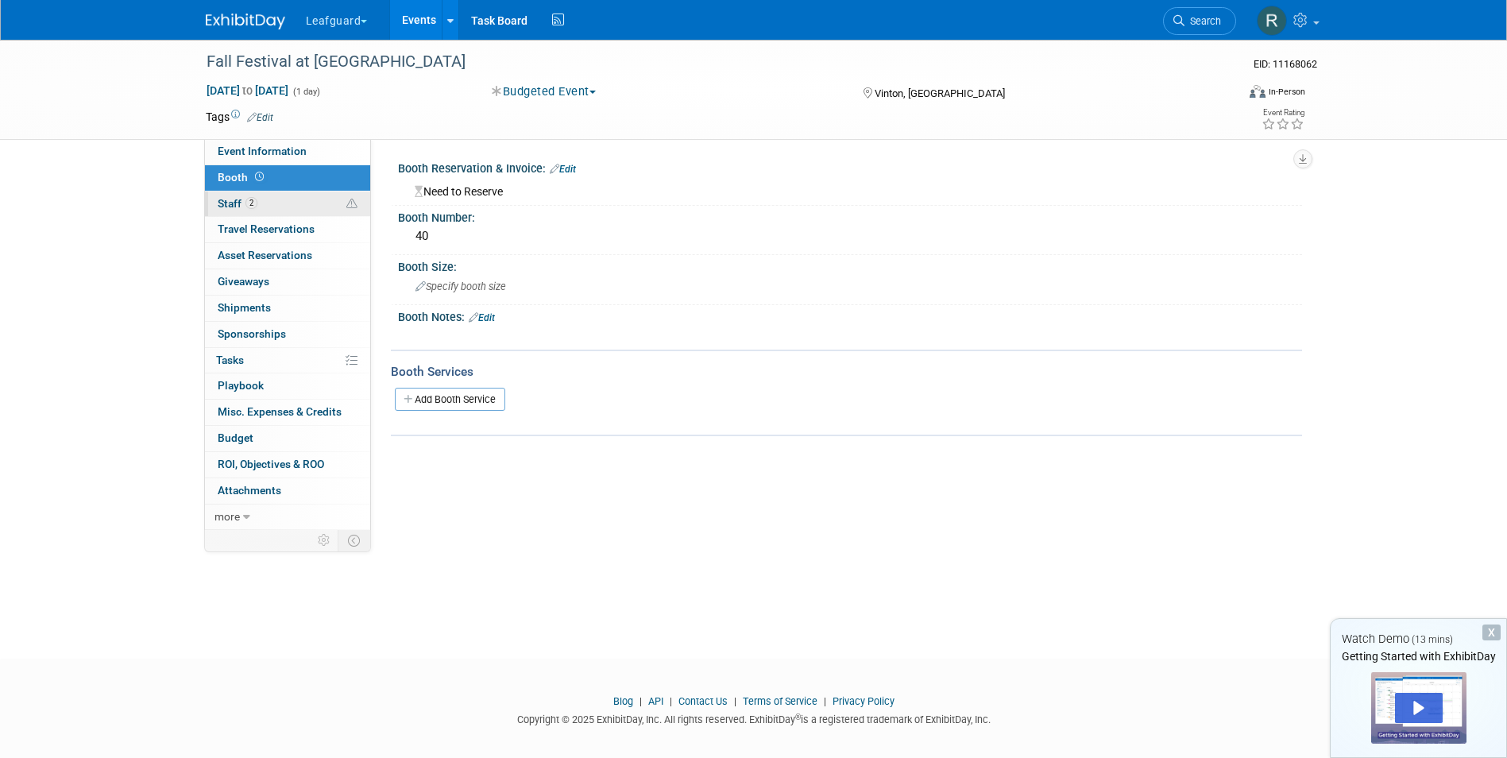
click at [224, 198] on span "Staff 2" at bounding box center [238, 203] width 40 height 13
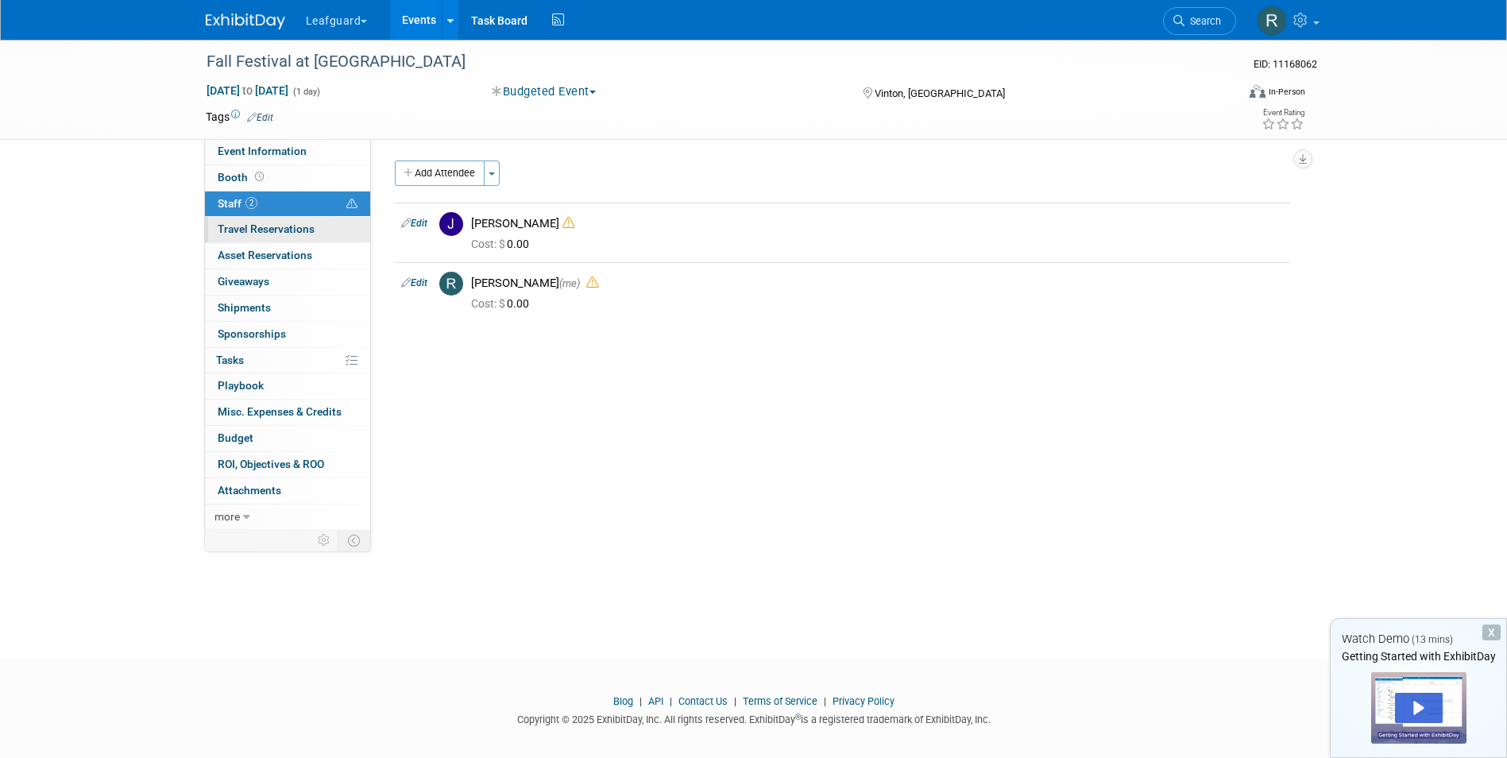
click at [234, 226] on span "Travel Reservations 0" at bounding box center [266, 228] width 97 height 13
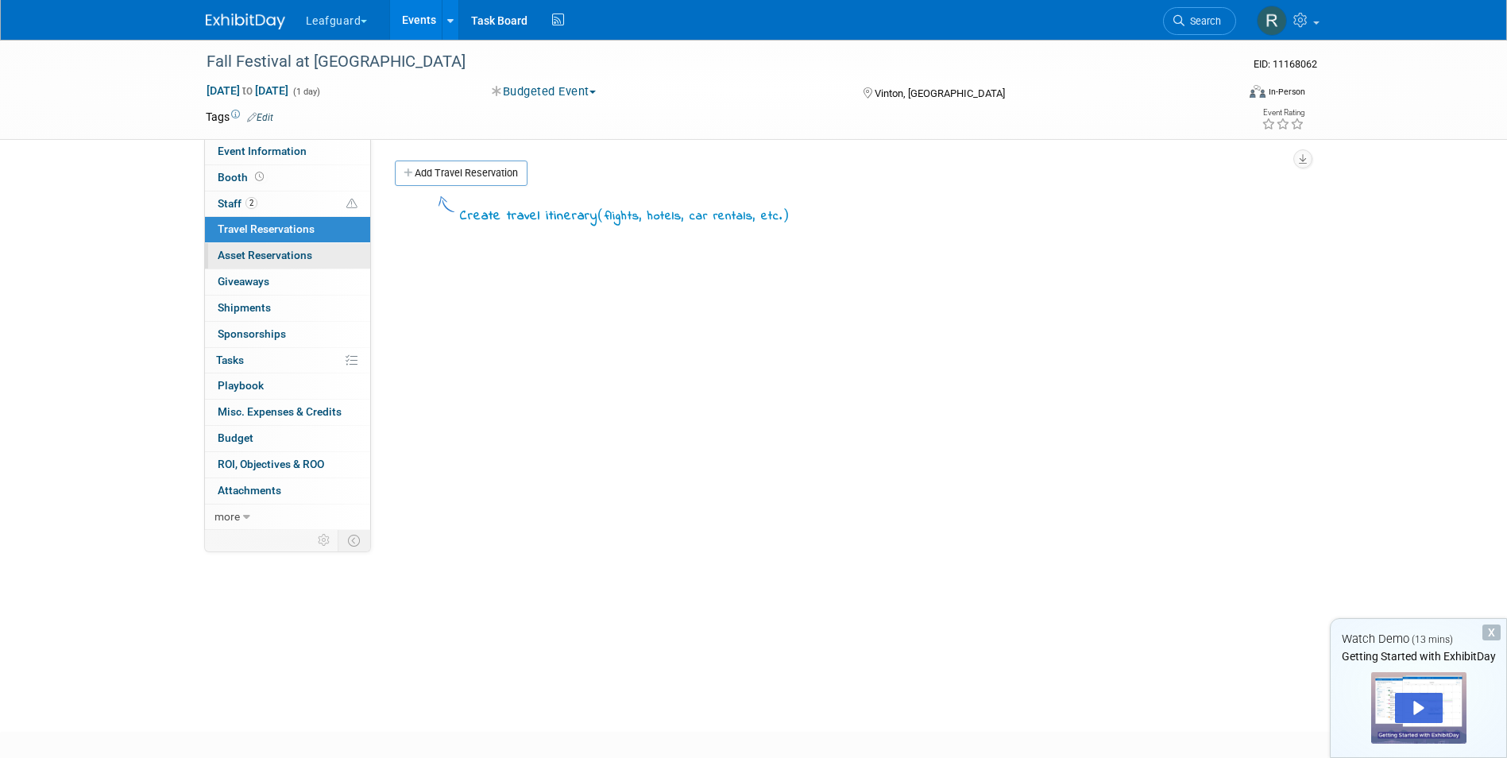
click at [231, 259] on span "Asset Reservations 0" at bounding box center [265, 255] width 95 height 13
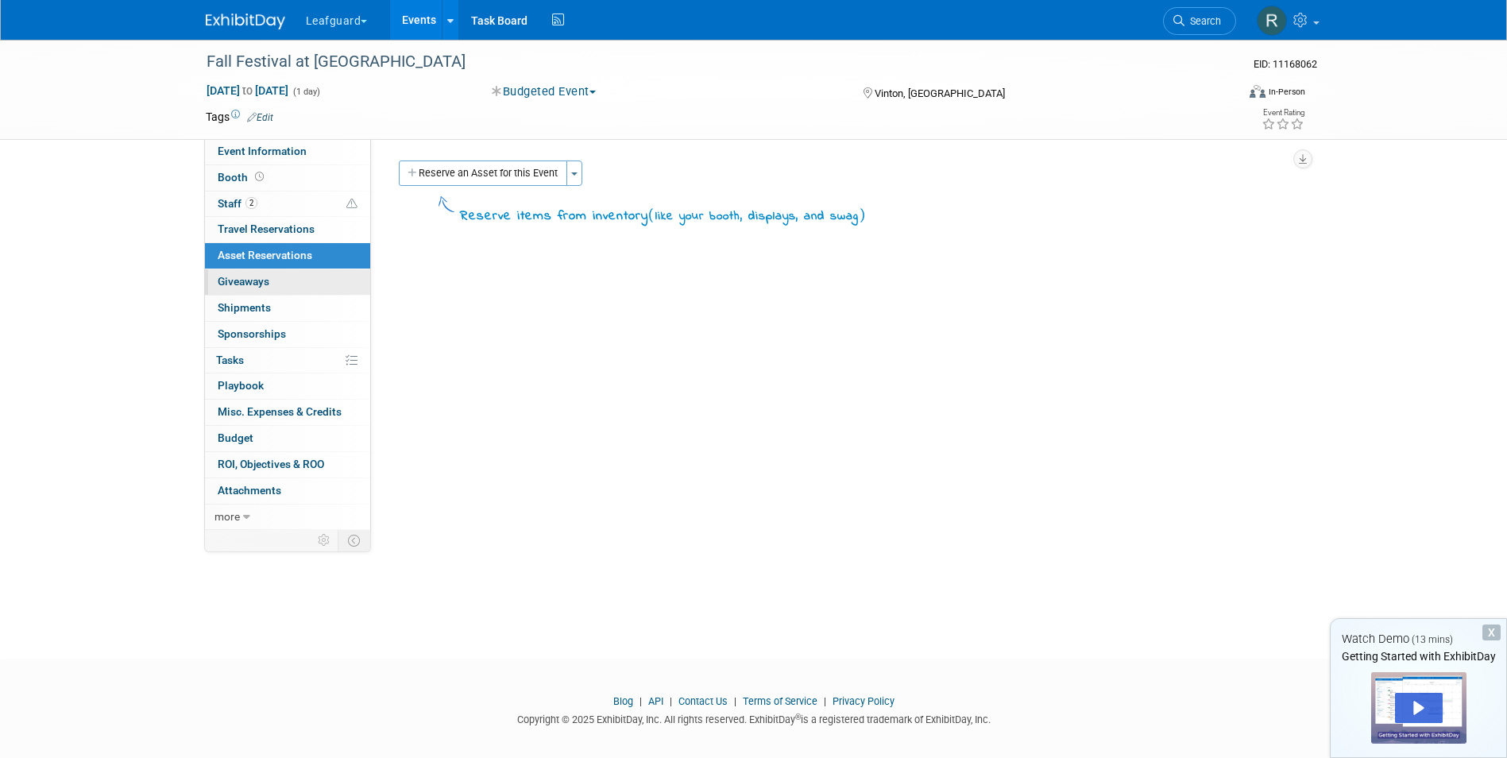
click at [243, 282] on span "Giveaways 0" at bounding box center [244, 281] width 52 height 13
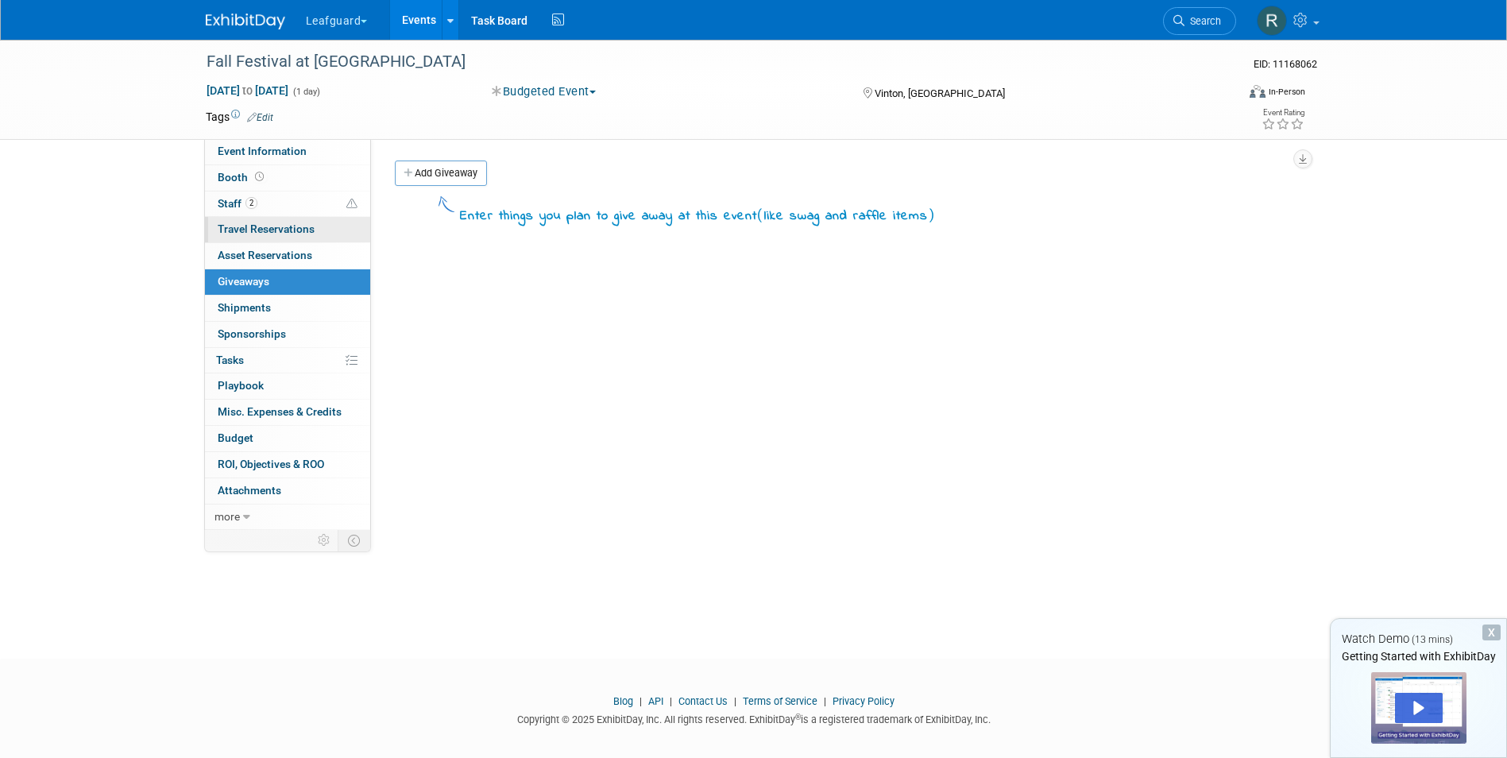
click at [266, 226] on span "Travel Reservations 0" at bounding box center [266, 228] width 97 height 13
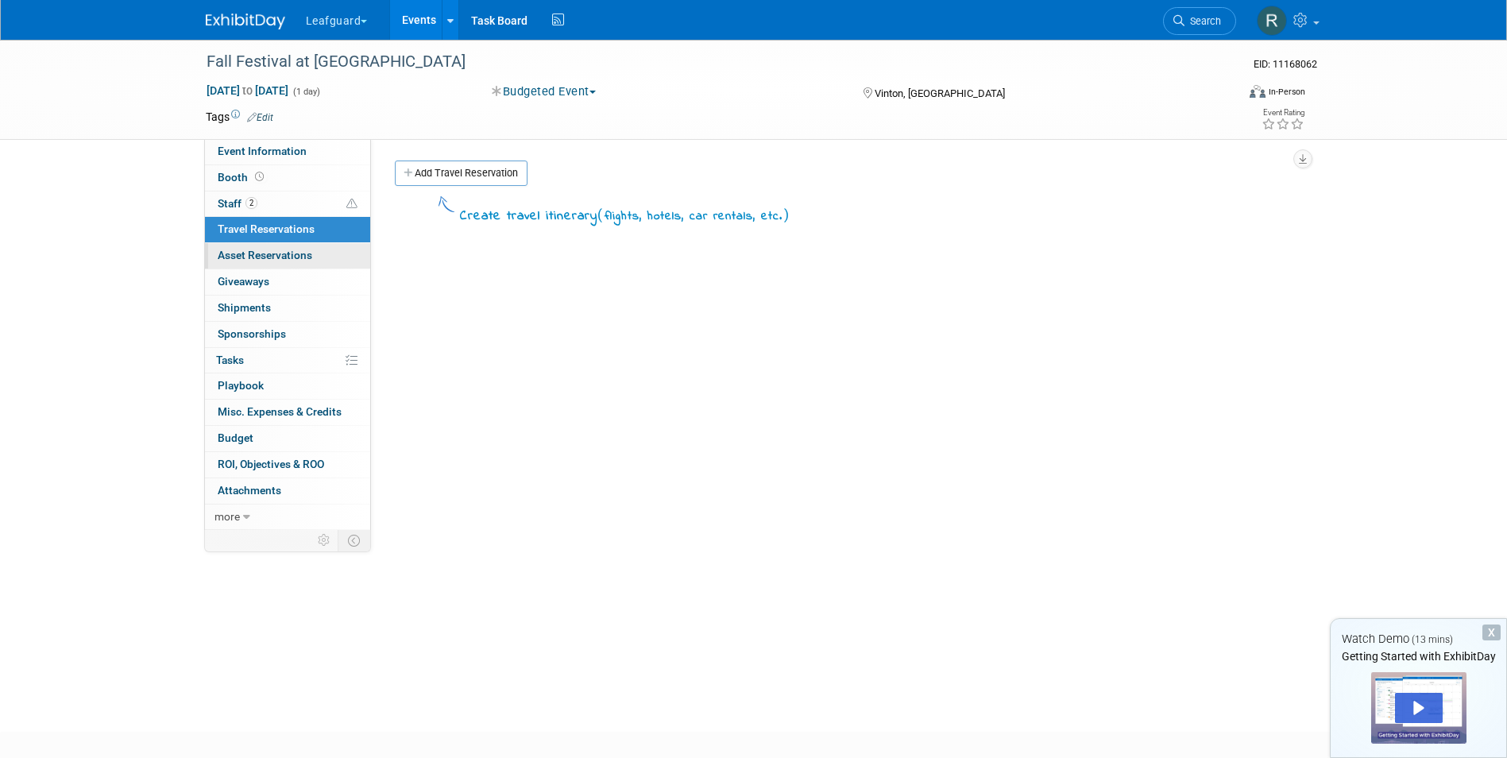
click at [254, 255] on span "Asset Reservations 0" at bounding box center [265, 255] width 95 height 13
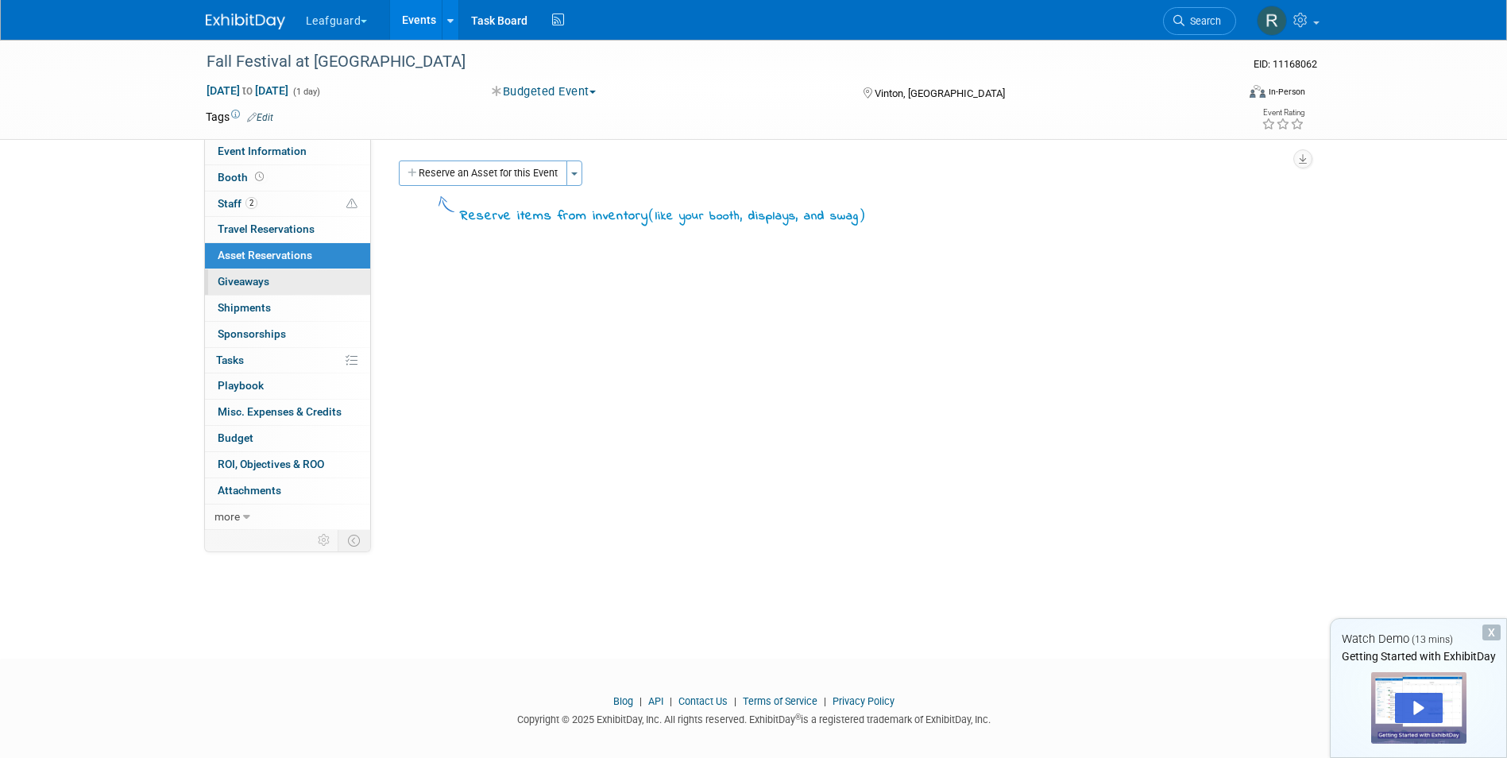
click at [262, 277] on span "Giveaways 0" at bounding box center [244, 281] width 52 height 13
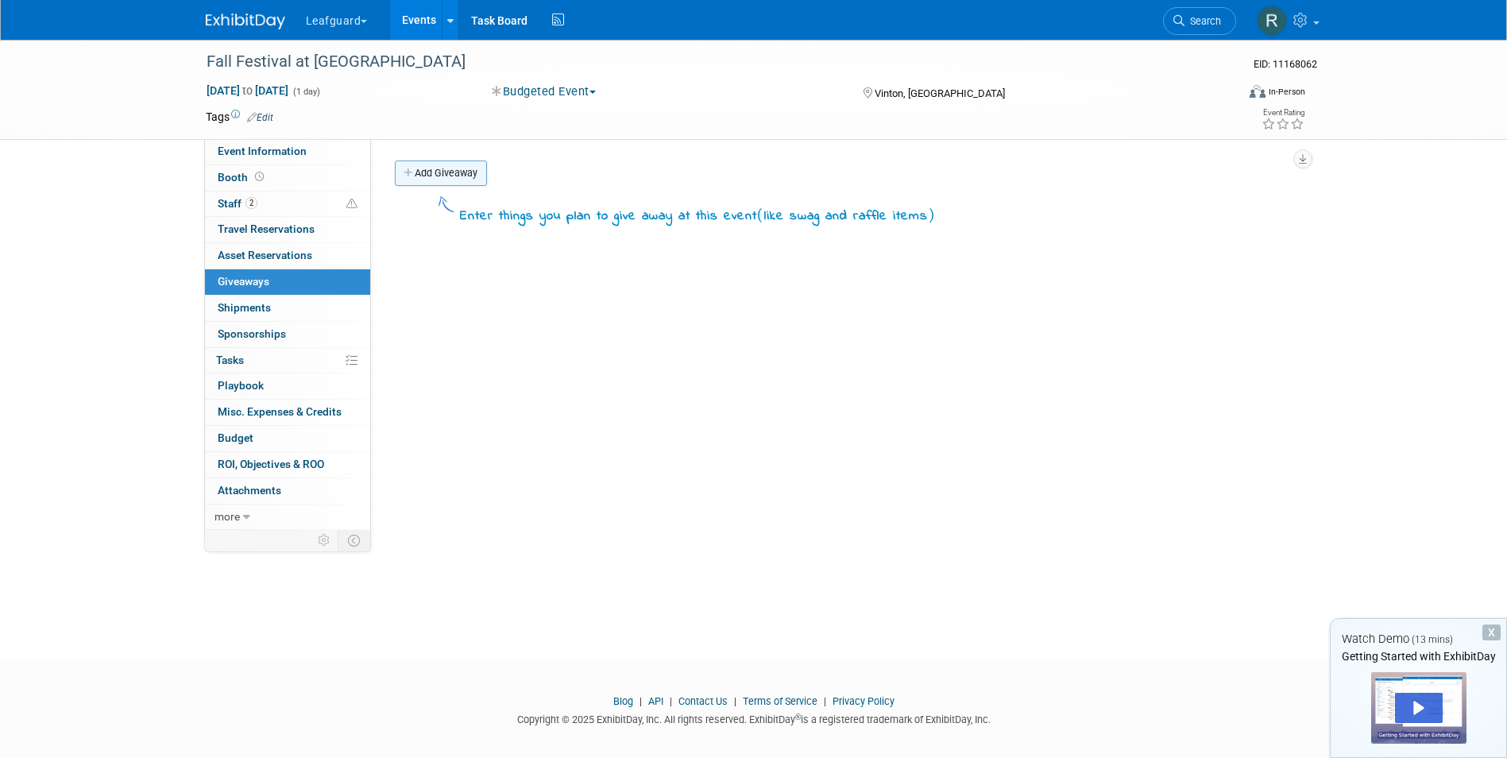
click at [410, 172] on icon at bounding box center [409, 173] width 11 height 10
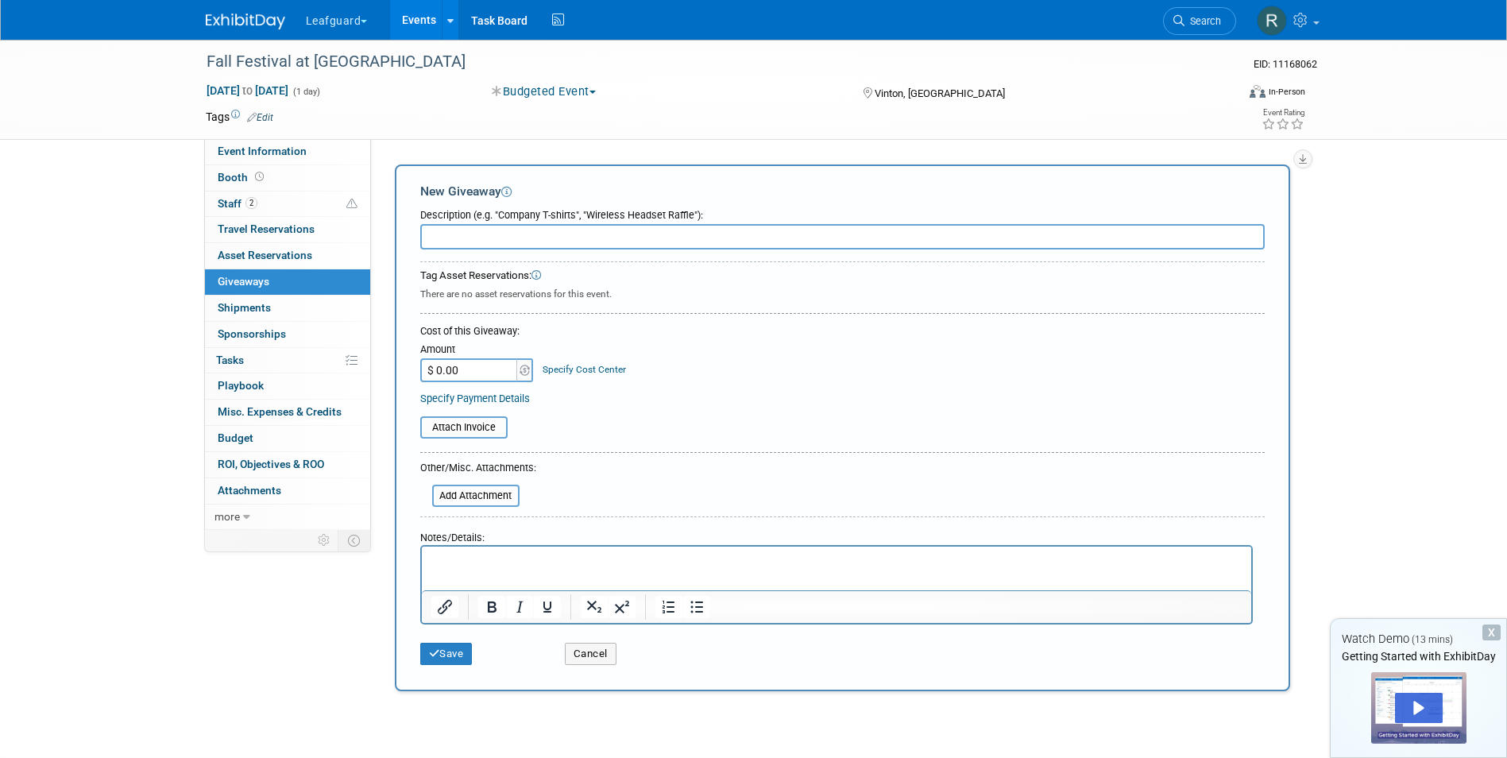
click at [533, 138] on div "Fall Festival at [GEOGRAPHIC_DATA] EID: 11168062 [DATE] to [DATE] (1 day) [DATE…" at bounding box center [754, 89] width 1120 height 99
click at [247, 359] on link "0% Tasks 0%" at bounding box center [287, 360] width 165 height 25
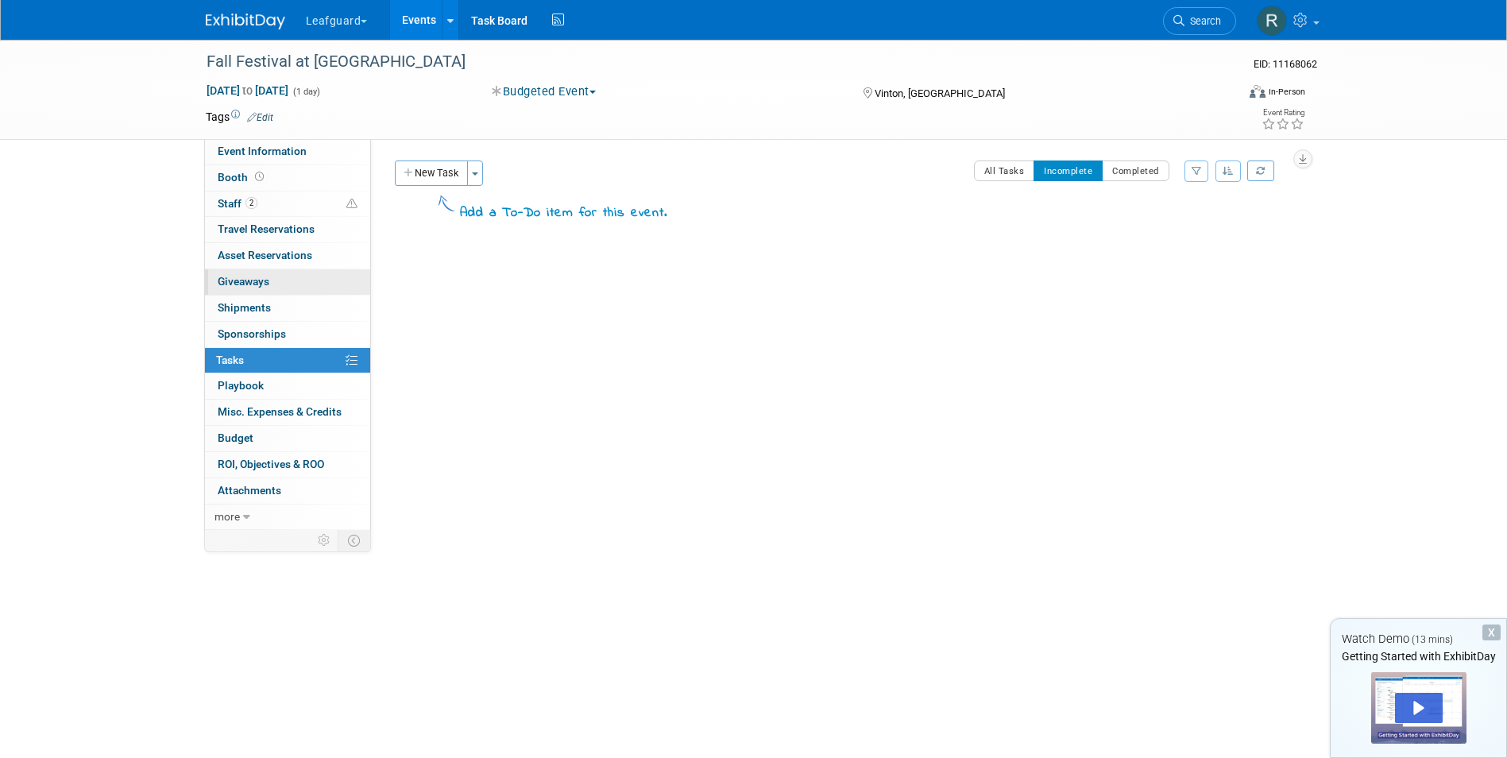
click at [268, 275] on span "Giveaways 0" at bounding box center [244, 281] width 52 height 13
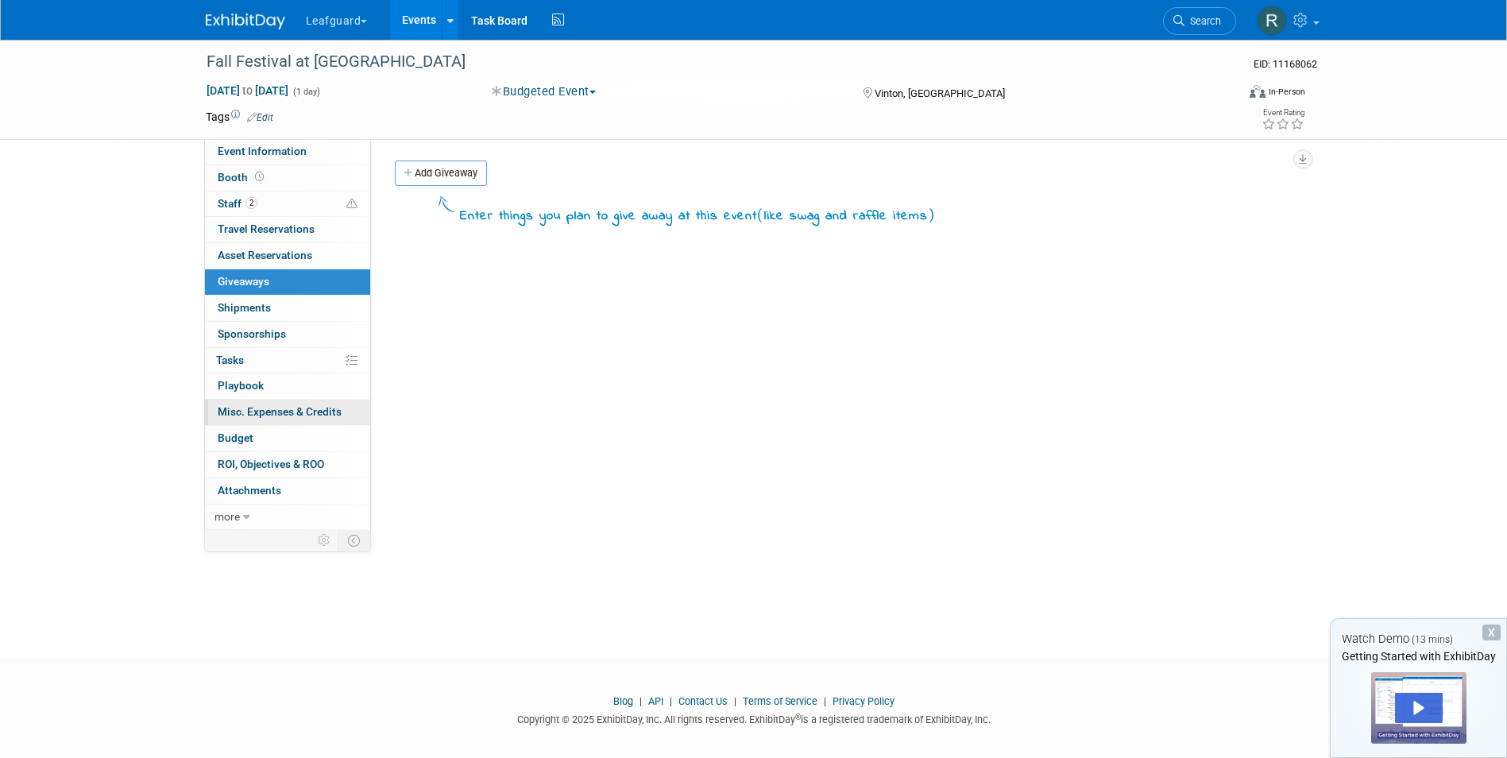
click at [257, 409] on span "Misc. Expenses & Credits 0" at bounding box center [280, 411] width 124 height 13
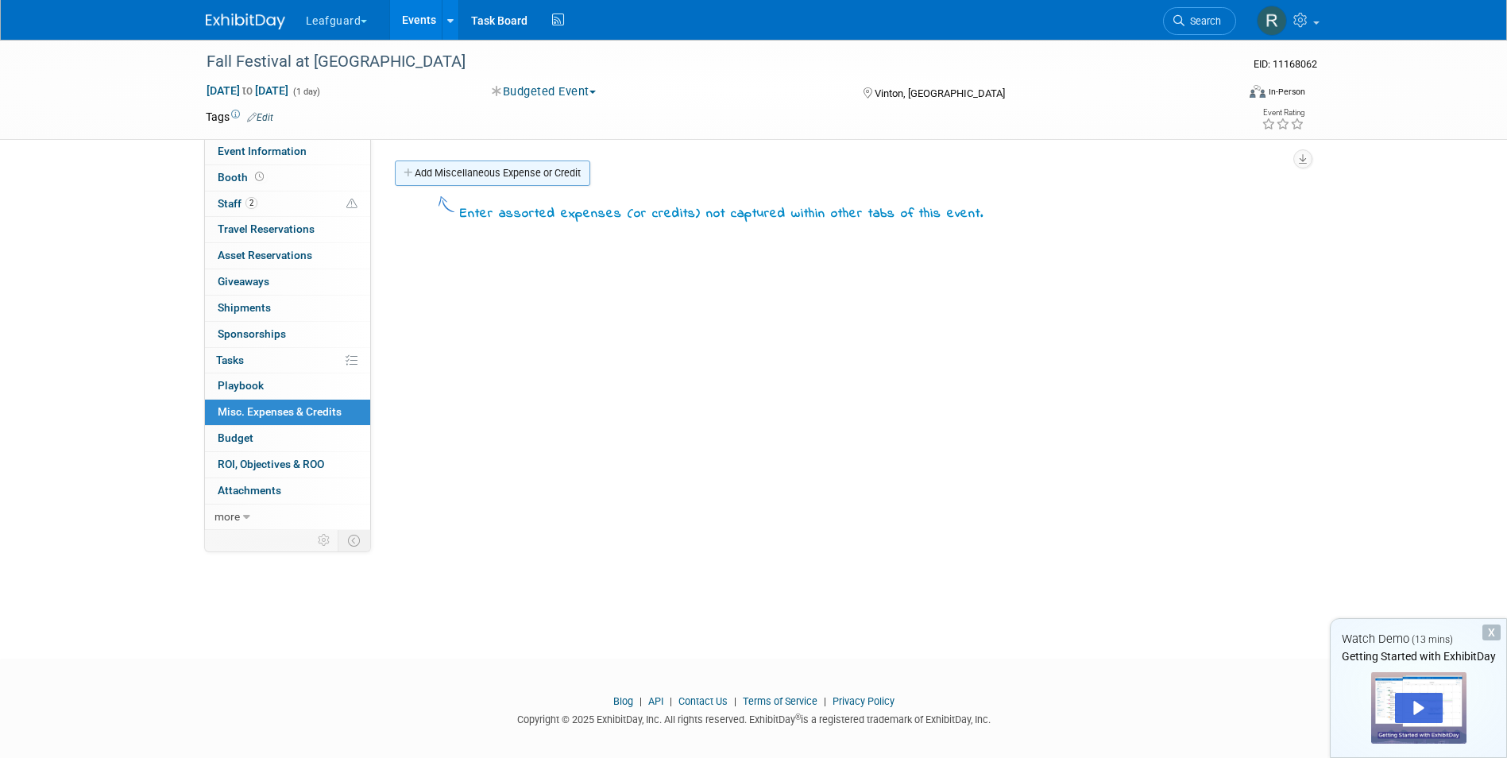
click at [405, 172] on icon at bounding box center [409, 173] width 11 height 10
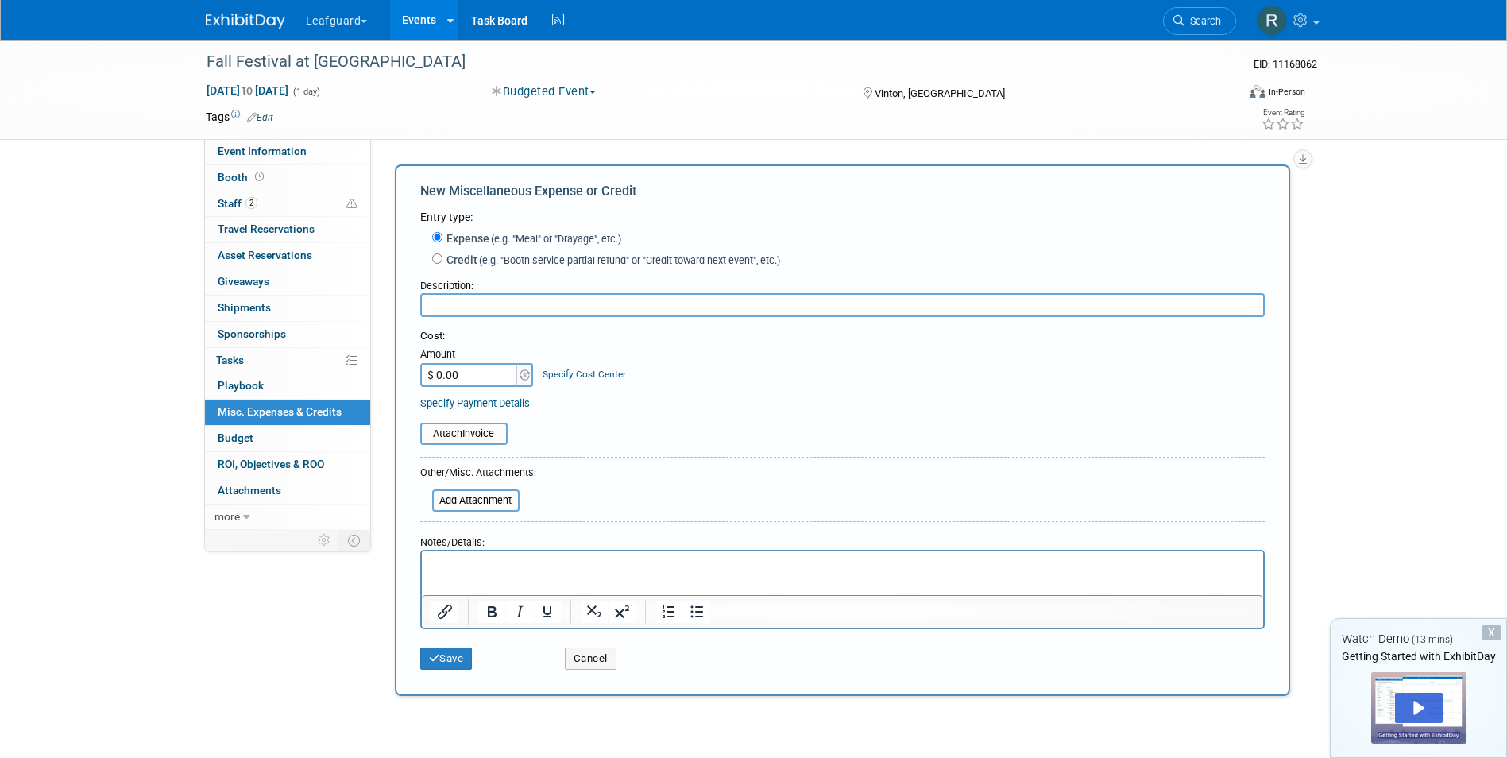
click at [582, 125] on div "Tags Edit" at bounding box center [662, 116] width 913 height 21
click at [234, 177] on span "Booth" at bounding box center [242, 177] width 49 height 13
